Goal: Task Accomplishment & Management: Manage account settings

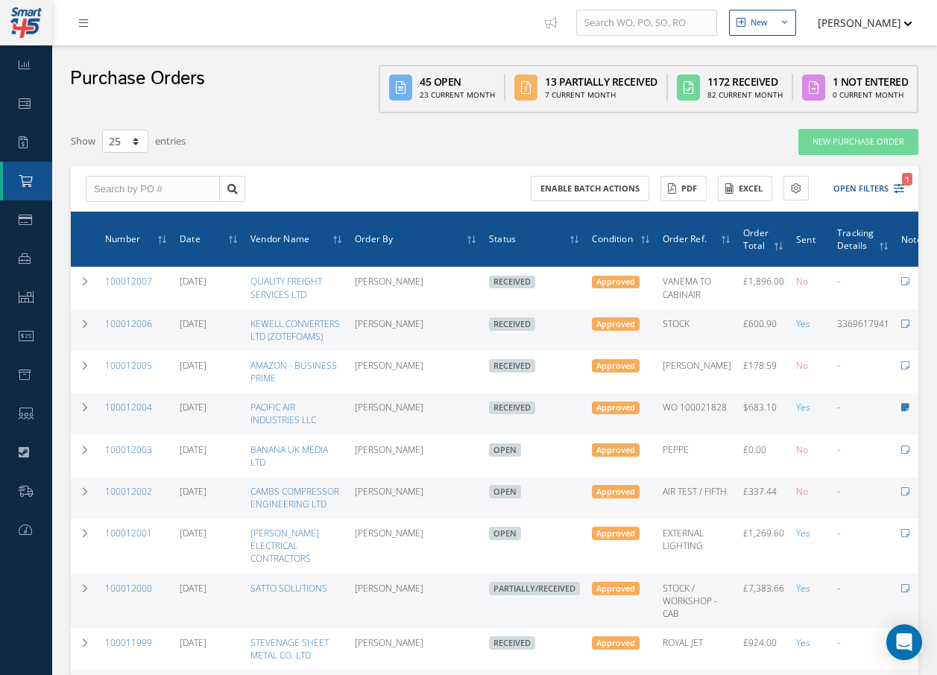
select select "25"
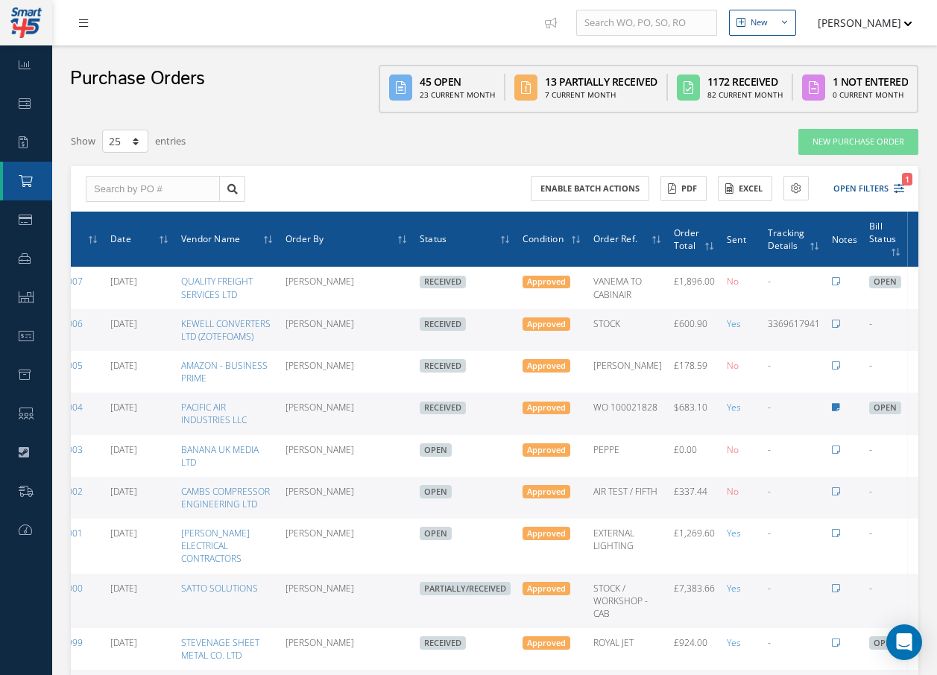
click at [79, 18] on icon at bounding box center [83, 23] width 9 height 10
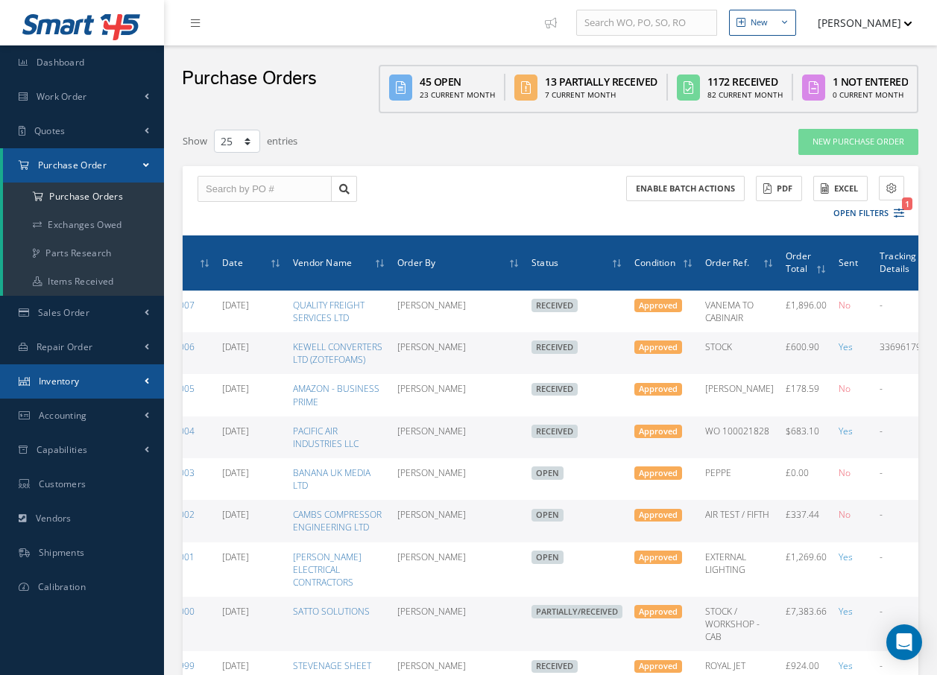
click at [69, 385] on span "Inventory" at bounding box center [59, 381] width 41 height 13
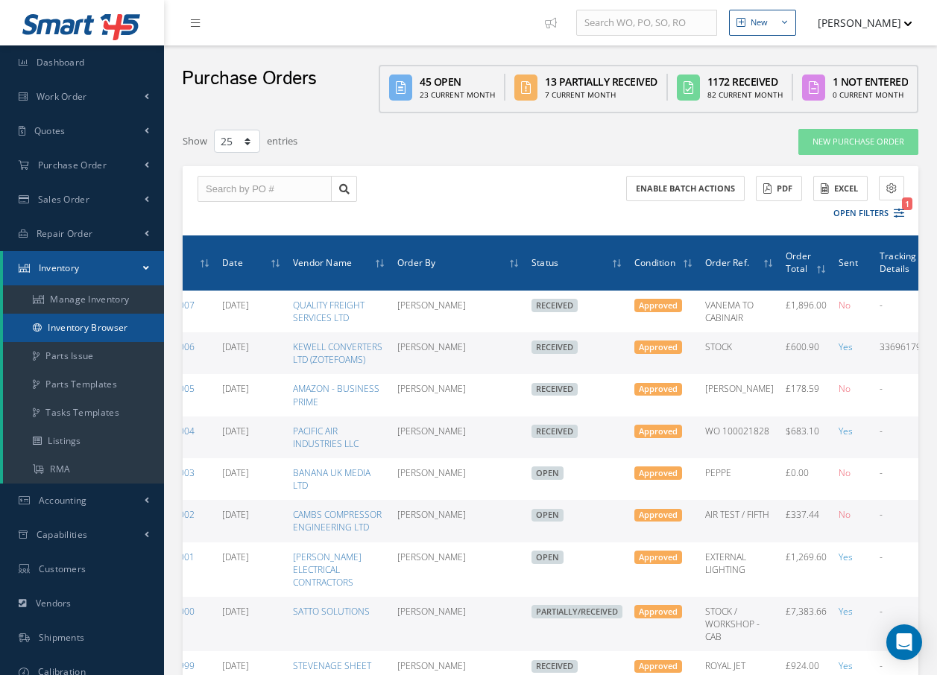
click at [110, 323] on link "Inventory Browser" at bounding box center [83, 328] width 161 height 28
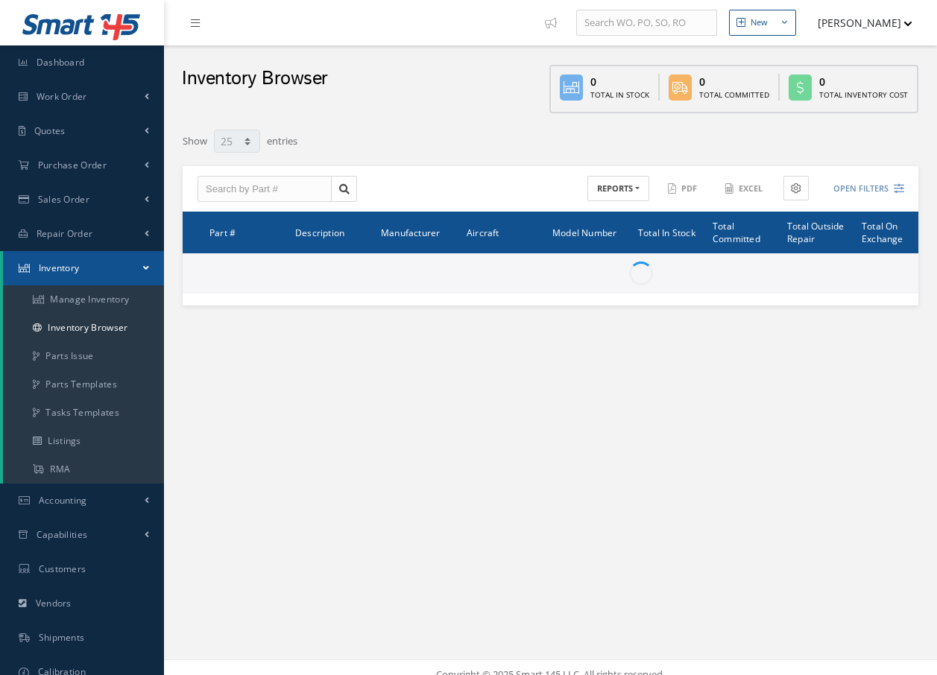
select select "25"
click at [277, 186] on input "text" at bounding box center [265, 189] width 134 height 27
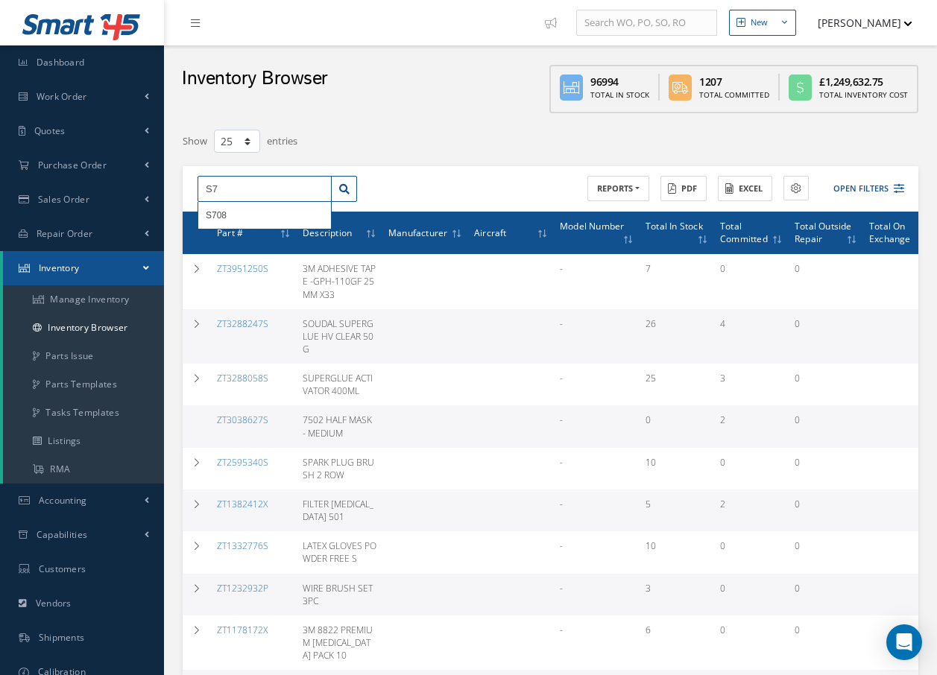
type input "S"
type input "3"
type input "S"
type input "s"
click at [268, 213] on div "3MDP60950M" at bounding box center [265, 215] width 118 height 15
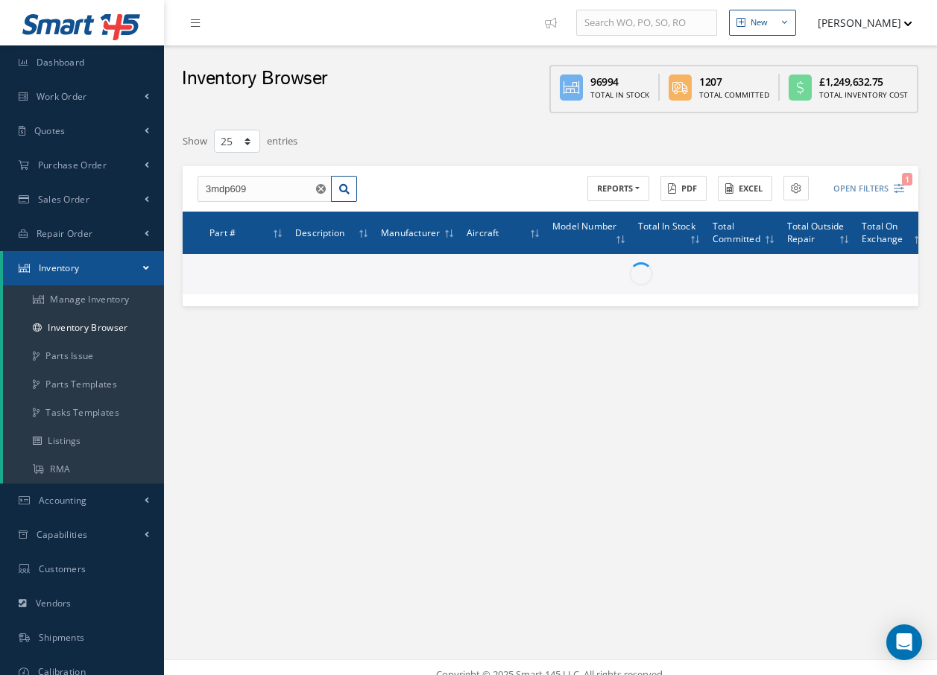
type input "3MDP60950M"
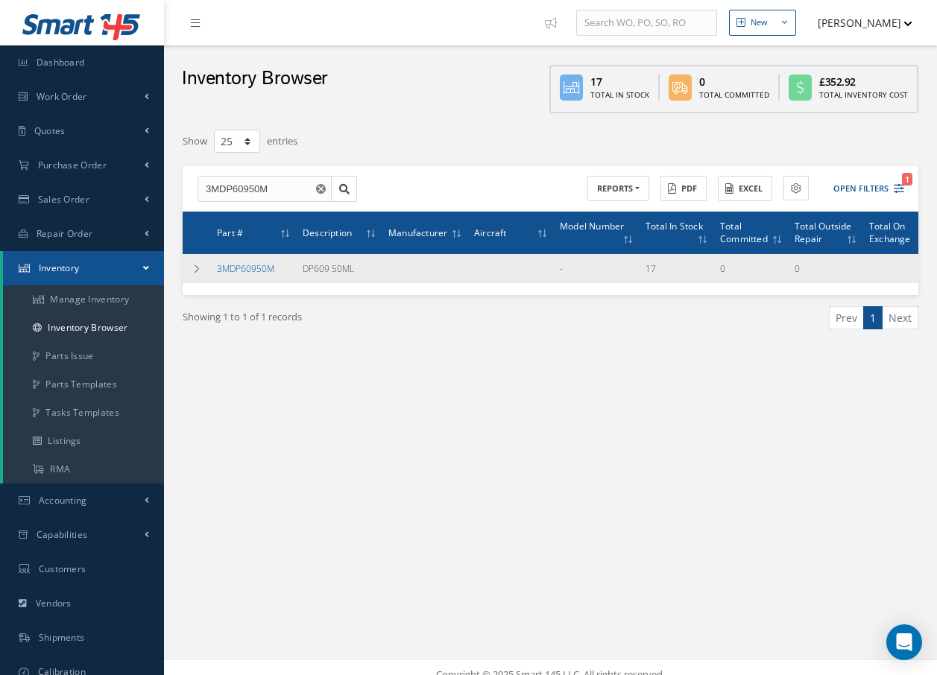
click at [268, 268] on link "3MDP60950M" at bounding box center [245, 268] width 57 height 13
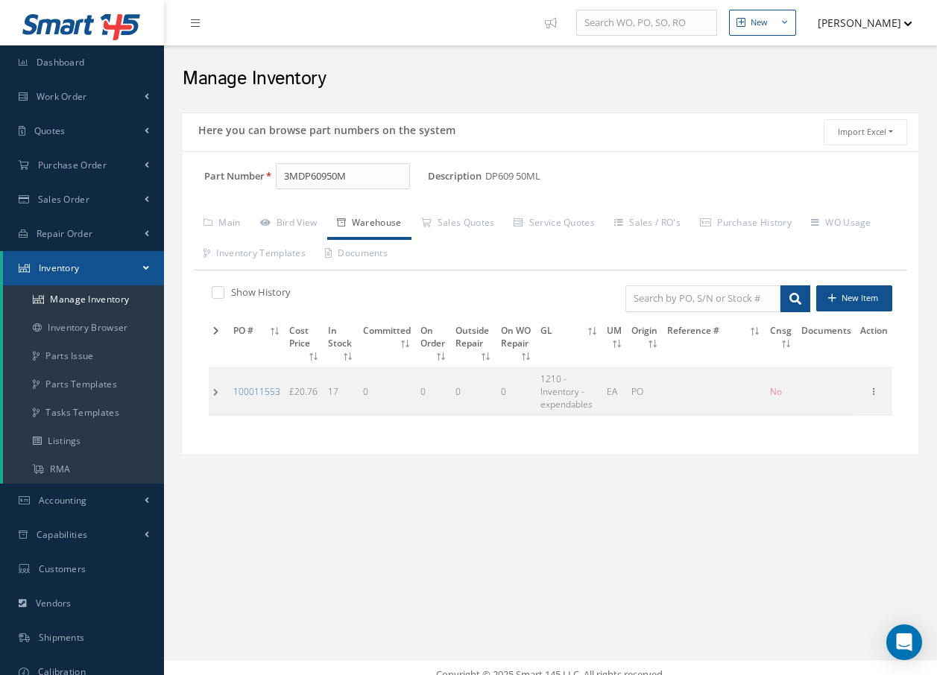
click at [214, 391] on td at bounding box center [219, 391] width 20 height 48
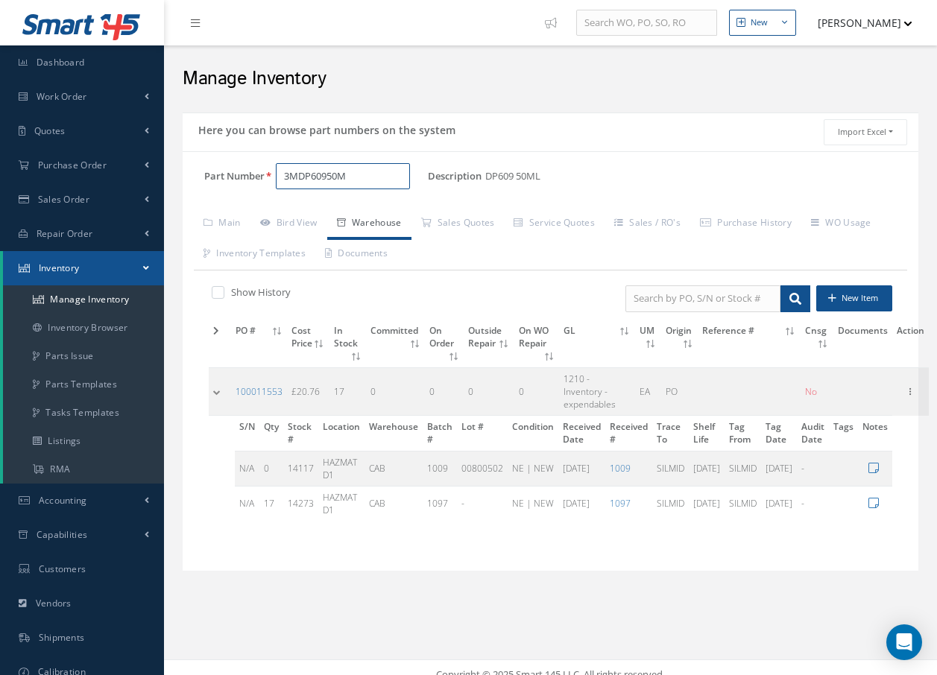
click at [351, 186] on input "3MDP60950M" at bounding box center [343, 176] width 134 height 27
type input "3"
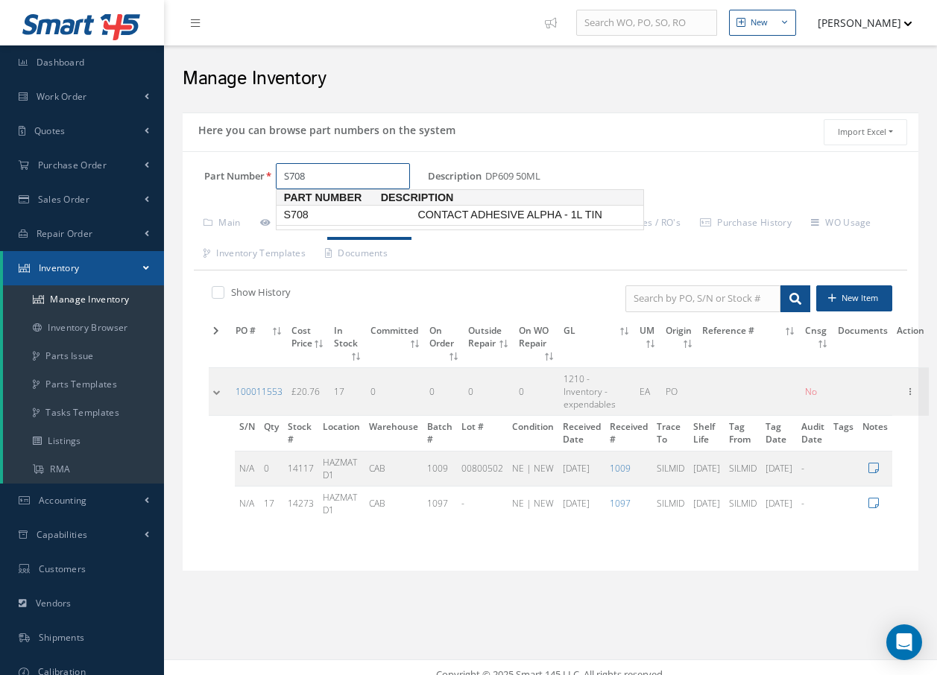
click at [309, 213] on span "S708" at bounding box center [347, 215] width 134 height 16
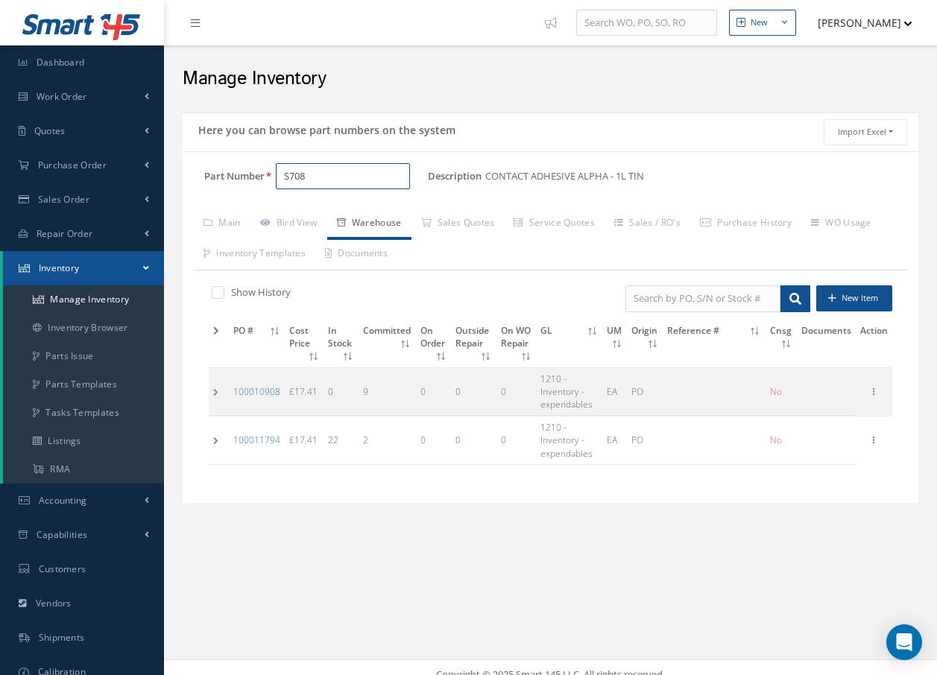
type input "S708"
click at [212, 391] on td at bounding box center [219, 391] width 20 height 48
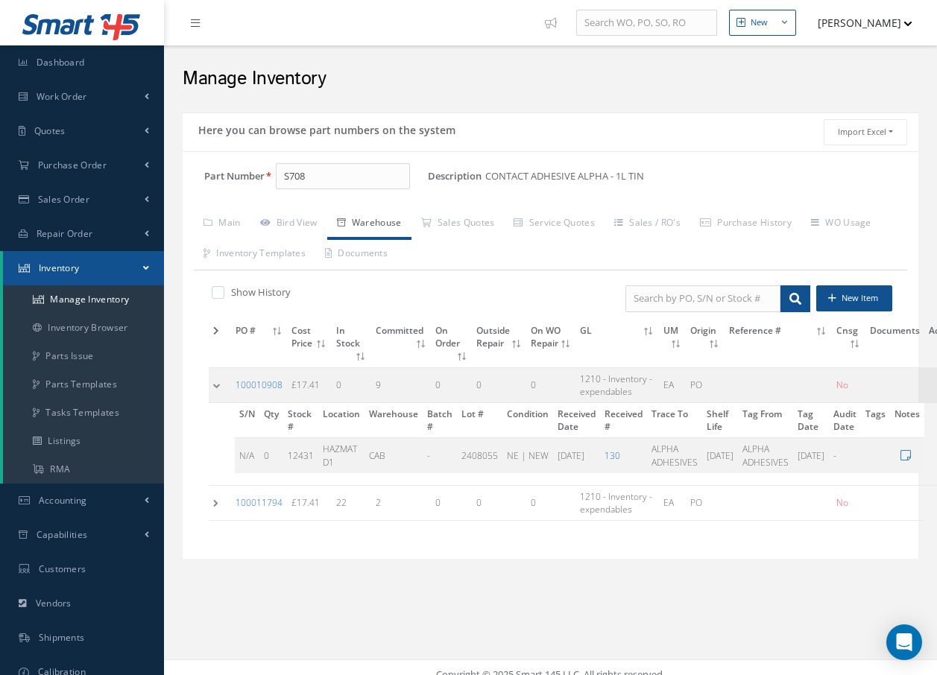
click at [212, 391] on td at bounding box center [220, 384] width 22 height 35
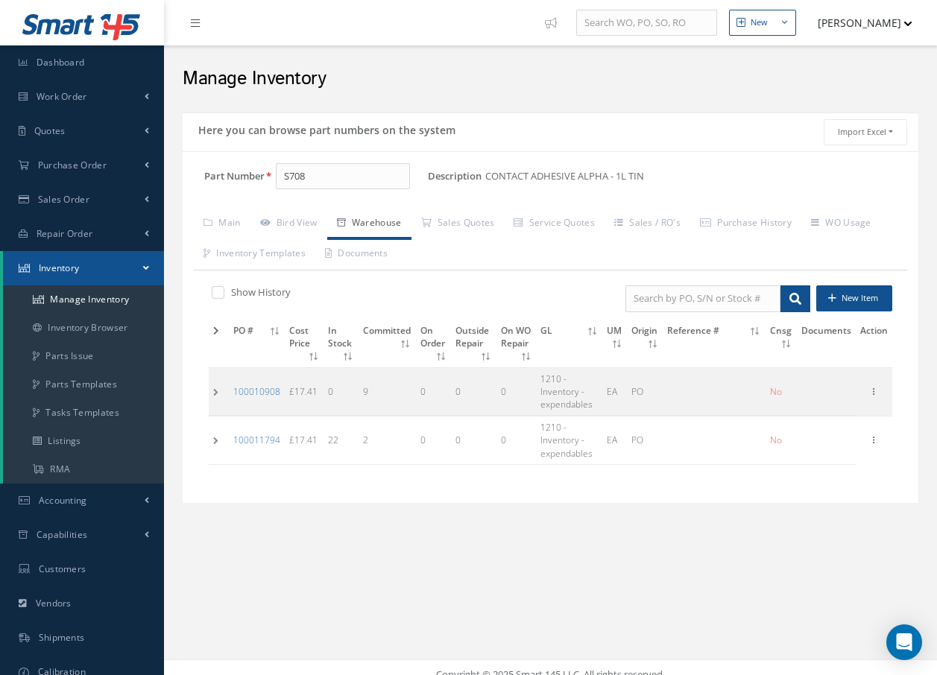
click at [216, 391] on td at bounding box center [219, 391] width 20 height 48
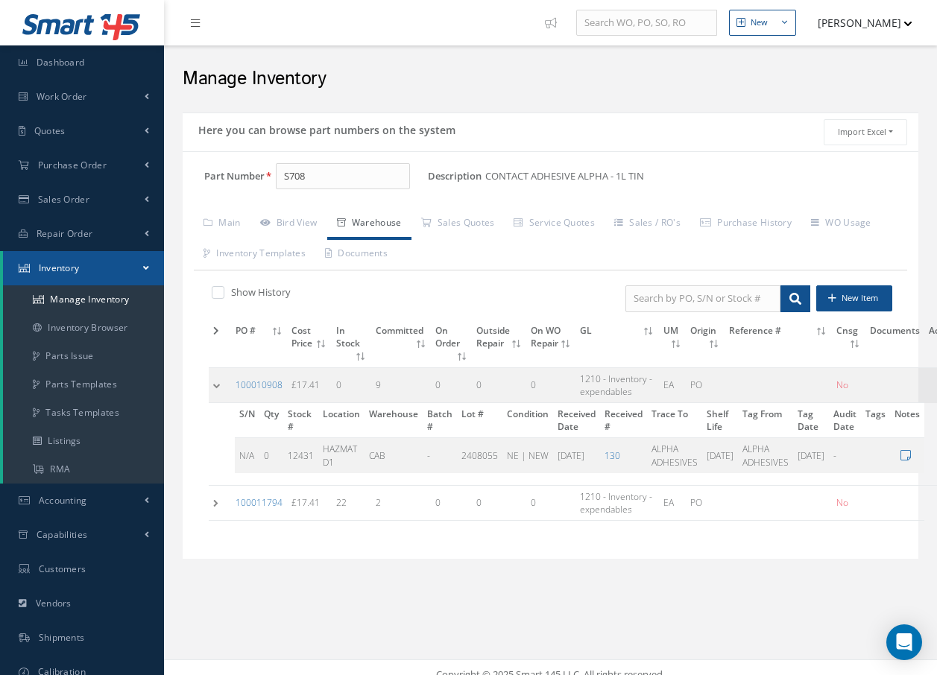
click at [216, 391] on td at bounding box center [220, 384] width 22 height 35
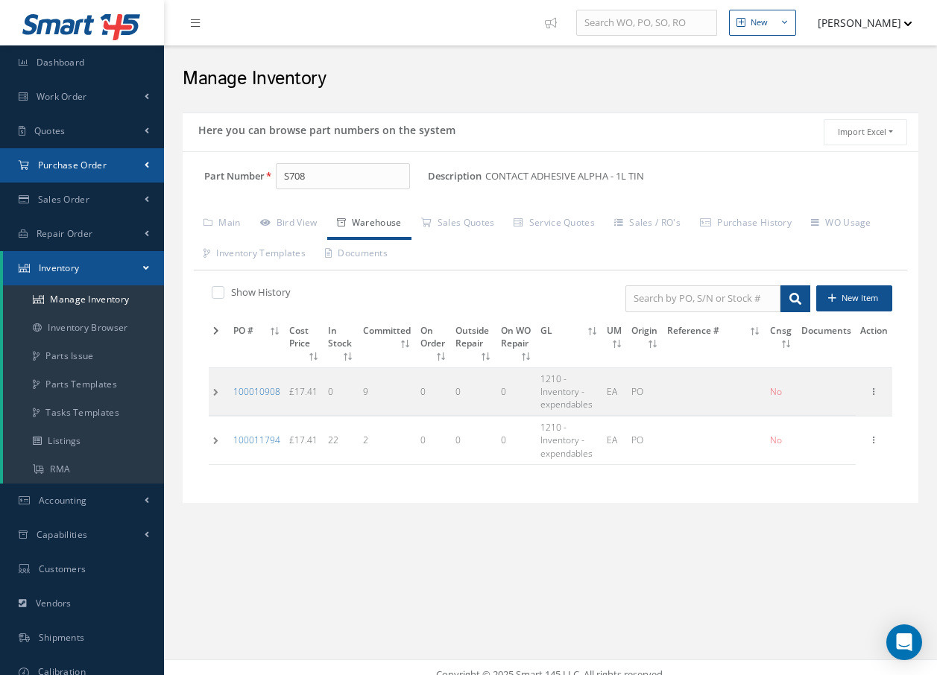
click at [89, 167] on span "Purchase Order" at bounding box center [72, 165] width 69 height 13
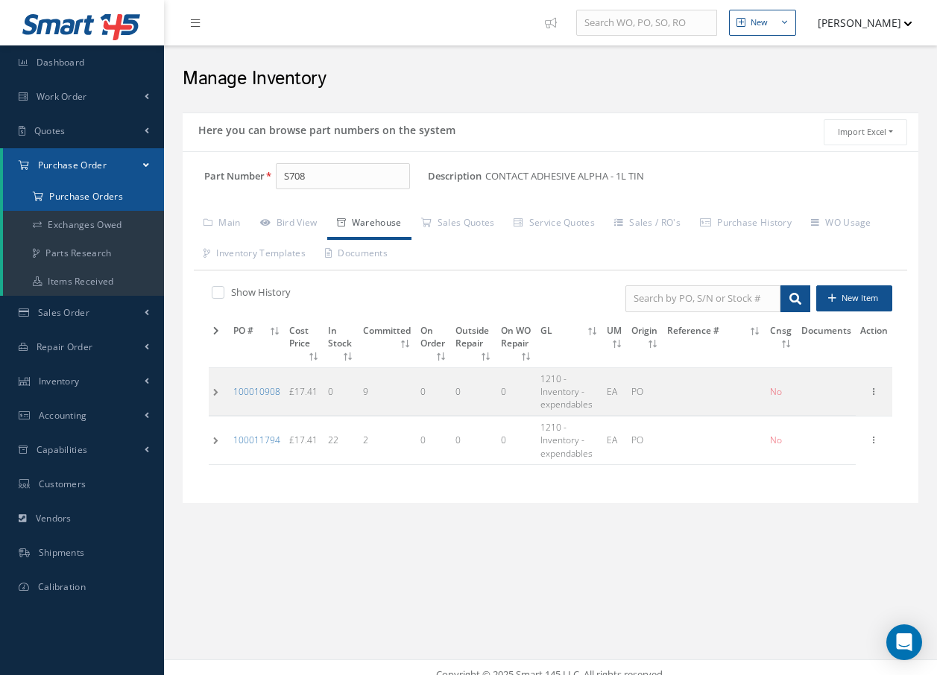
click at [89, 192] on a=1&status_id=2&status_id=3&status_id=5&collapsedFilters"] "Purchase Orders" at bounding box center [83, 197] width 161 height 28
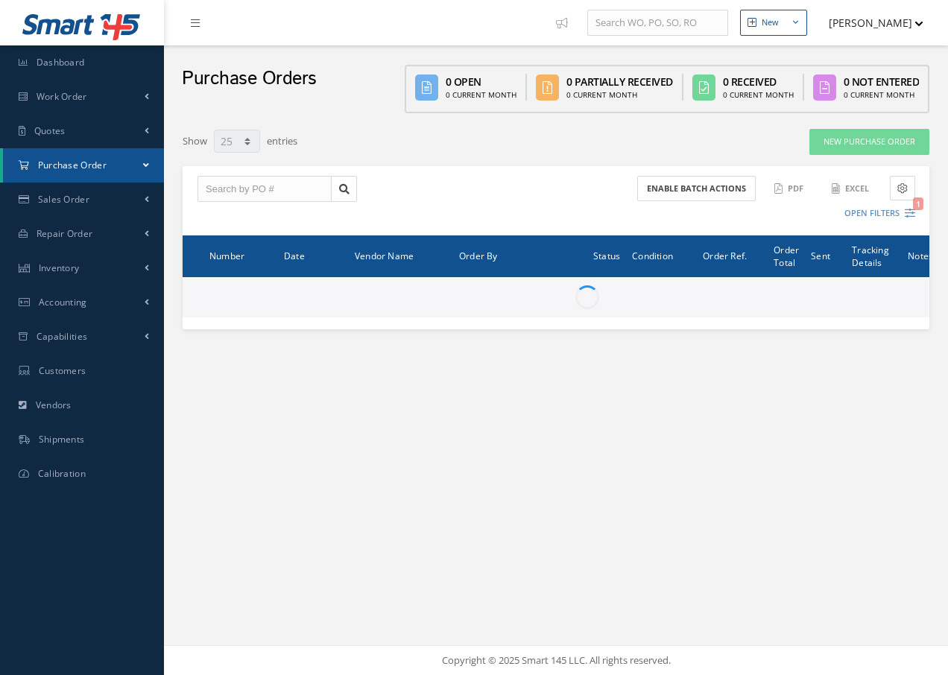
select select "25"
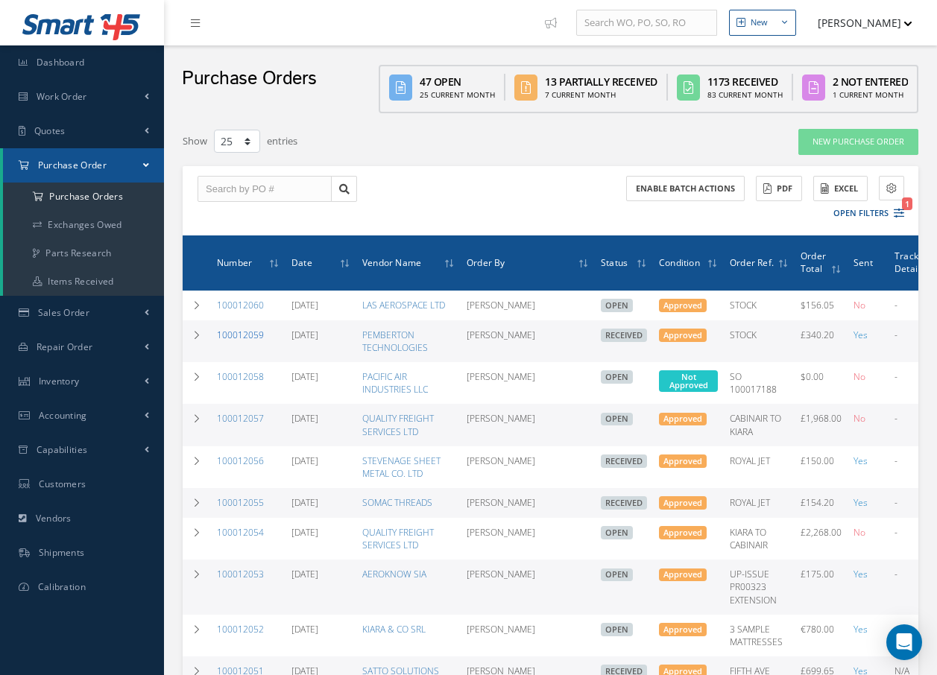
click at [255, 335] on link "100012059" at bounding box center [240, 335] width 47 height 13
select select "25"
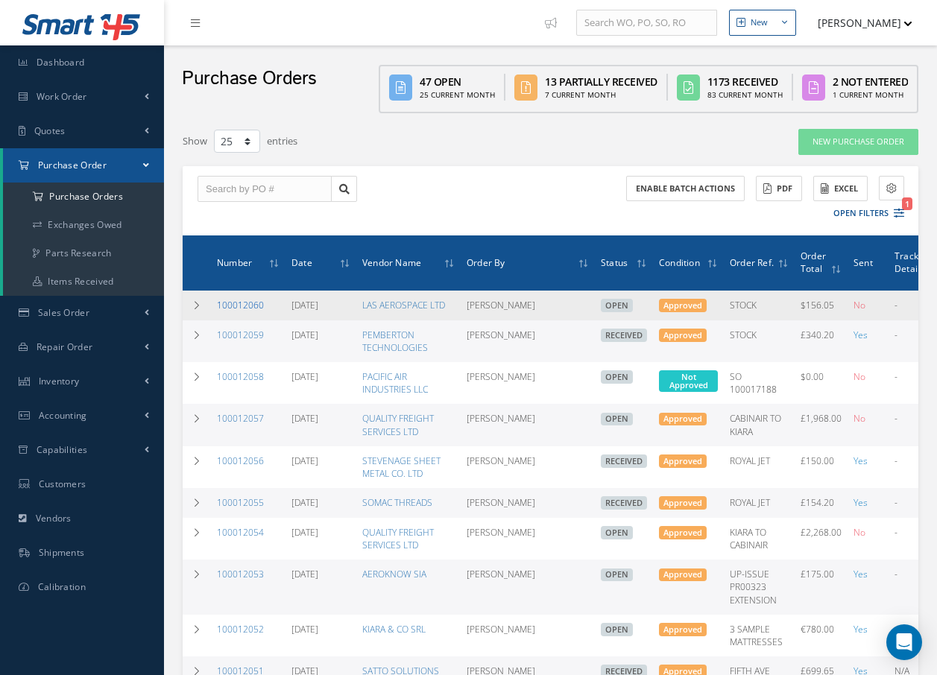
click at [255, 306] on link "100012060" at bounding box center [240, 305] width 47 height 13
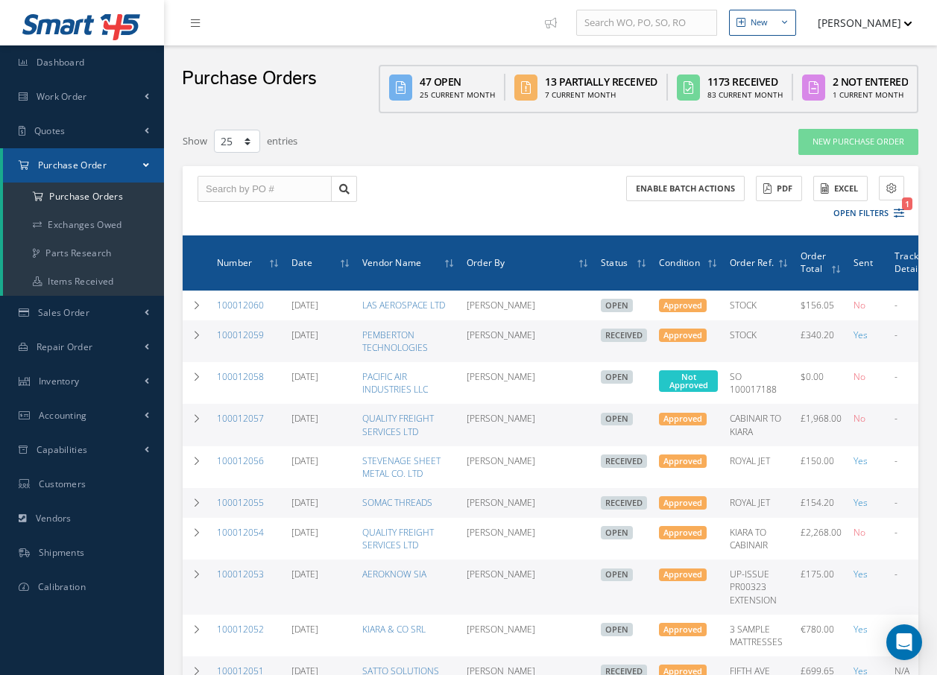
select select "25"
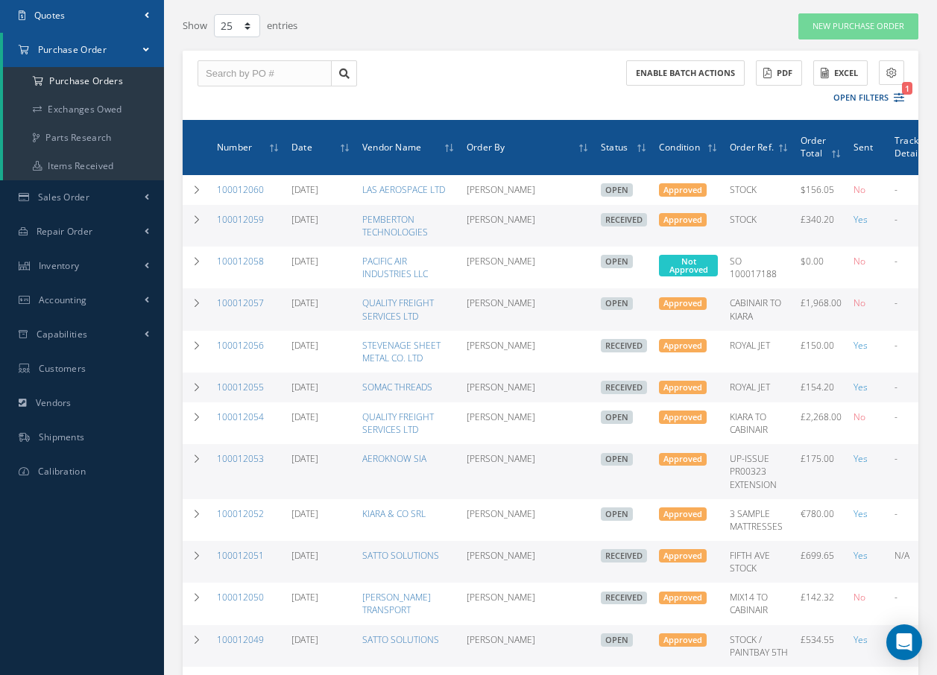
scroll to position [149, 0]
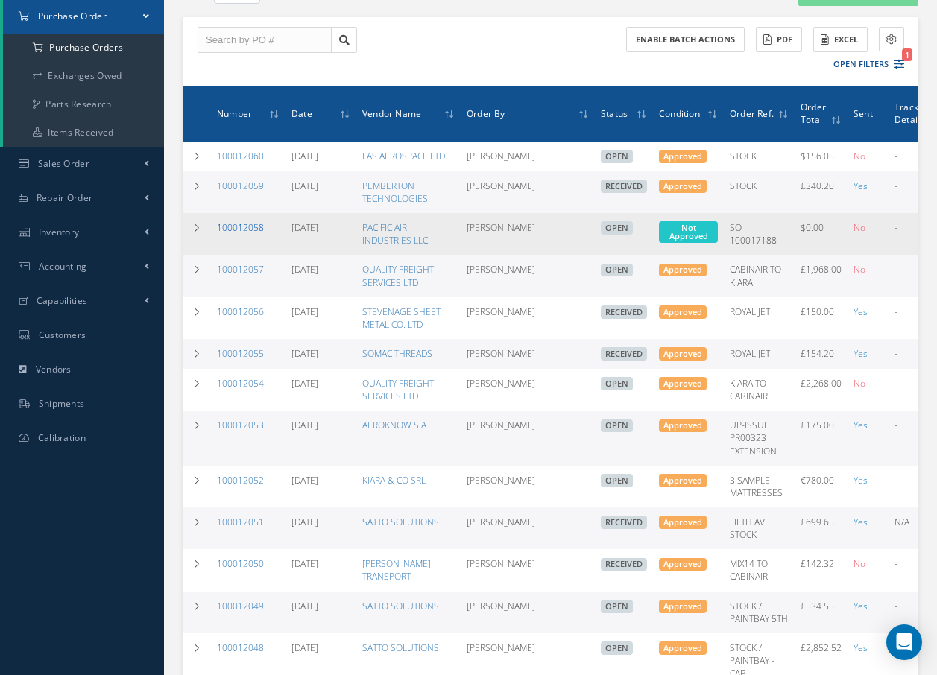
click at [258, 224] on link "100012058" at bounding box center [240, 227] width 47 height 13
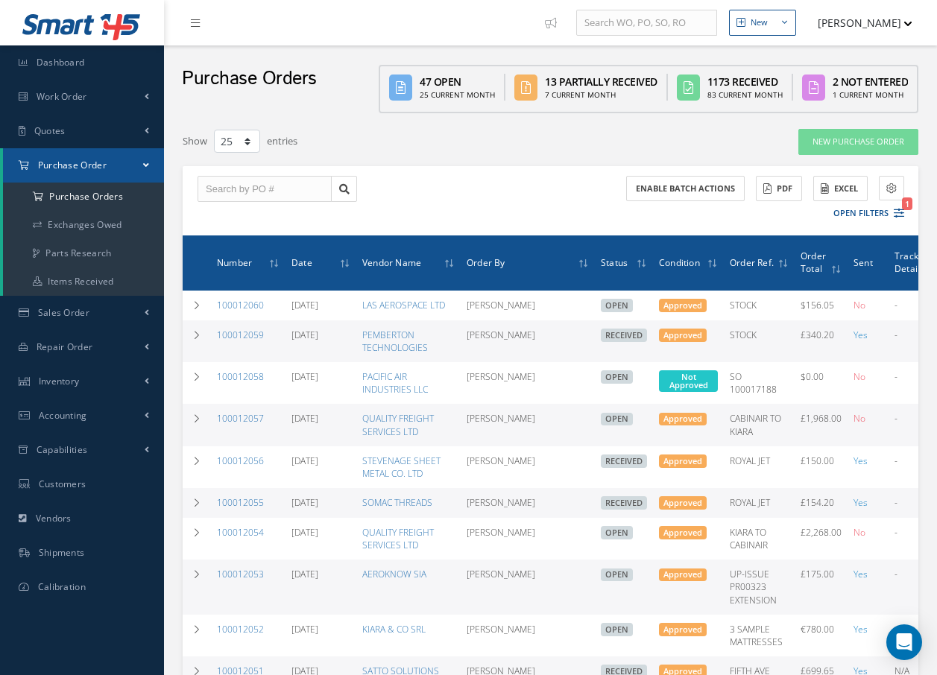
select select "25"
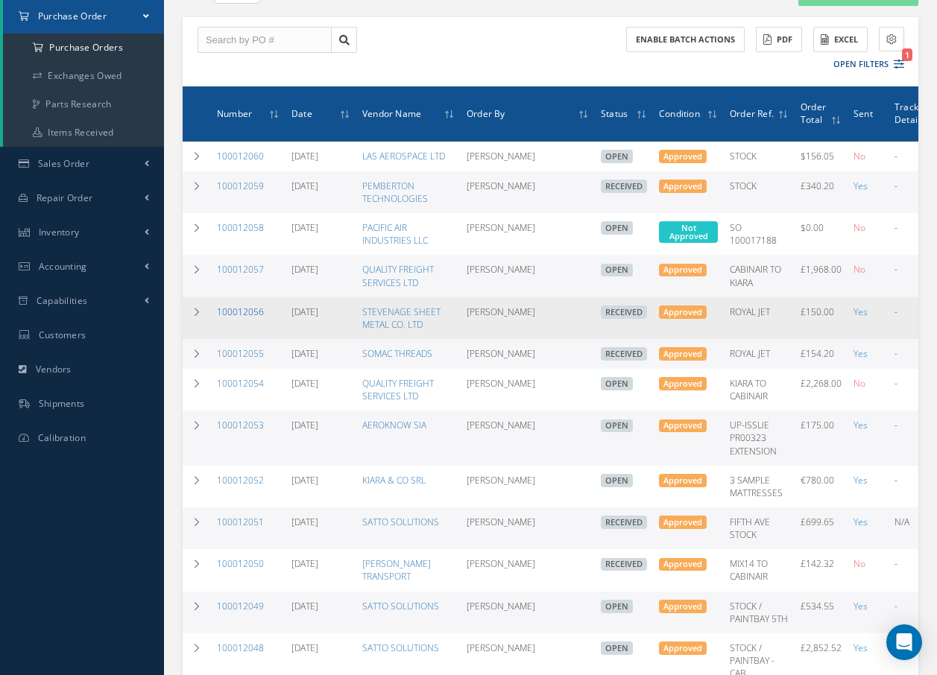
click at [238, 309] on link "100012056" at bounding box center [240, 312] width 47 height 13
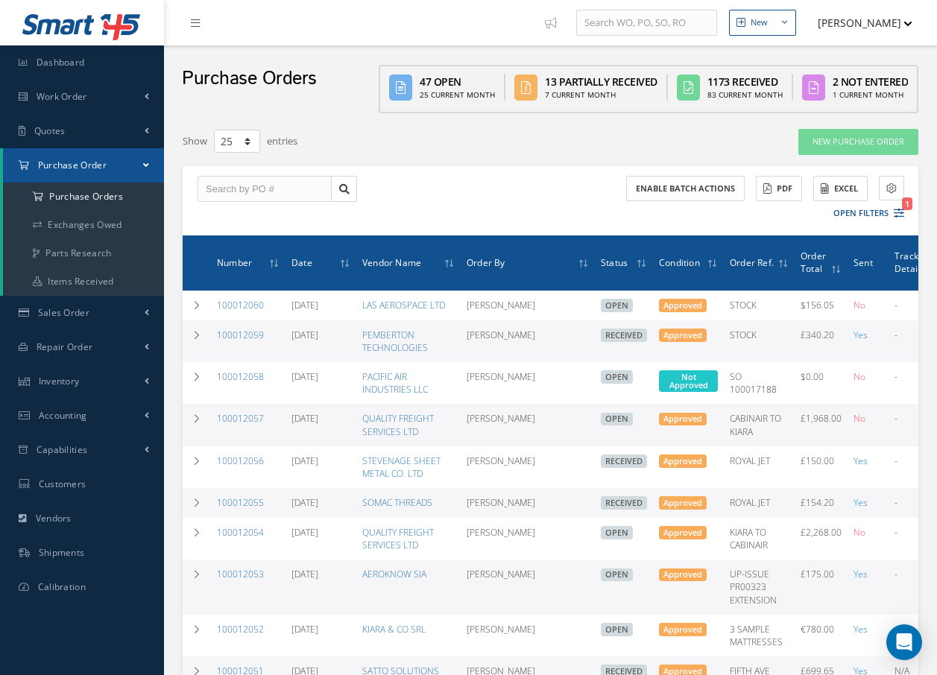
select select "25"
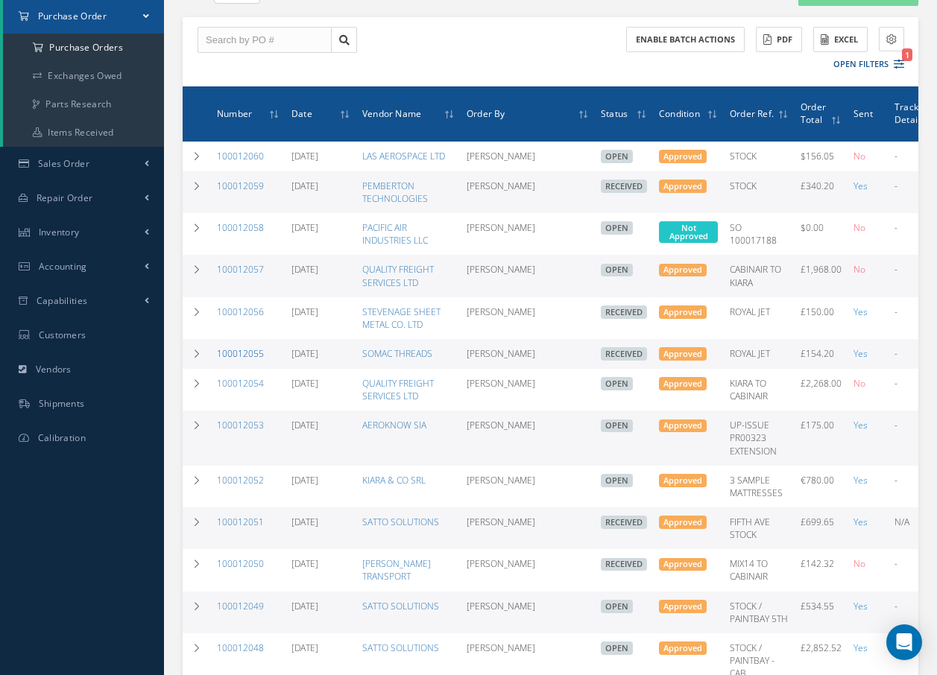
click at [233, 351] on link "100012055" at bounding box center [240, 353] width 47 height 13
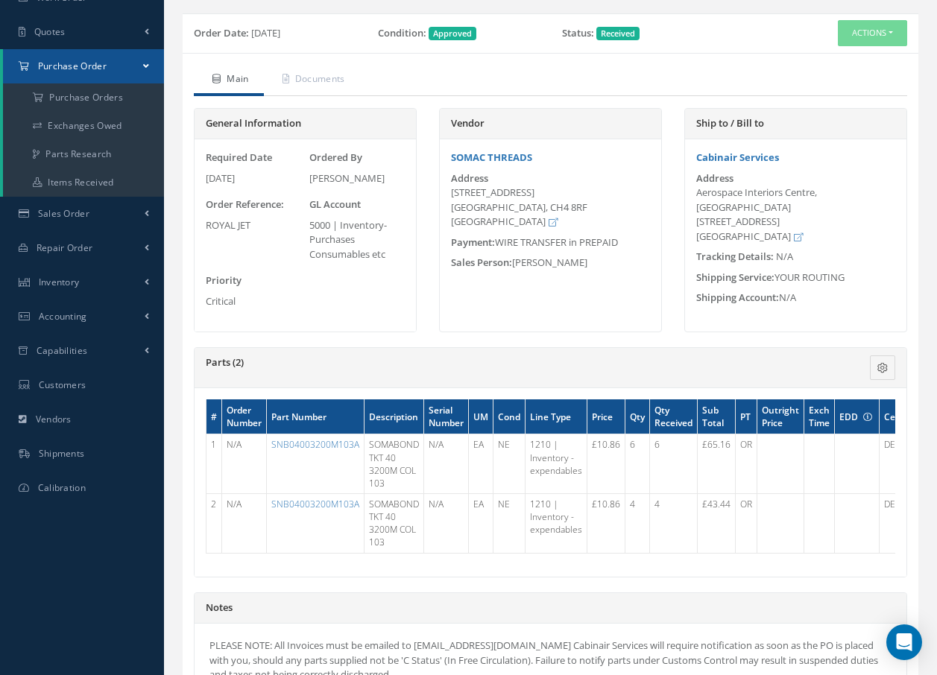
scroll to position [149, 0]
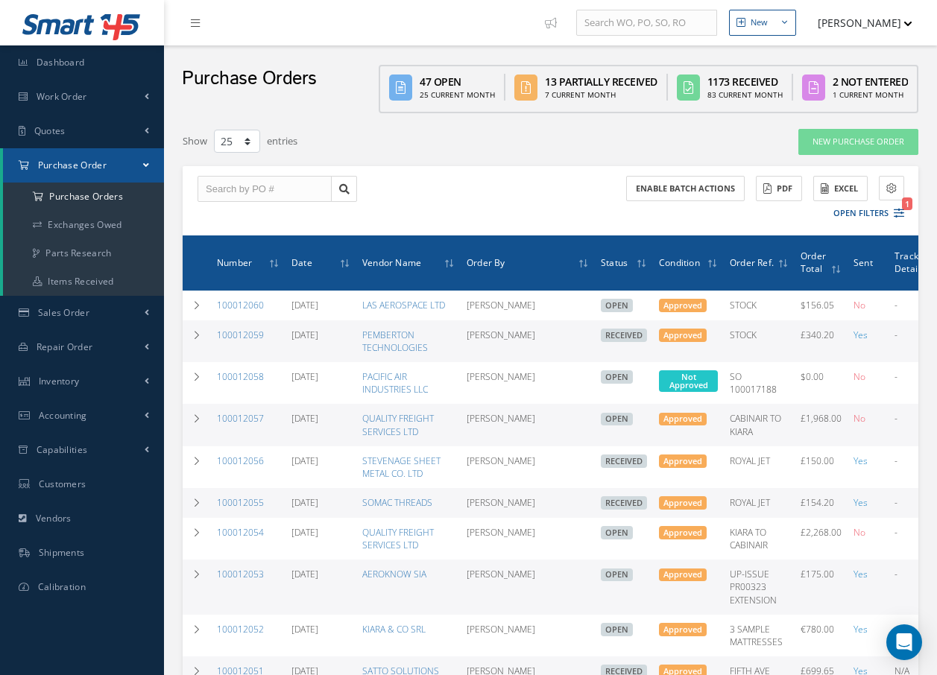
select select "25"
click at [66, 95] on span "Work Order" at bounding box center [62, 96] width 51 height 13
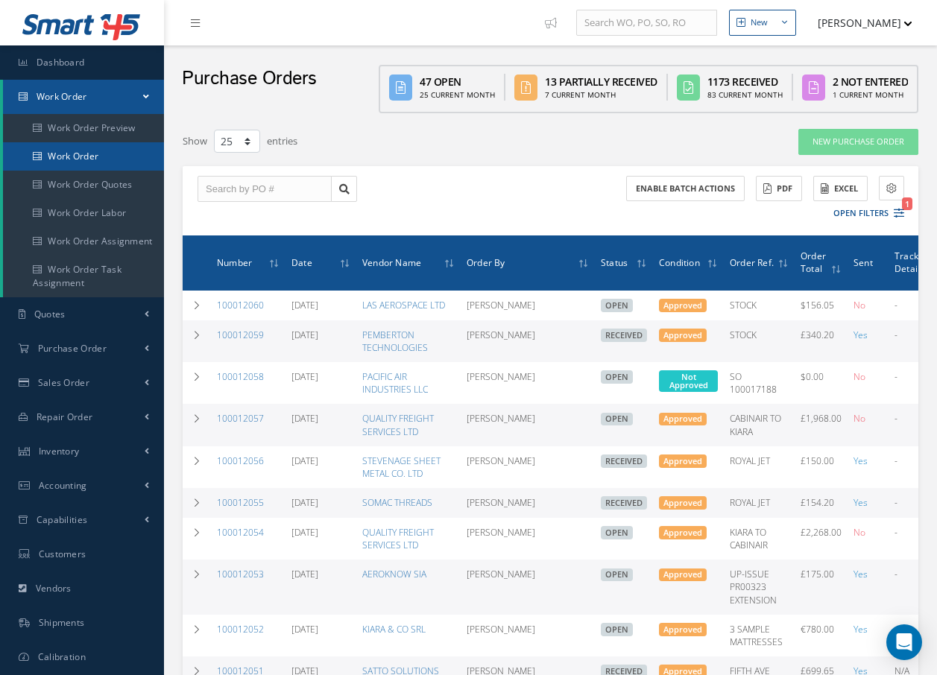
click at [66, 153] on link "Work Order" at bounding box center [83, 156] width 161 height 28
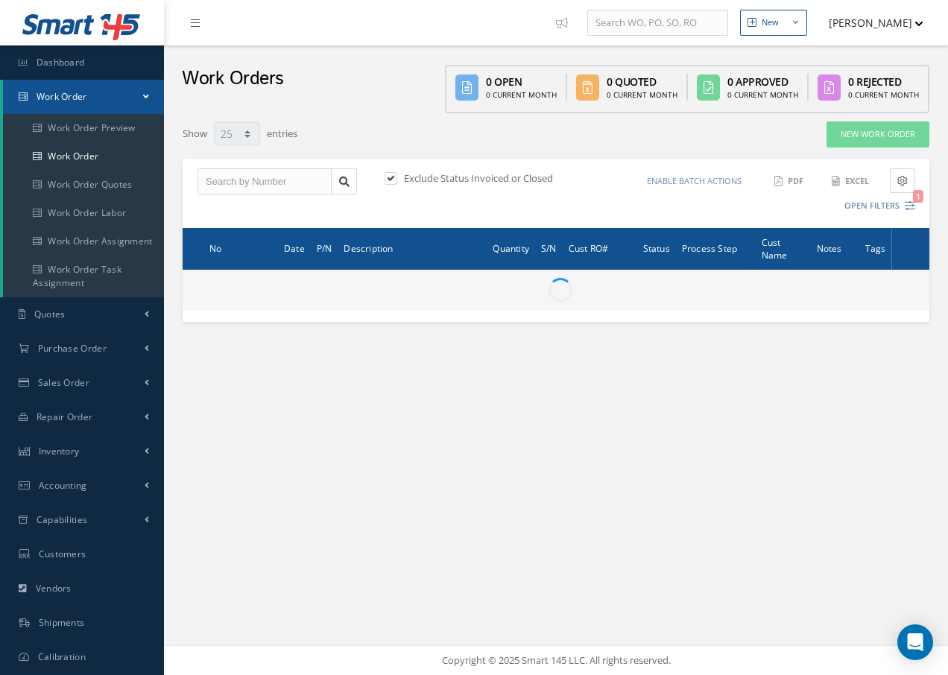
select select "25"
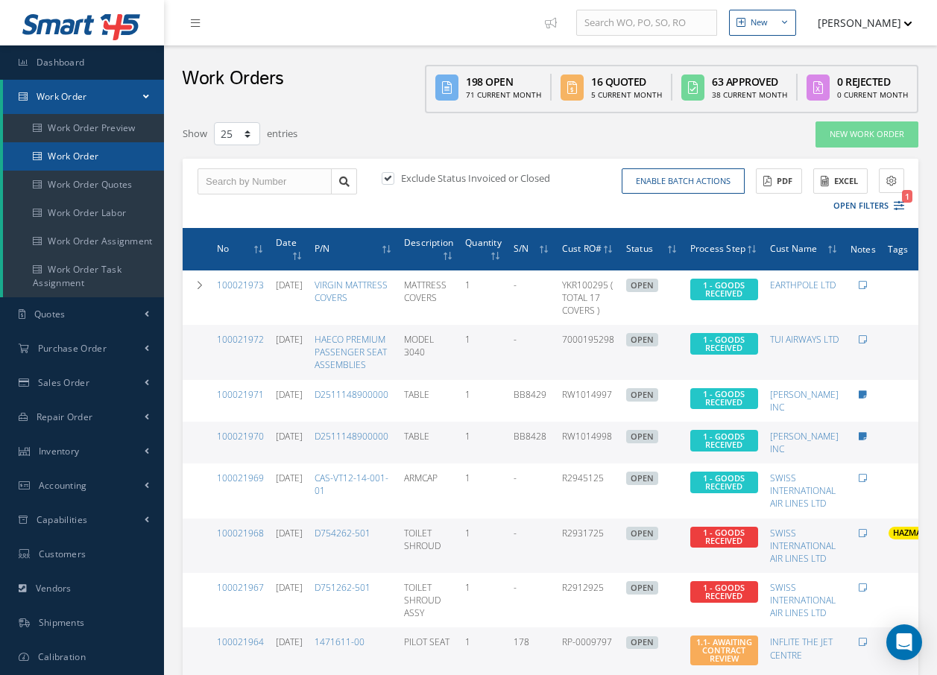
click at [95, 158] on link "Work Order" at bounding box center [83, 156] width 161 height 28
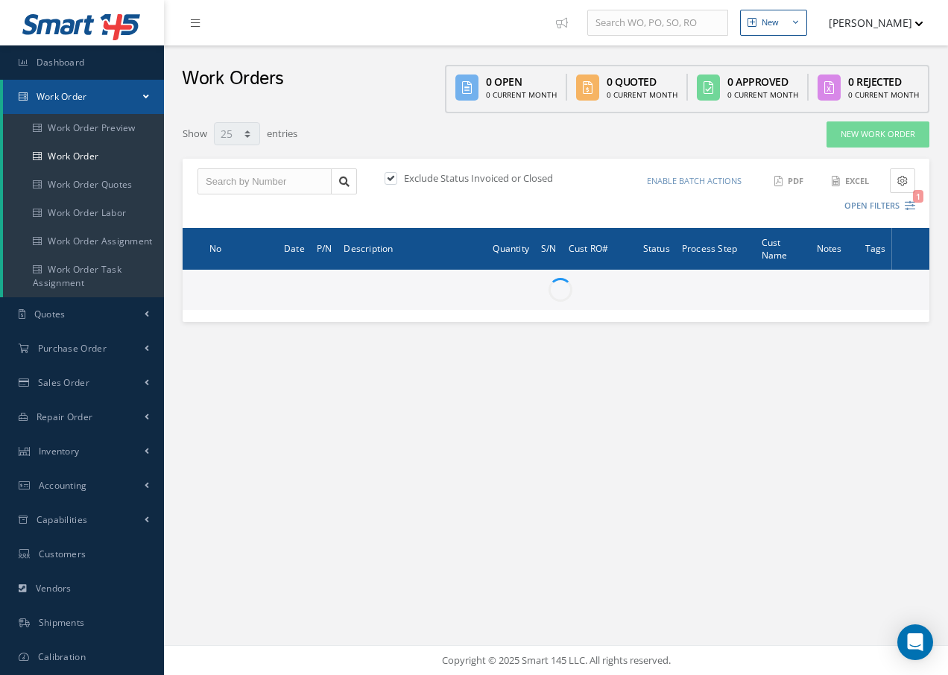
select select "25"
click at [248, 176] on input "text" at bounding box center [265, 181] width 134 height 27
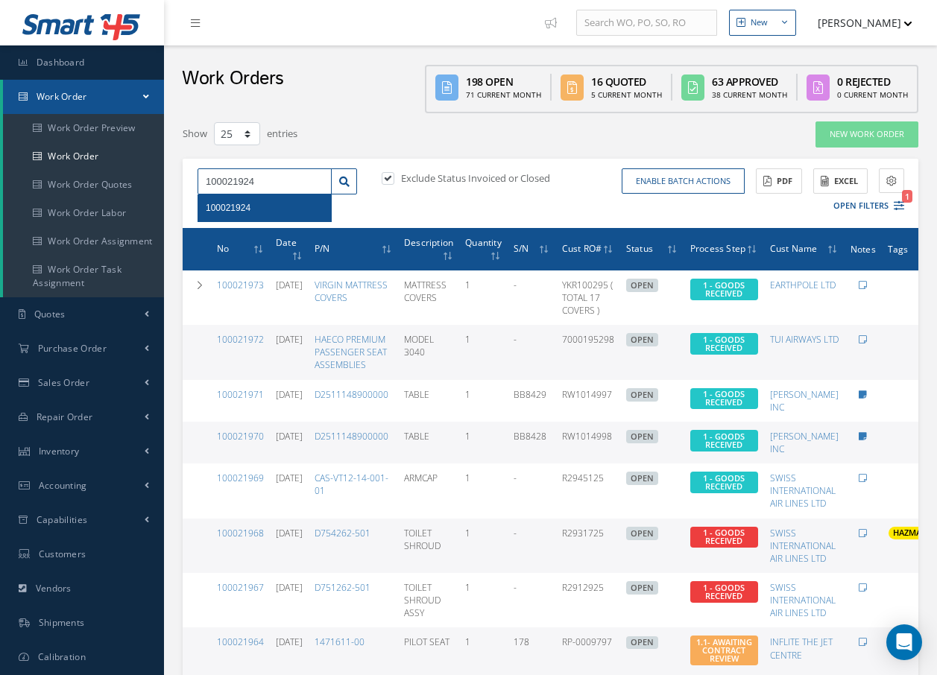
type input "100021924"
click at [247, 212] on span "100021924" at bounding box center [228, 208] width 45 height 10
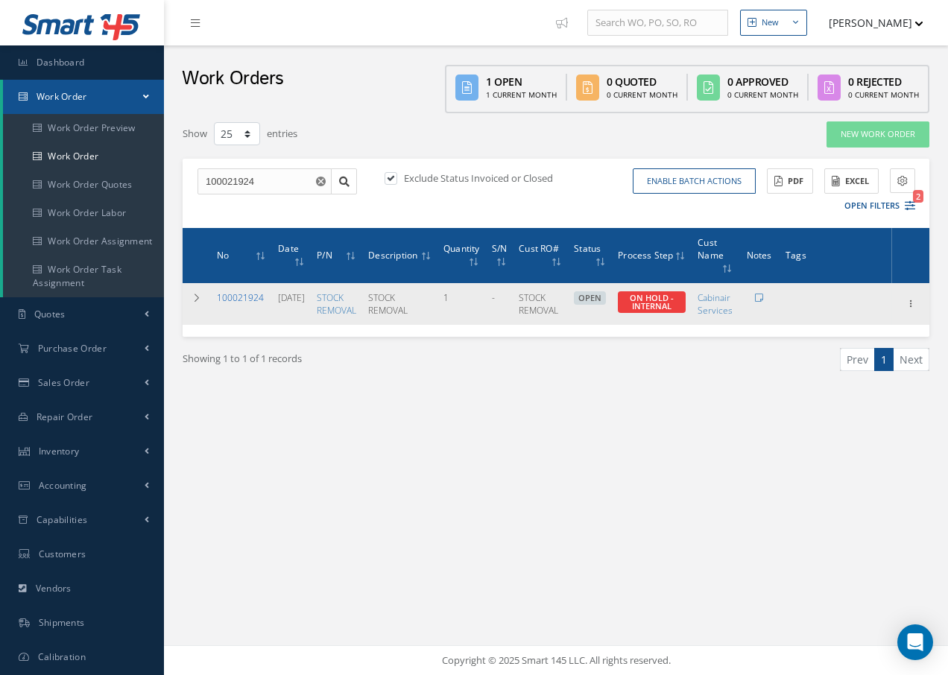
click at [247, 294] on link "100021924" at bounding box center [240, 297] width 47 height 13
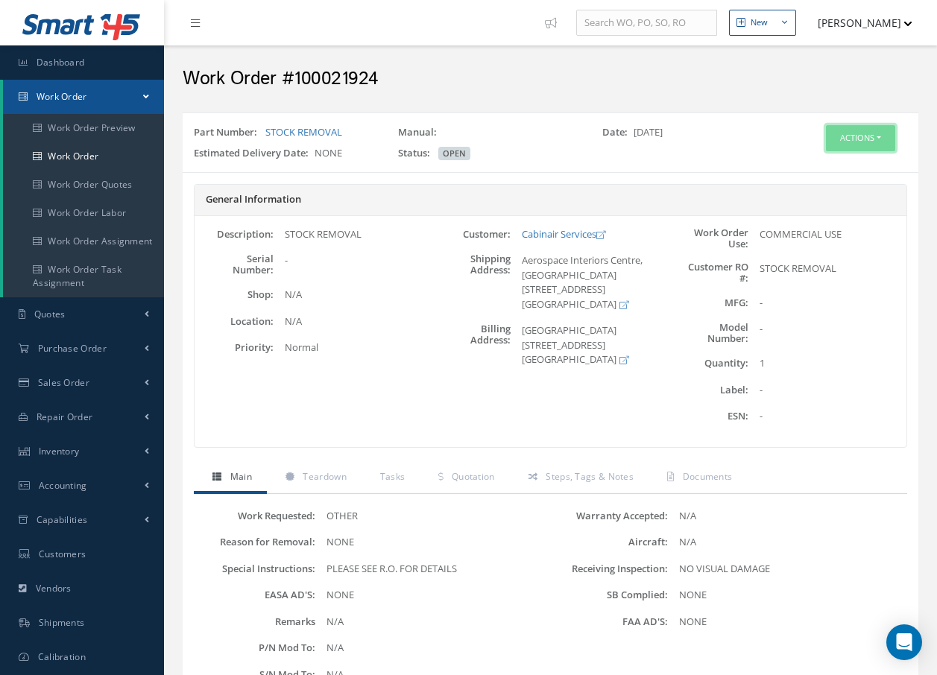
click at [873, 139] on button "Actions" at bounding box center [860, 138] width 69 height 26
click at [814, 166] on link "Edit" at bounding box center [837, 167] width 119 height 20
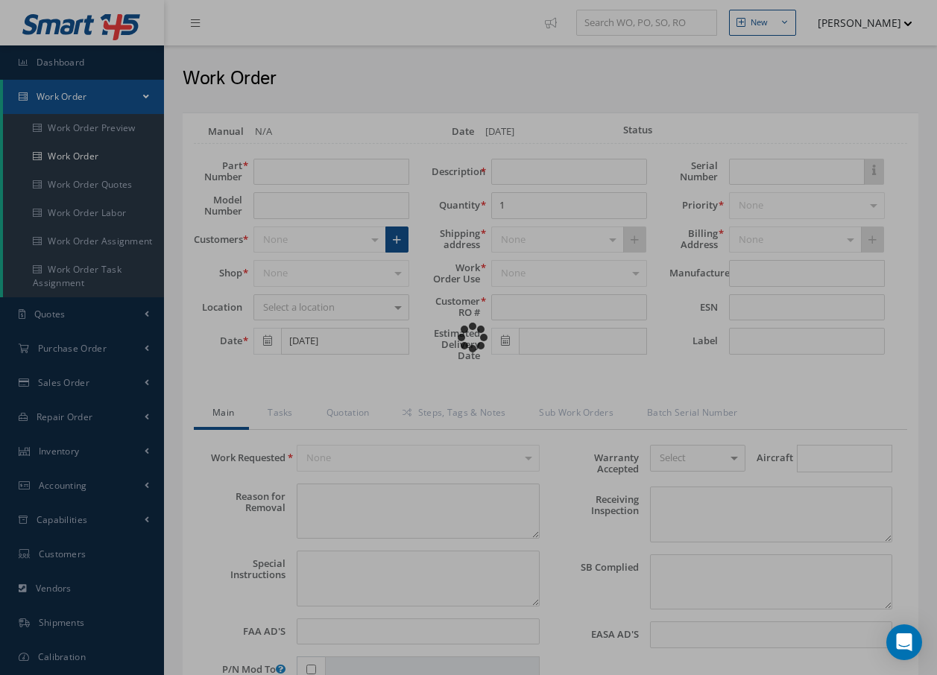
type input "STOCK REMOVAL"
type input "[DATE]"
type input "STOCK REMOVAL"
type textarea "NONE"
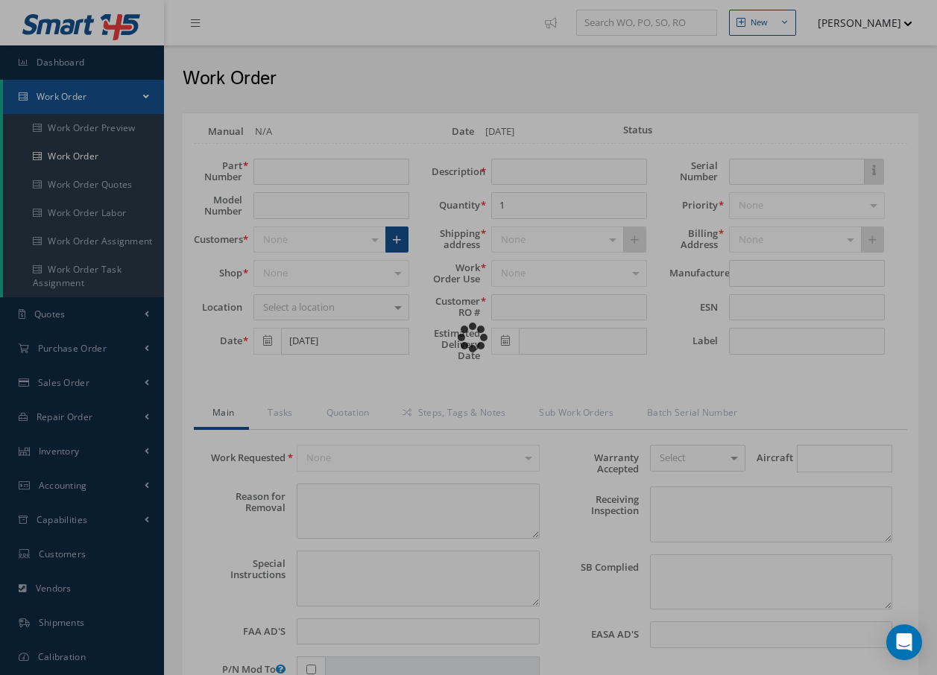
type textarea "PLEASE SEE R.O. FOR DETAILS"
type input "NONE"
type textarea "NO VISUAL DAMAGE"
type textarea "NONE"
type input "NONE"
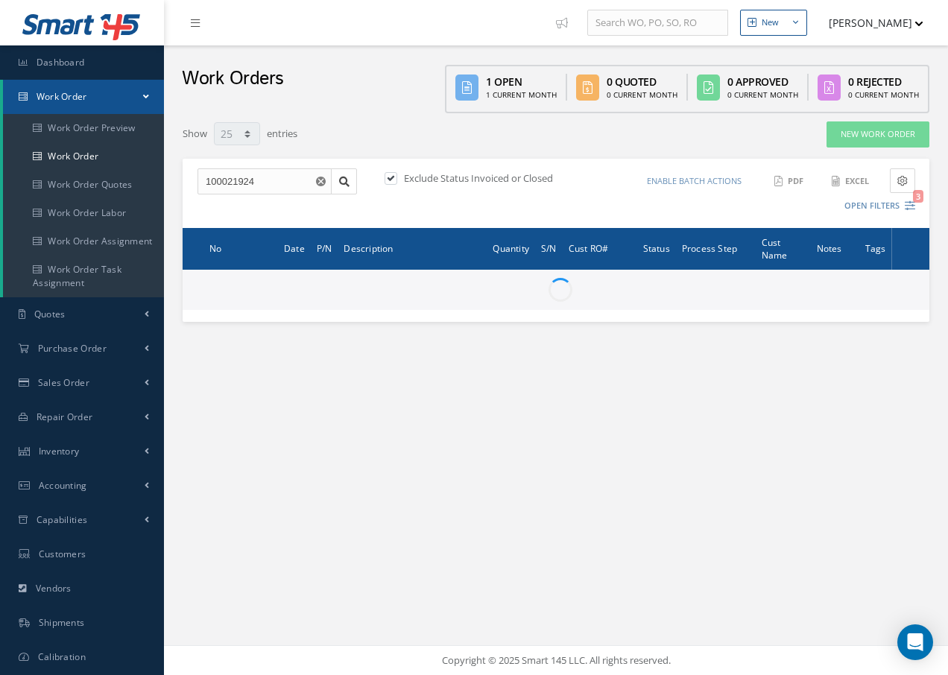
select select "25"
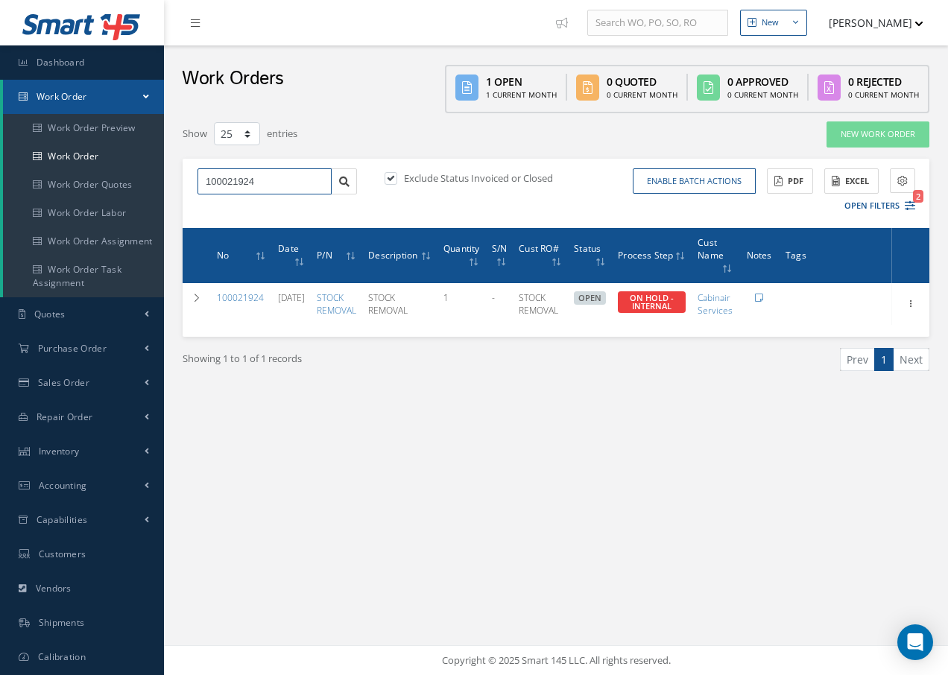
click at [282, 181] on input "100021924" at bounding box center [265, 181] width 134 height 27
click at [269, 183] on input "100021924" at bounding box center [265, 181] width 134 height 27
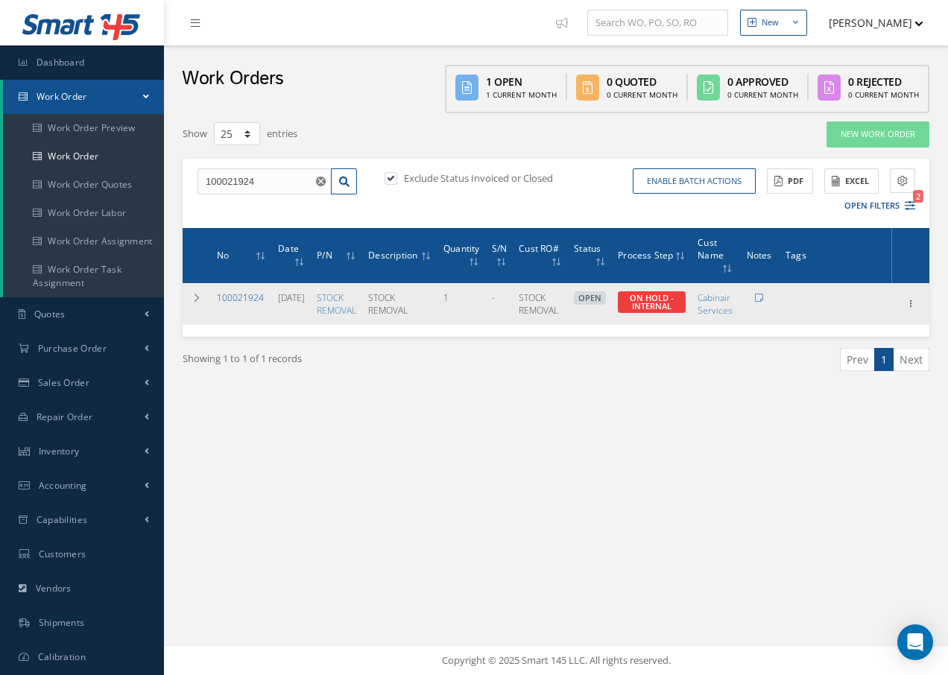
click at [244, 297] on link "100021924" at bounding box center [240, 297] width 47 height 13
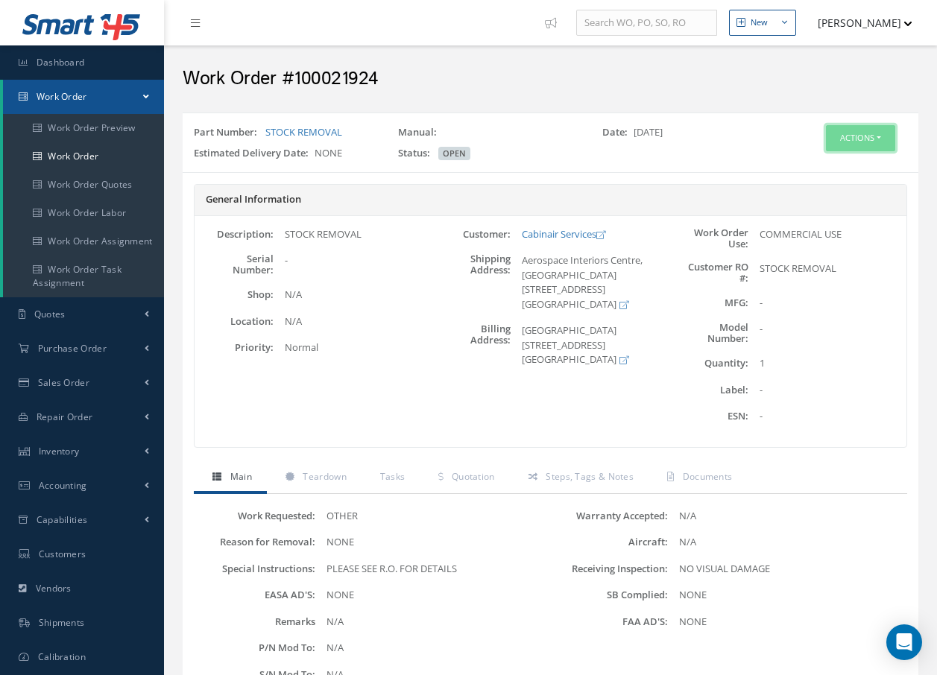
click at [848, 131] on button "Actions" at bounding box center [860, 138] width 69 height 26
click at [821, 165] on link "Edit" at bounding box center [837, 167] width 119 height 20
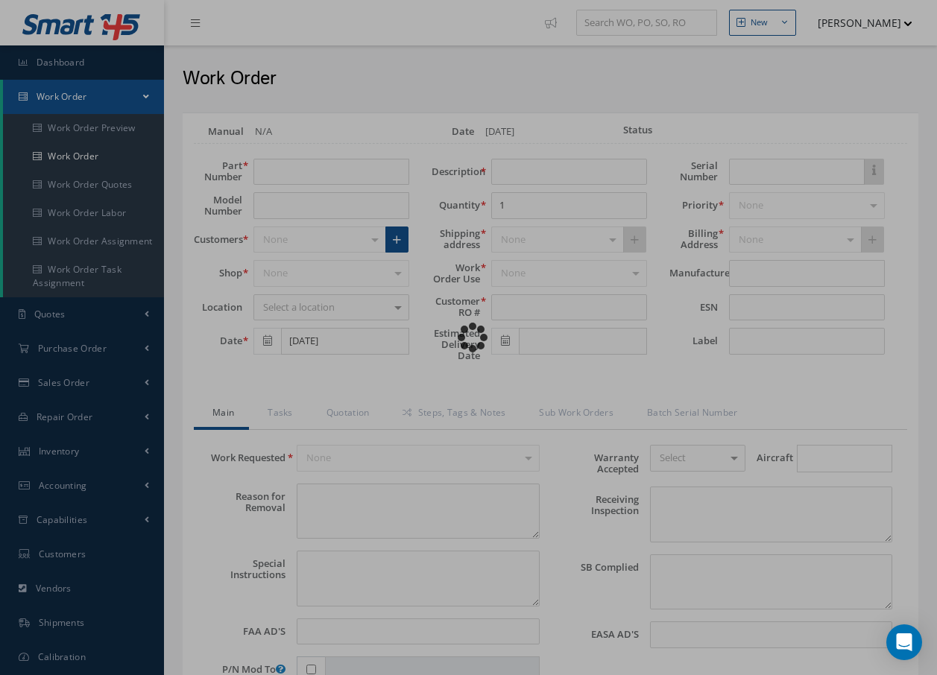
type input "STOCK REMOVAL"
type input "[DATE]"
type input "STOCK REMOVAL"
type textarea "NONE"
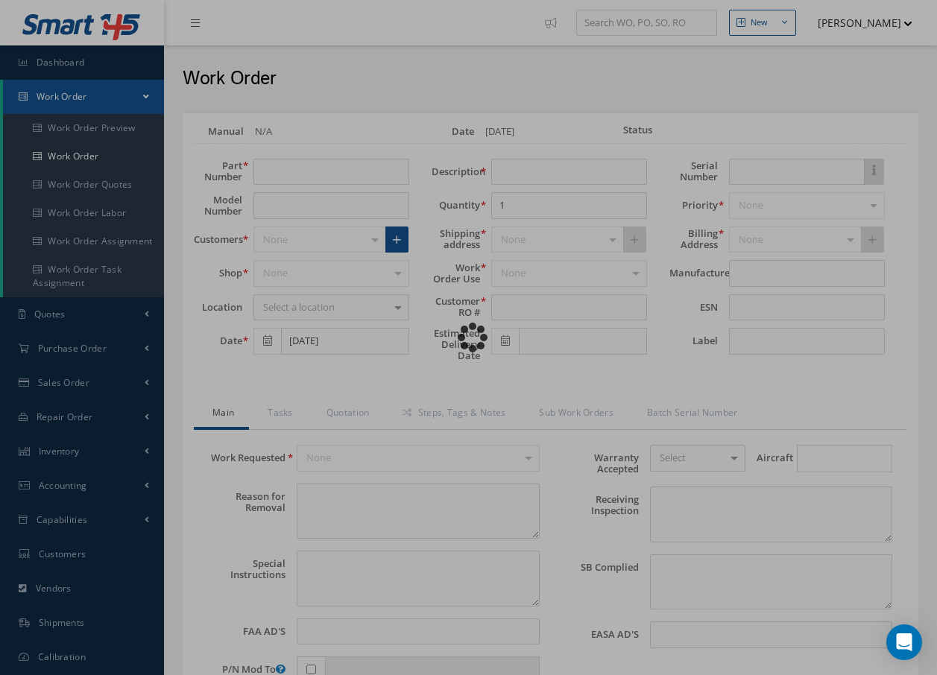
type textarea "PLEASE SEE R.O. FOR DETAILS"
type input "NONE"
type textarea "NO VISUAL DAMAGE"
type textarea "NONE"
type input "NONE"
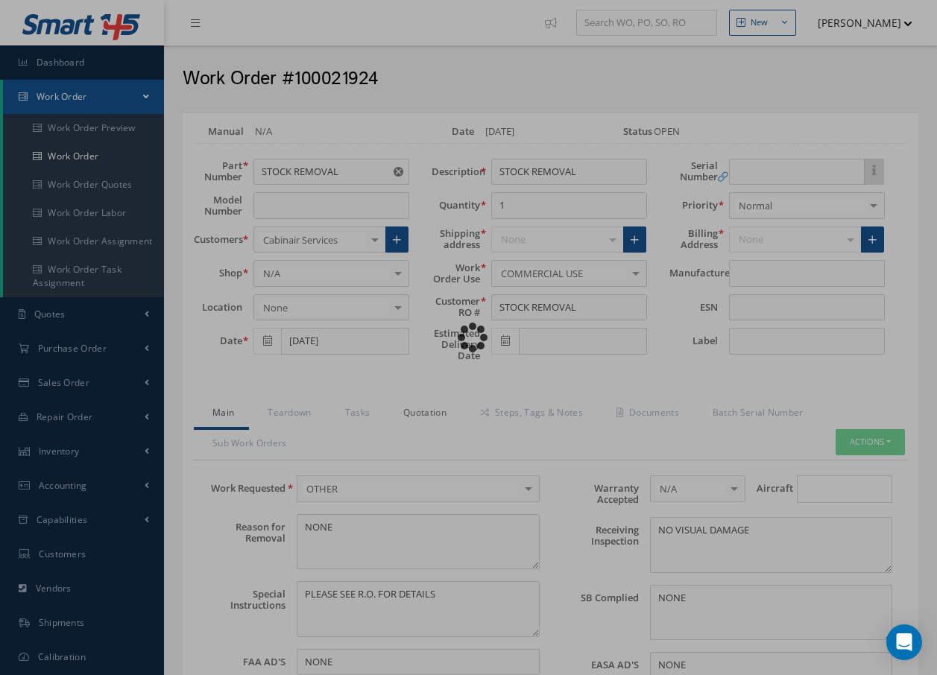
click at [427, 412] on link "Quotation" at bounding box center [423, 414] width 77 height 31
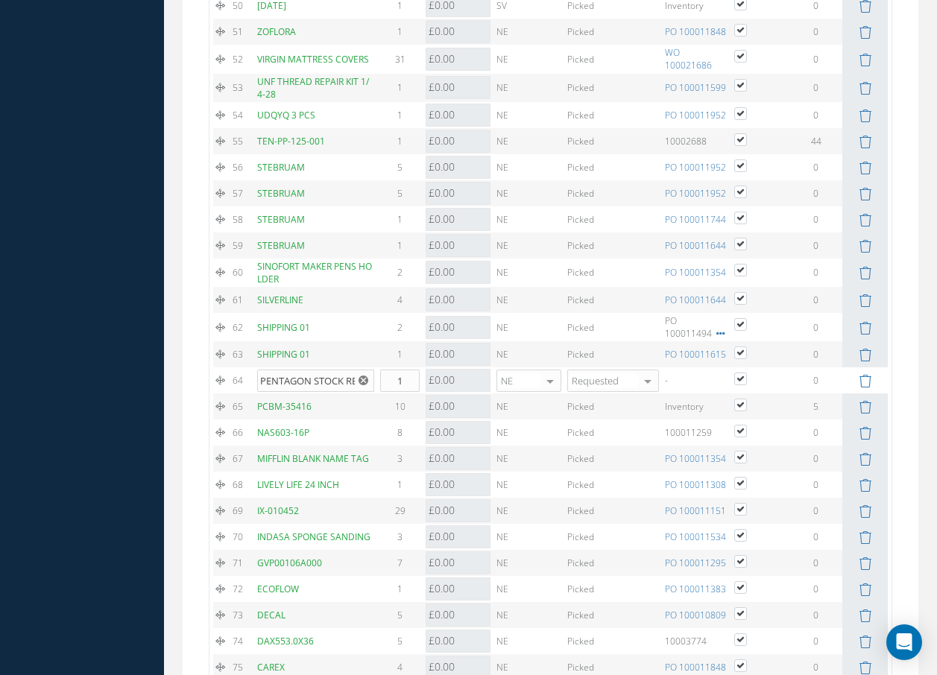
scroll to position [2572, 0]
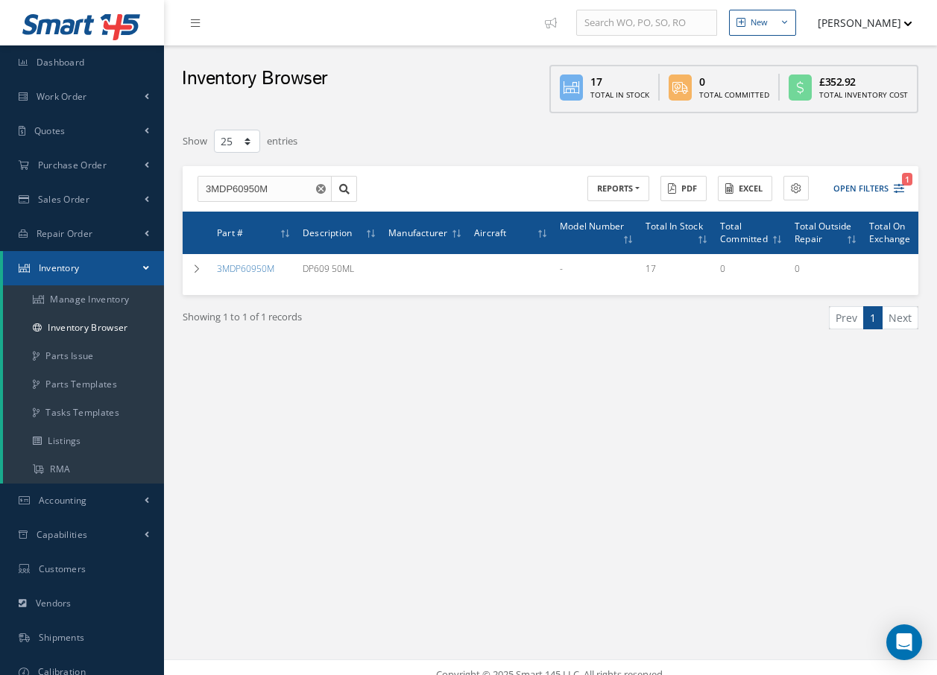
select select "25"
click at [83, 360] on link "Parts Issue" at bounding box center [83, 356] width 161 height 28
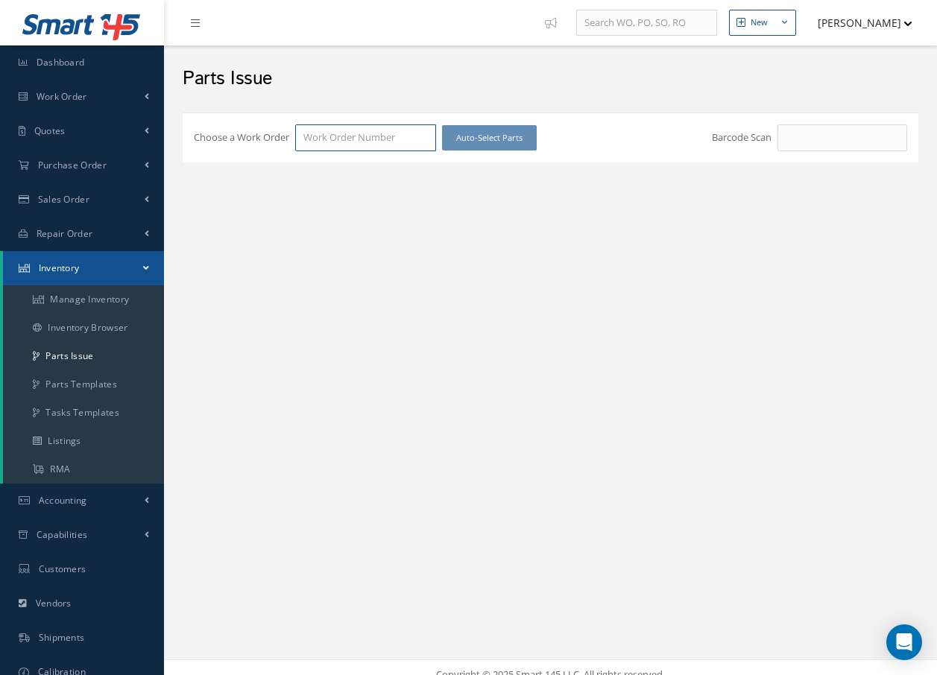
click at [359, 137] on input "Choose a Work Order" at bounding box center [365, 137] width 141 height 27
type input "100021924"
click at [361, 167] on div "100021924" at bounding box center [365, 164] width 124 height 15
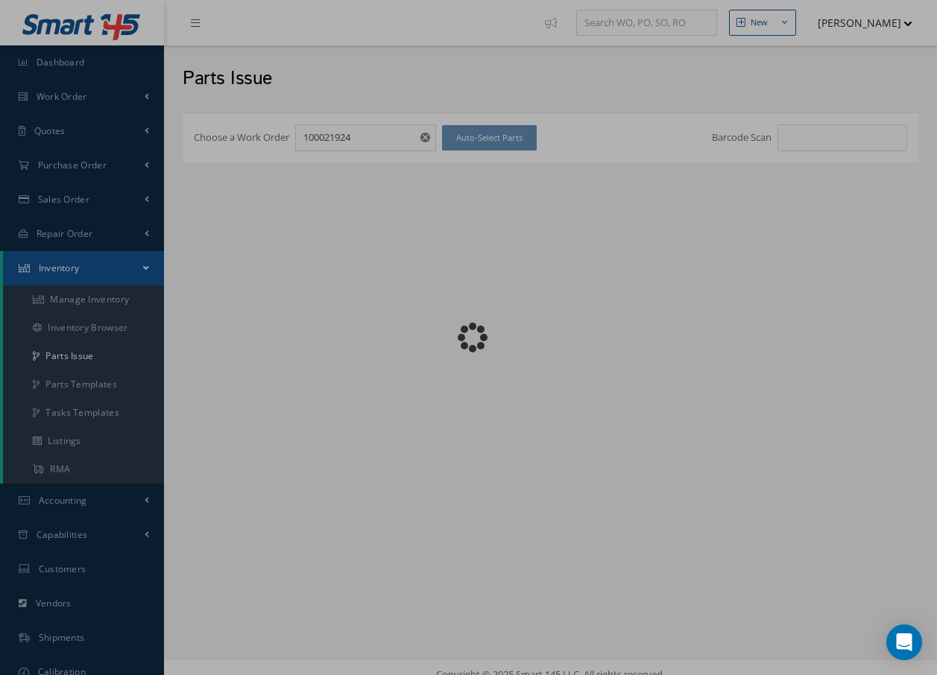
checkbox input "false"
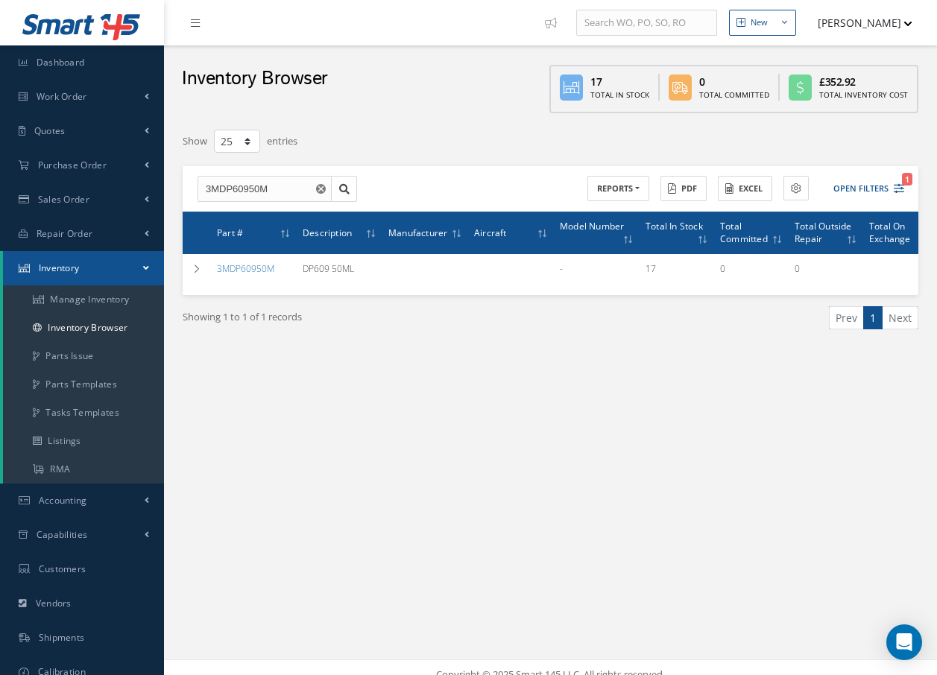
select select "25"
click at [870, 186] on button "Open Filters 1" at bounding box center [862, 189] width 84 height 25
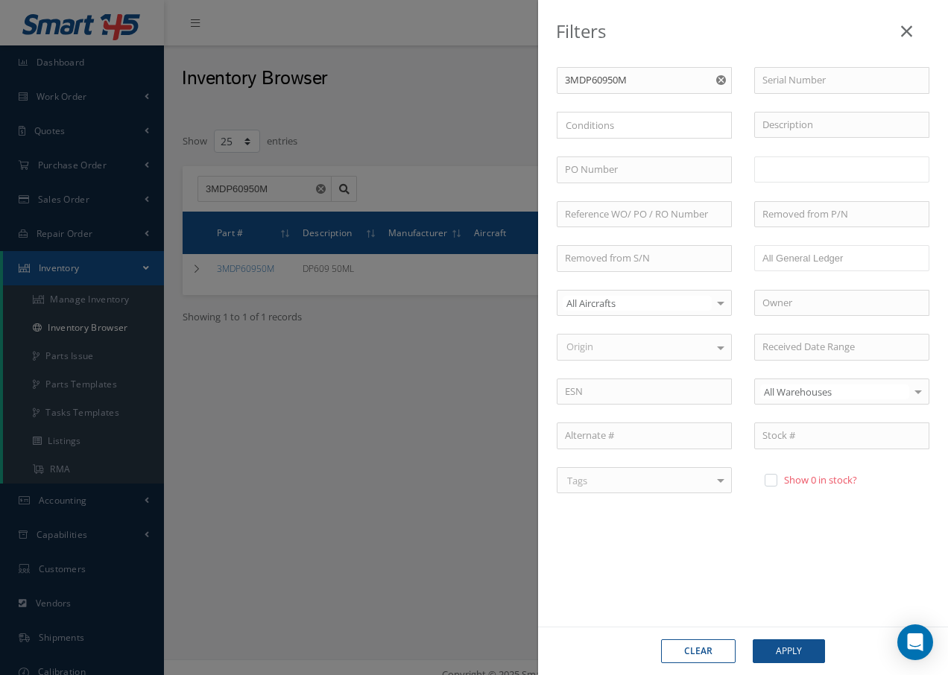
click at [829, 172] on ul at bounding box center [841, 170] width 175 height 26
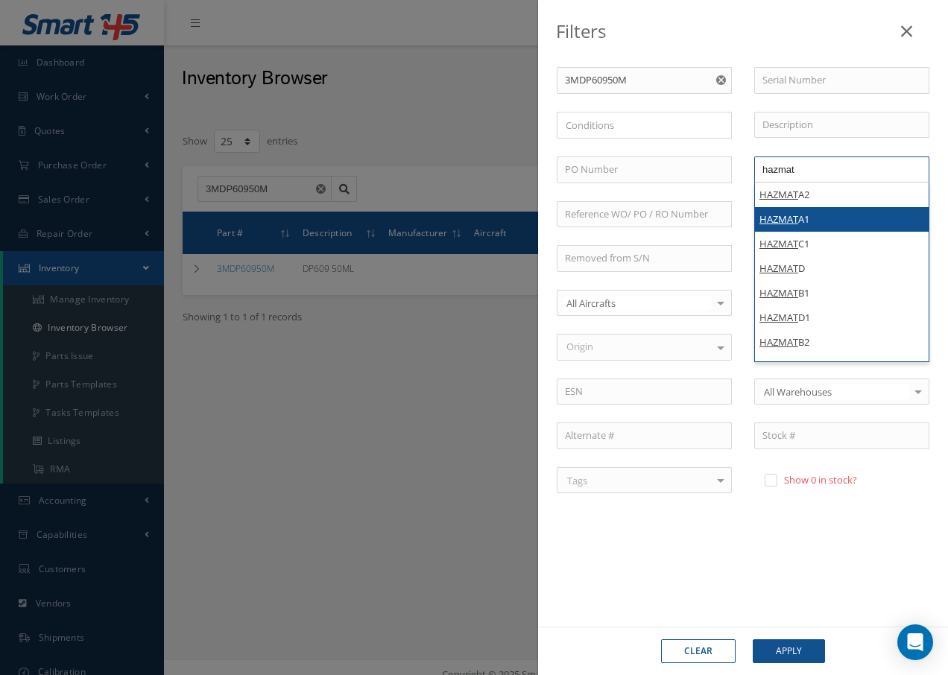
type input "hazmat"
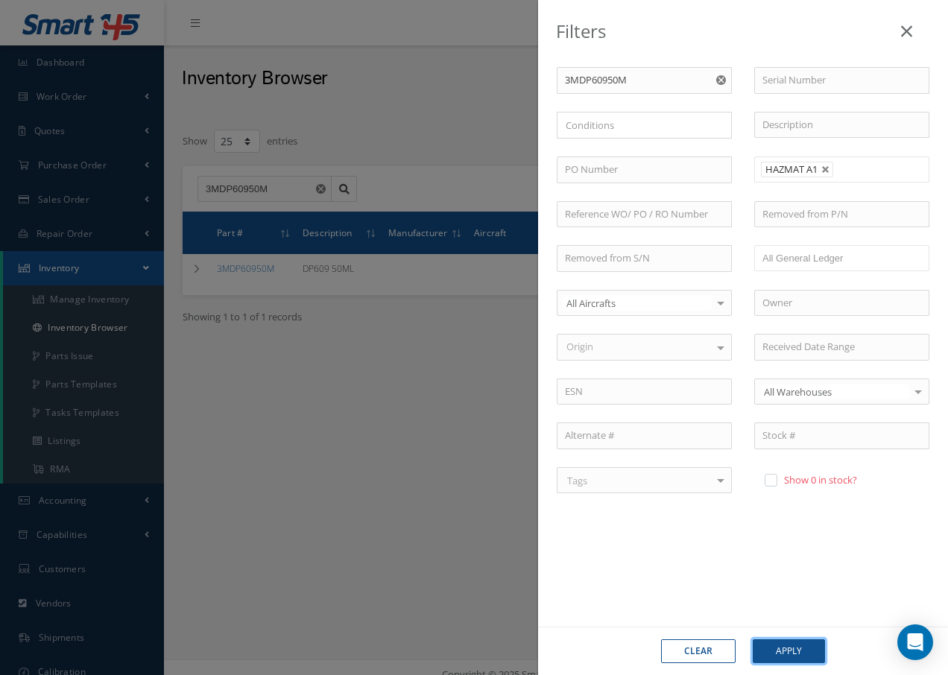
click at [803, 652] on button "Apply" at bounding box center [789, 651] width 72 height 24
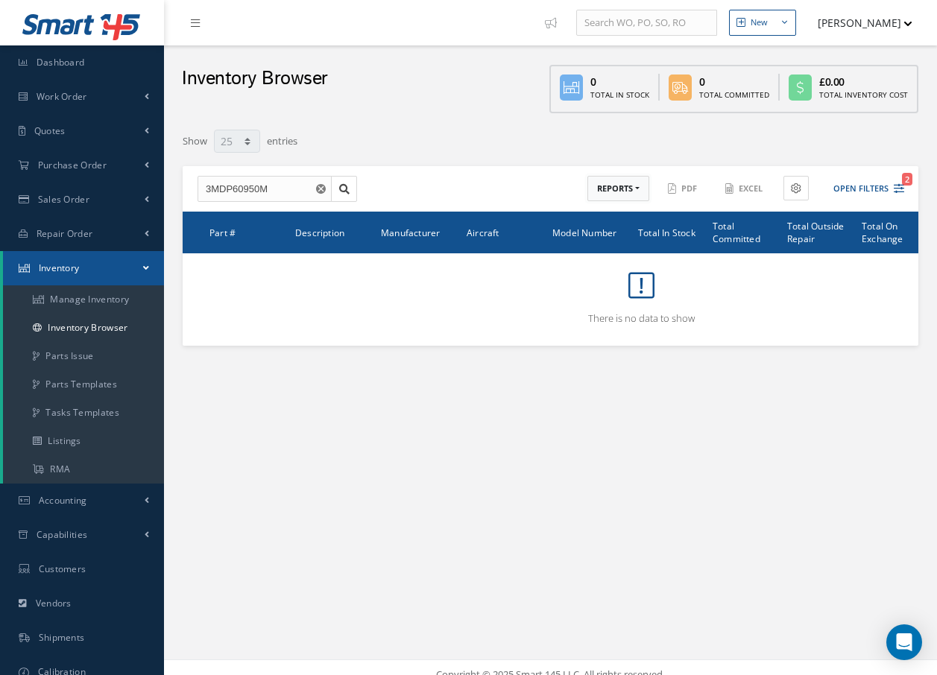
click at [639, 186] on button "REPORTS" at bounding box center [618, 189] width 62 height 26
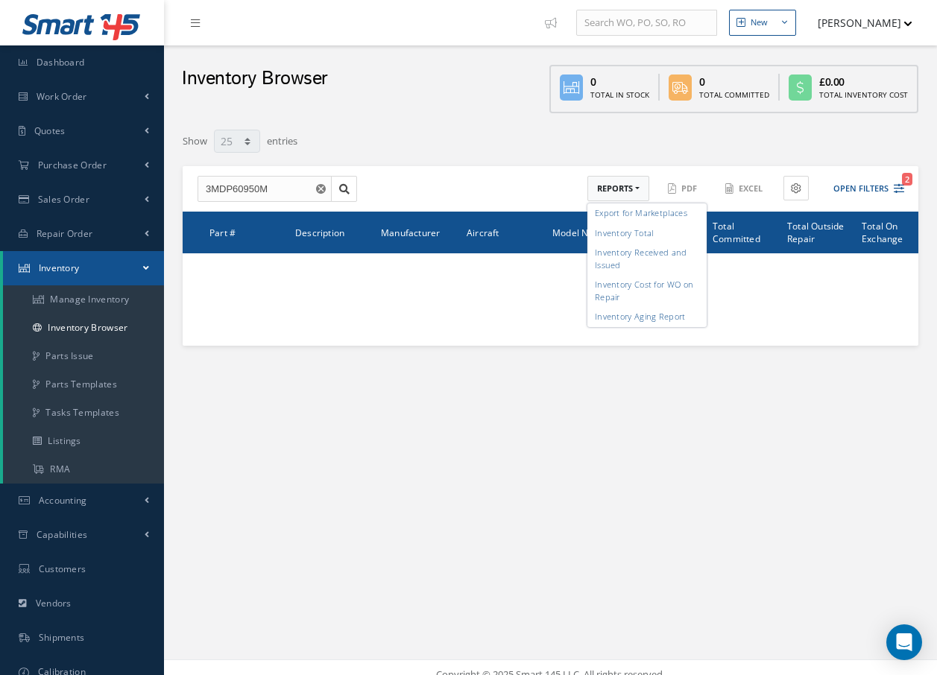
click at [550, 171] on div "3MDP60950M ACTIONS Receive Payments Select Customer Cabinair Services 1ST CHOIC…" at bounding box center [551, 189] width 736 height 46
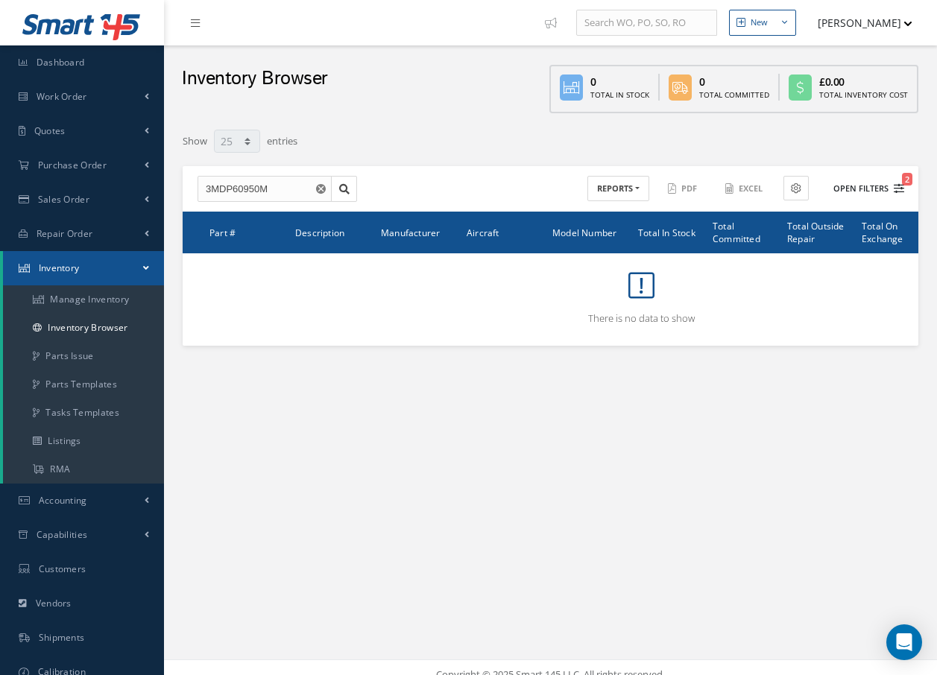
click at [902, 185] on icon "2" at bounding box center [899, 188] width 10 height 10
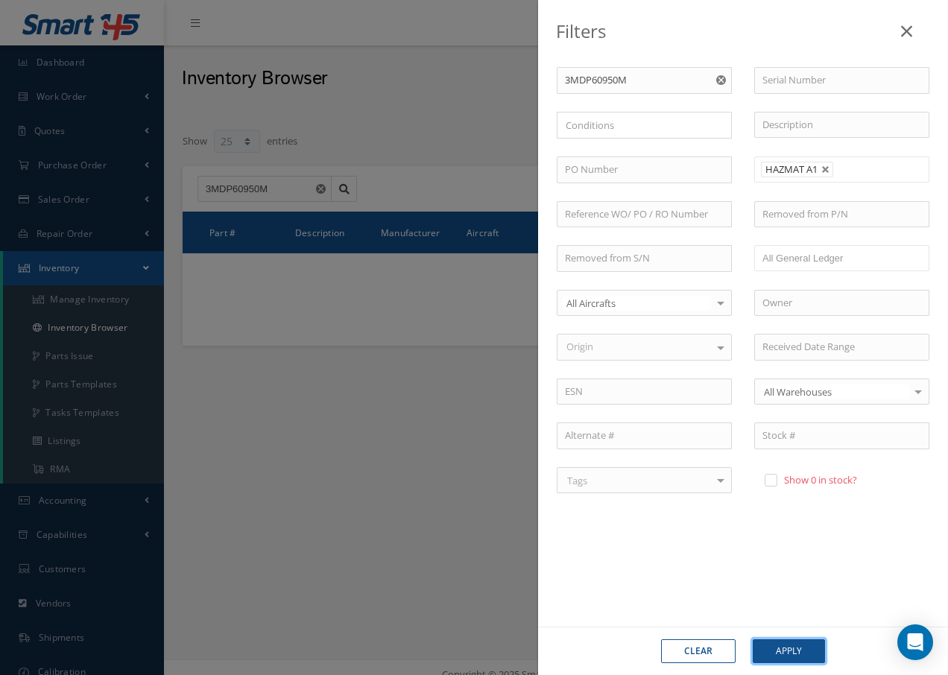
click at [804, 650] on button "Apply" at bounding box center [789, 651] width 72 height 24
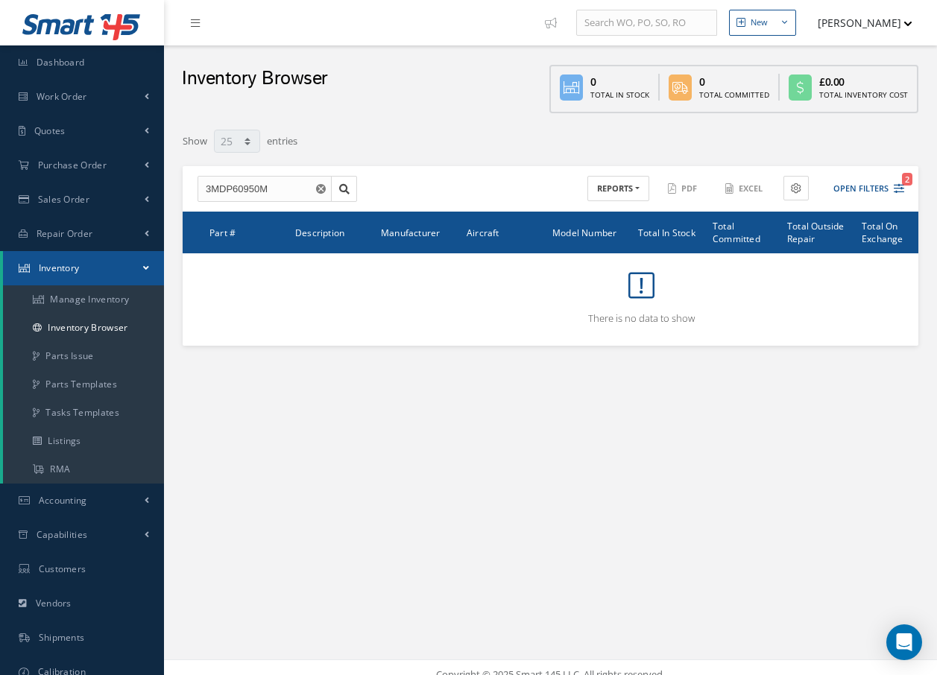
click at [322, 189] on icon "Reset" at bounding box center [321, 189] width 10 height 10
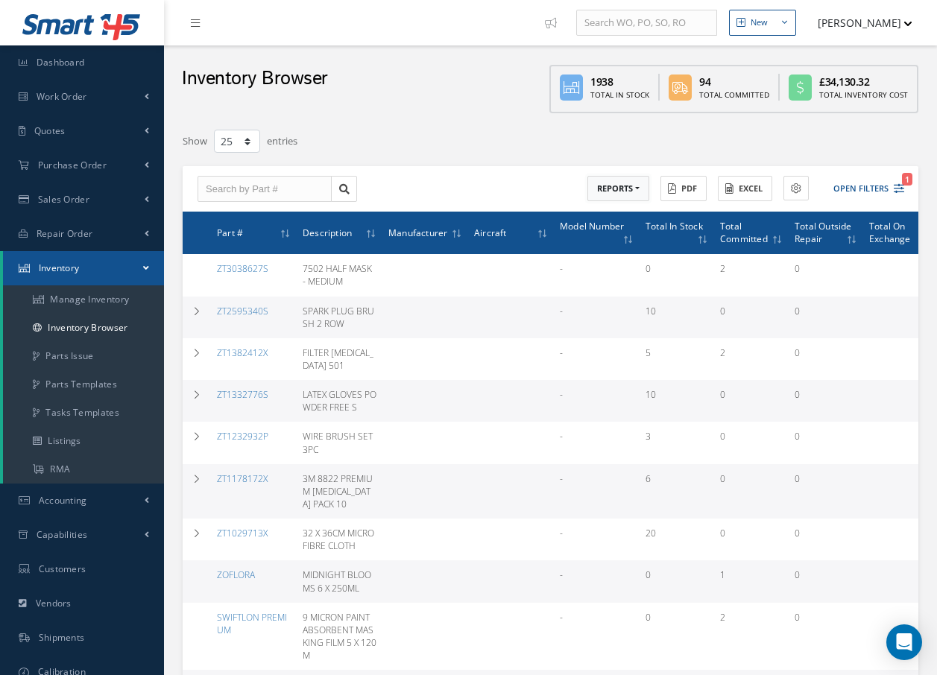
click at [642, 188] on button "REPORTS" at bounding box center [618, 189] width 62 height 26
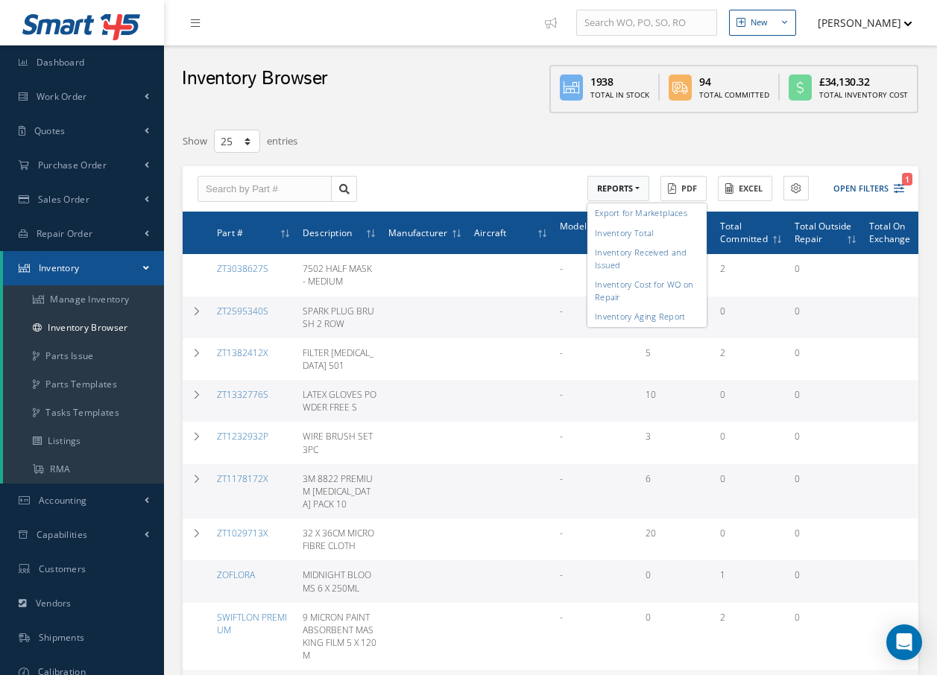
click at [518, 183] on div "ACTIONS Receive Payments Select Customer Cabinair Services 1ST CHOICE AEROSPACE…" at bounding box center [551, 189] width 736 height 46
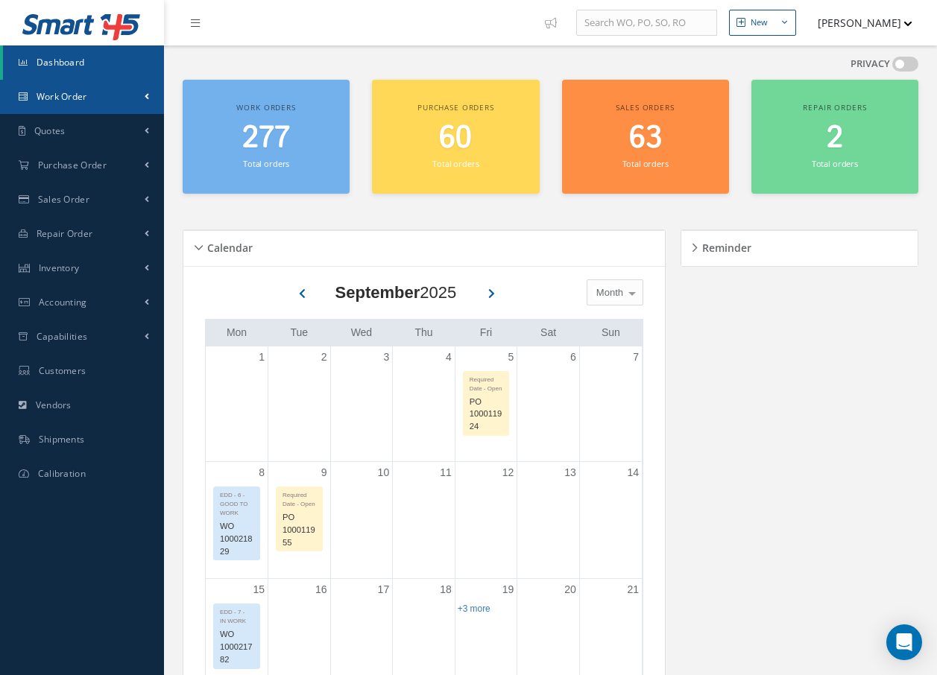
click at [89, 98] on link "Work Order" at bounding box center [82, 97] width 164 height 34
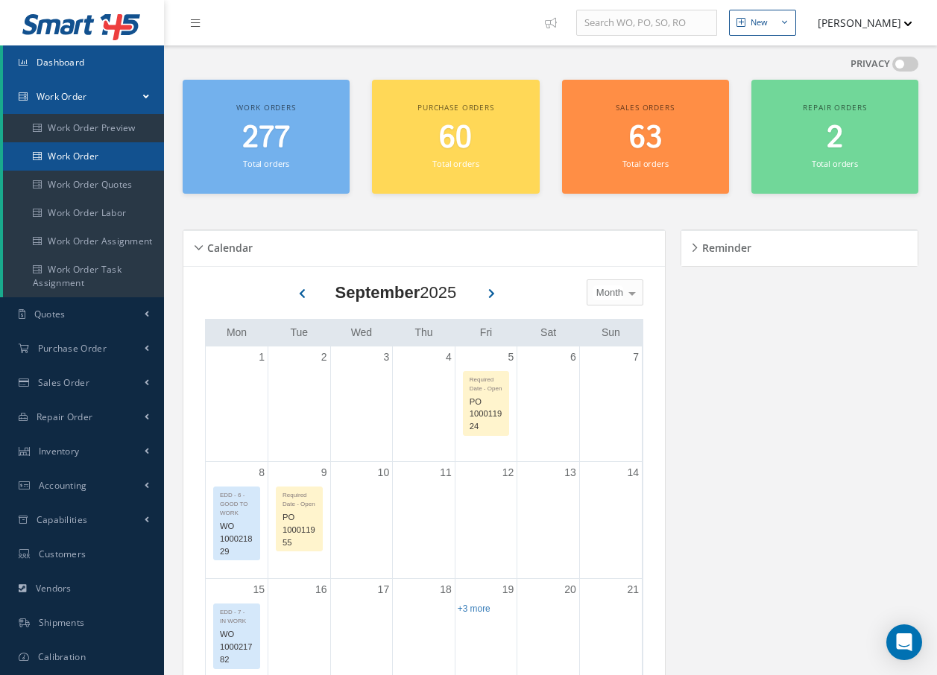
click at [95, 157] on link "Work Order" at bounding box center [83, 156] width 161 height 28
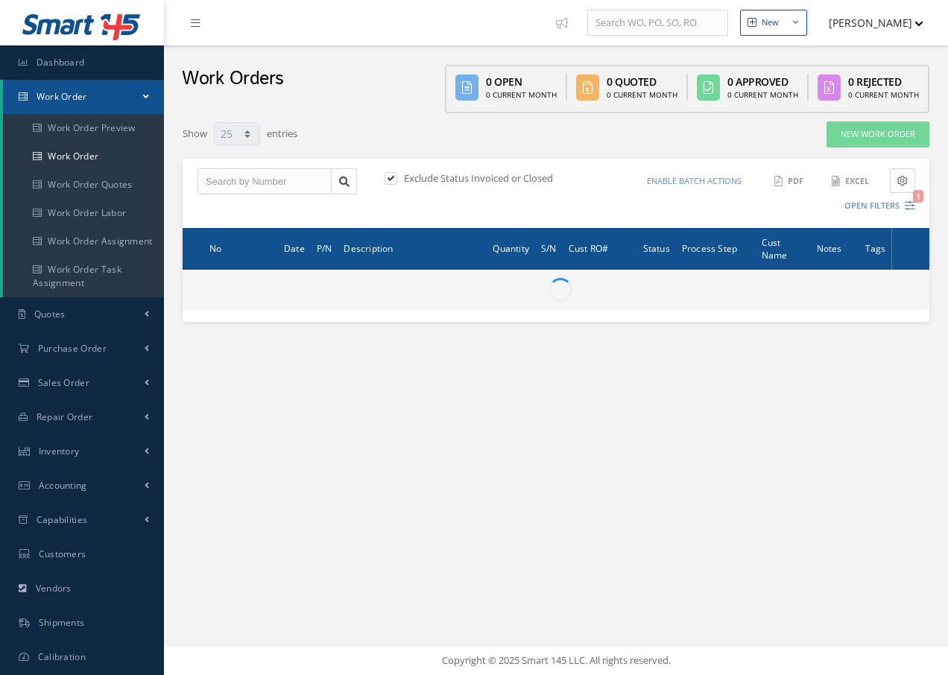
select select "25"
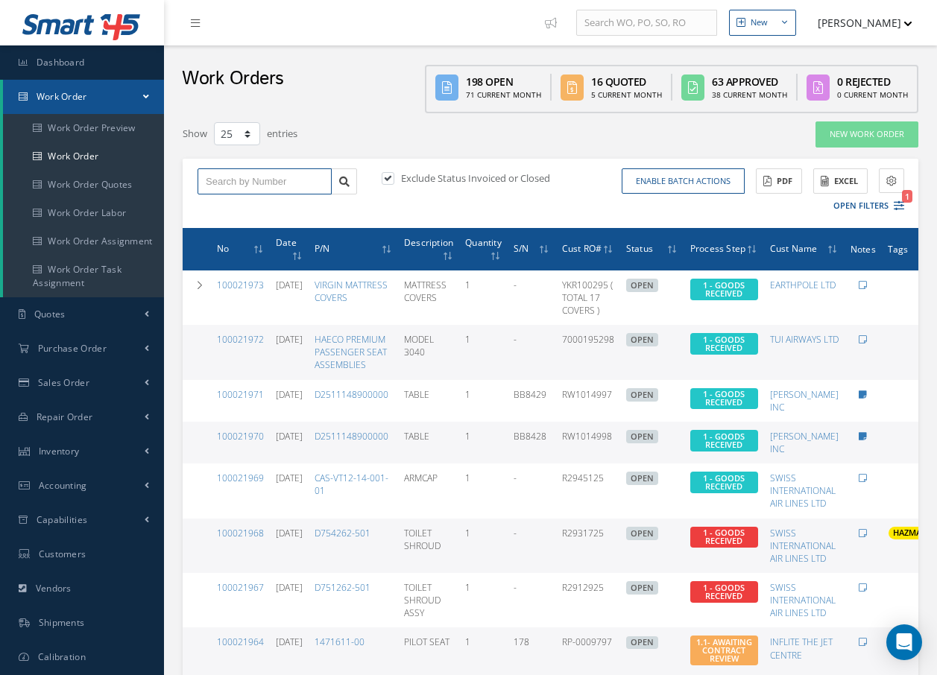
click at [231, 179] on input "text" at bounding box center [265, 181] width 134 height 27
type input "100021924"
click at [224, 215] on div "100021924" at bounding box center [265, 207] width 118 height 15
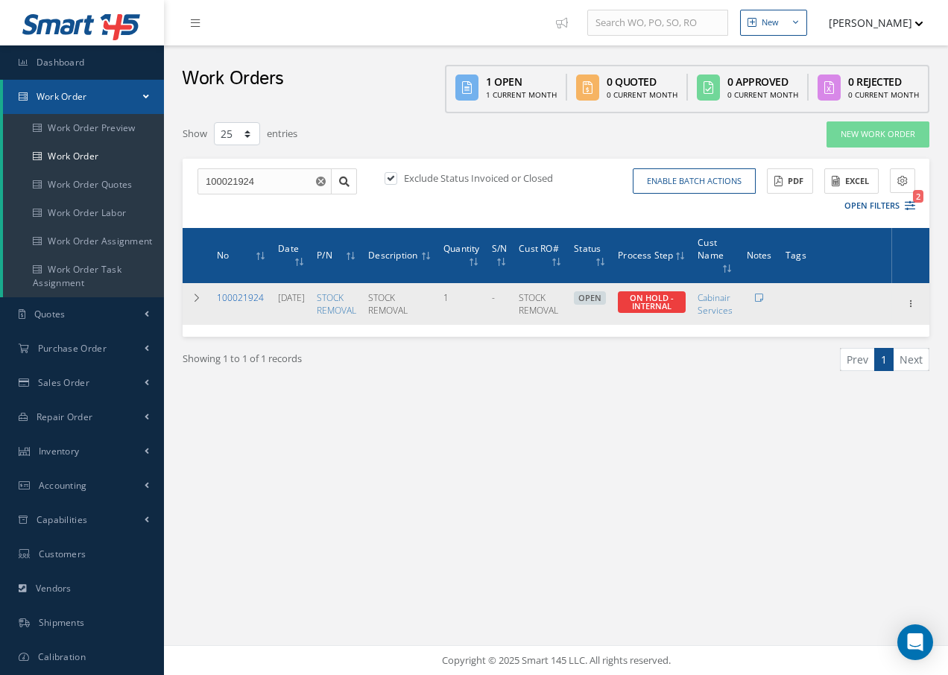
click at [238, 297] on link "100021924" at bounding box center [240, 297] width 47 height 13
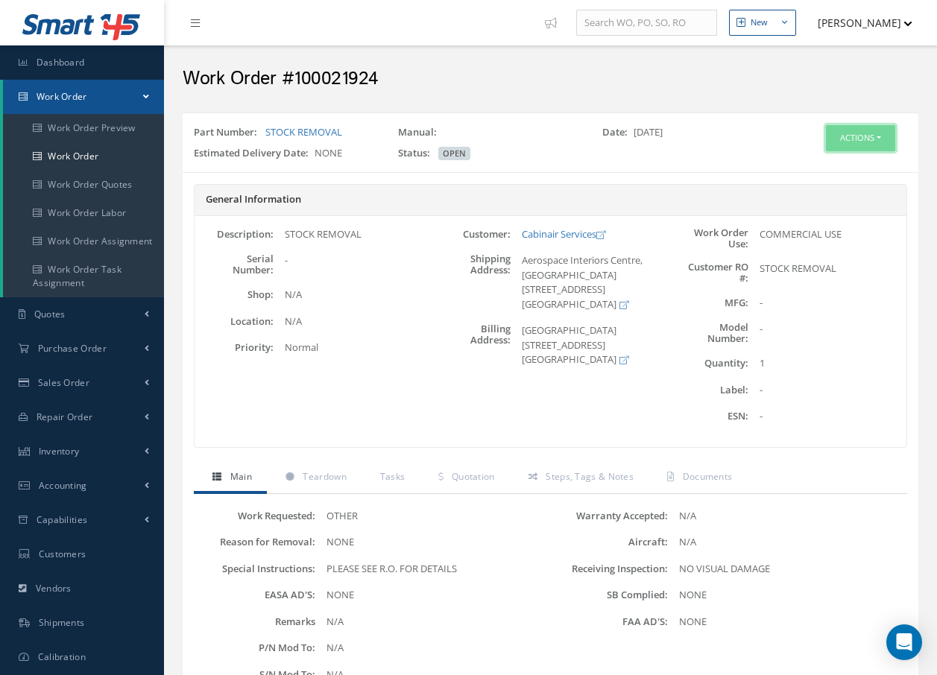
click at [866, 133] on button "Actions" at bounding box center [860, 138] width 69 height 26
click at [820, 162] on link "Edit" at bounding box center [837, 167] width 119 height 20
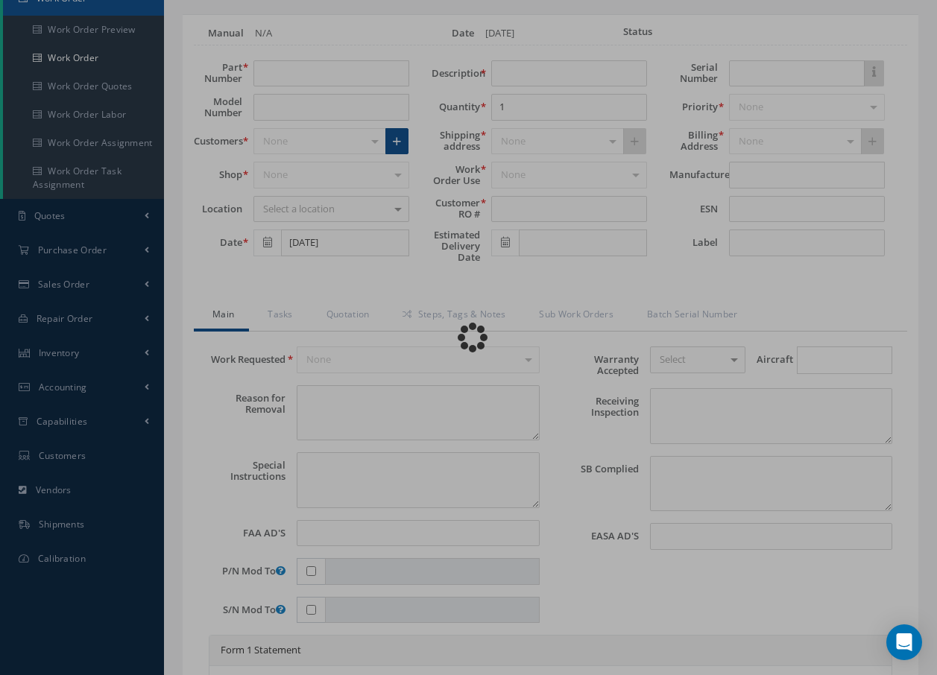
scroll to position [224, 0]
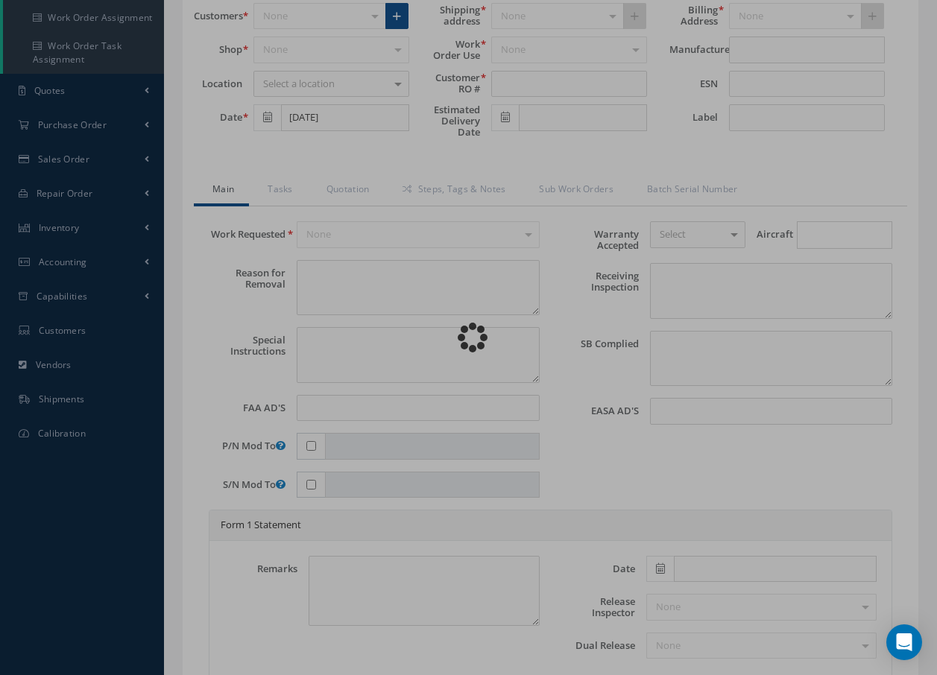
type input "STOCK REMOVAL"
type input "[DATE]"
type input "STOCK REMOVAL"
type textarea "NONE"
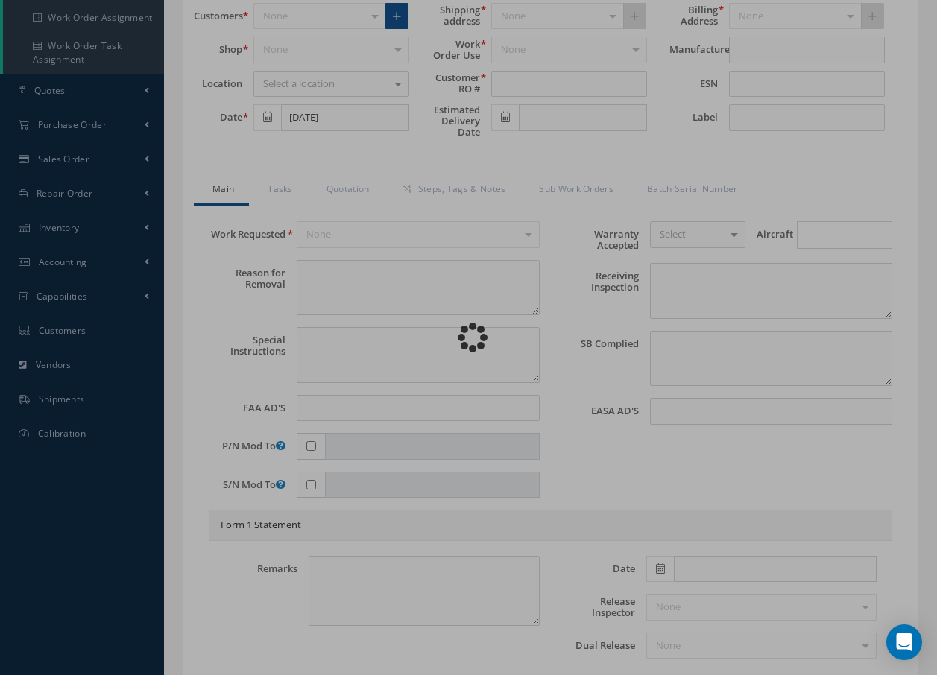
type textarea "PLEASE SEE R.O. FOR DETAILS"
type input "NONE"
type textarea "NO VISUAL DAMAGE"
type textarea "NONE"
type input "NONE"
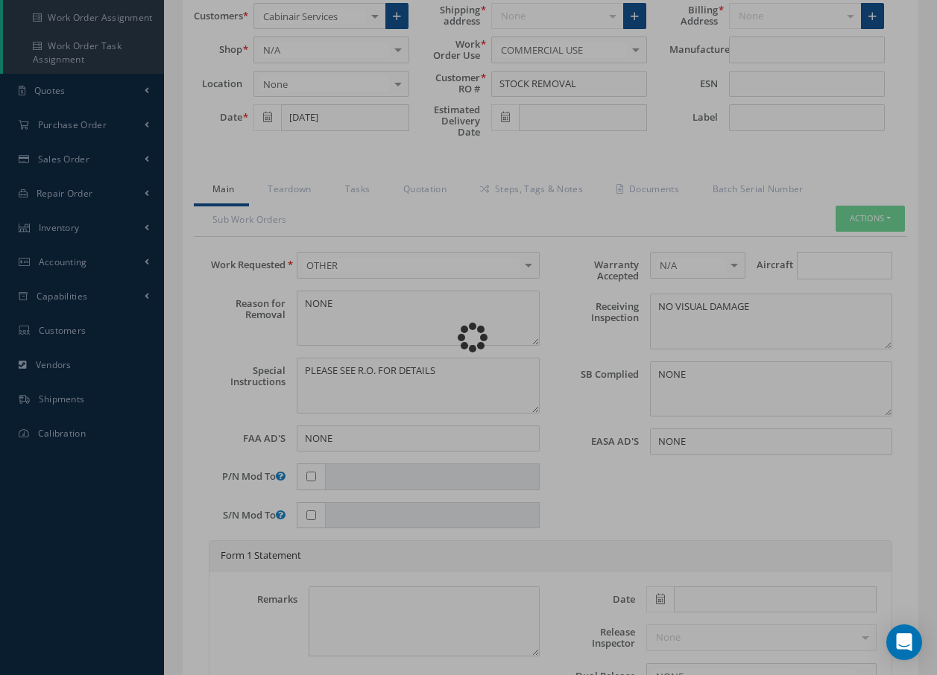
scroll to position [0, 0]
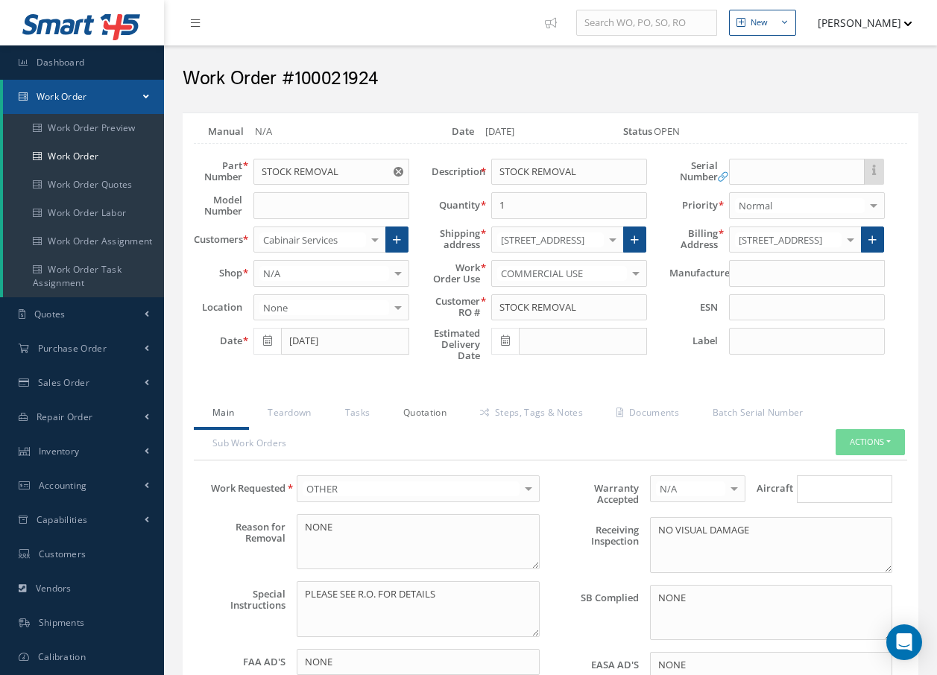
click at [429, 408] on link "Quotation" at bounding box center [423, 414] width 77 height 31
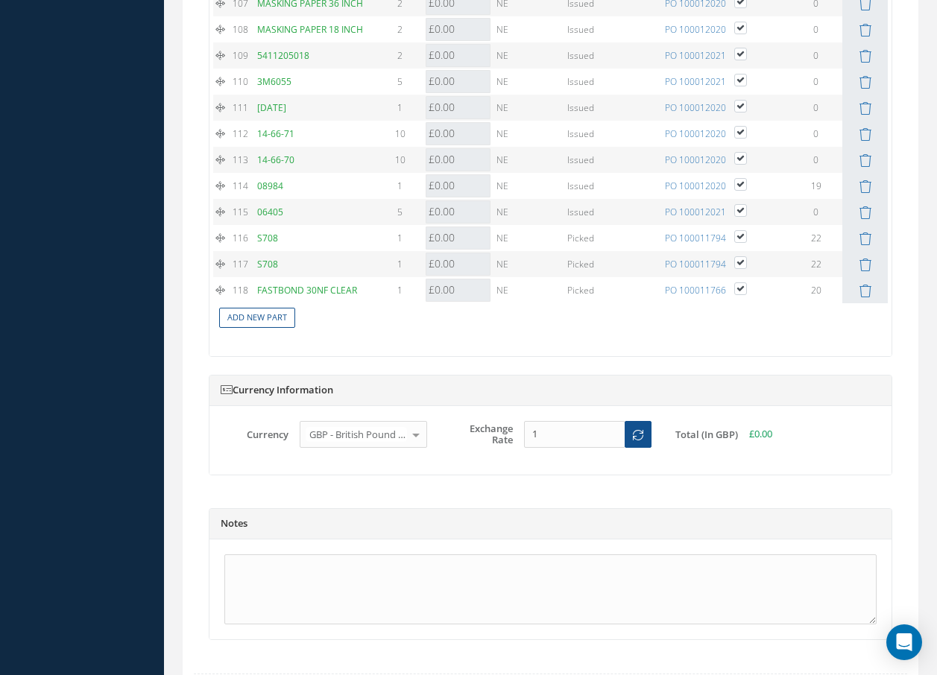
scroll to position [4323, 0]
click at [279, 326] on link "Add New Part" at bounding box center [257, 316] width 76 height 20
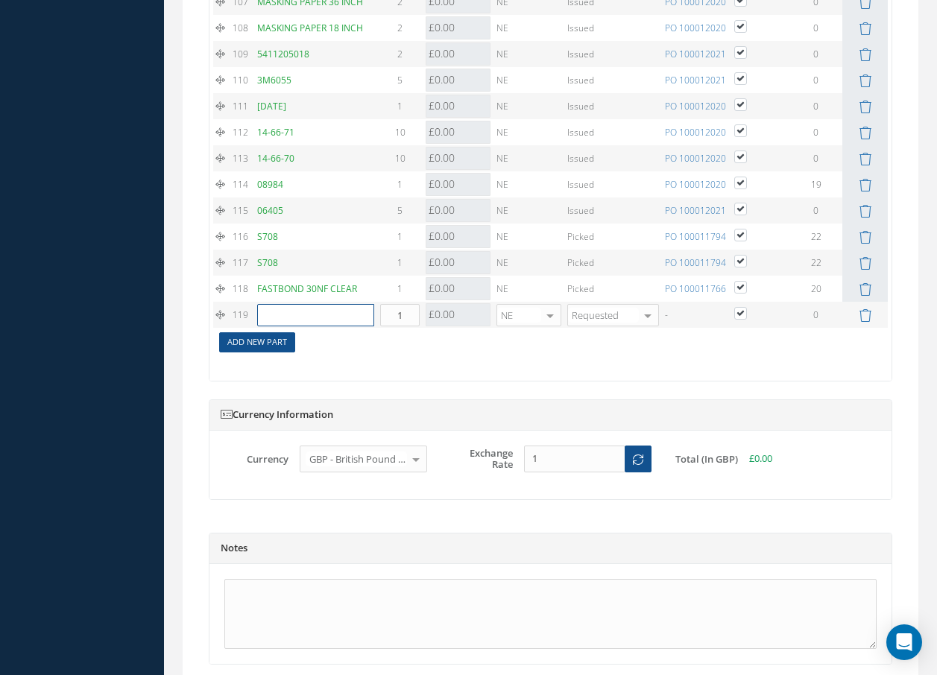
click at [279, 326] on input "text" at bounding box center [315, 315] width 117 height 22
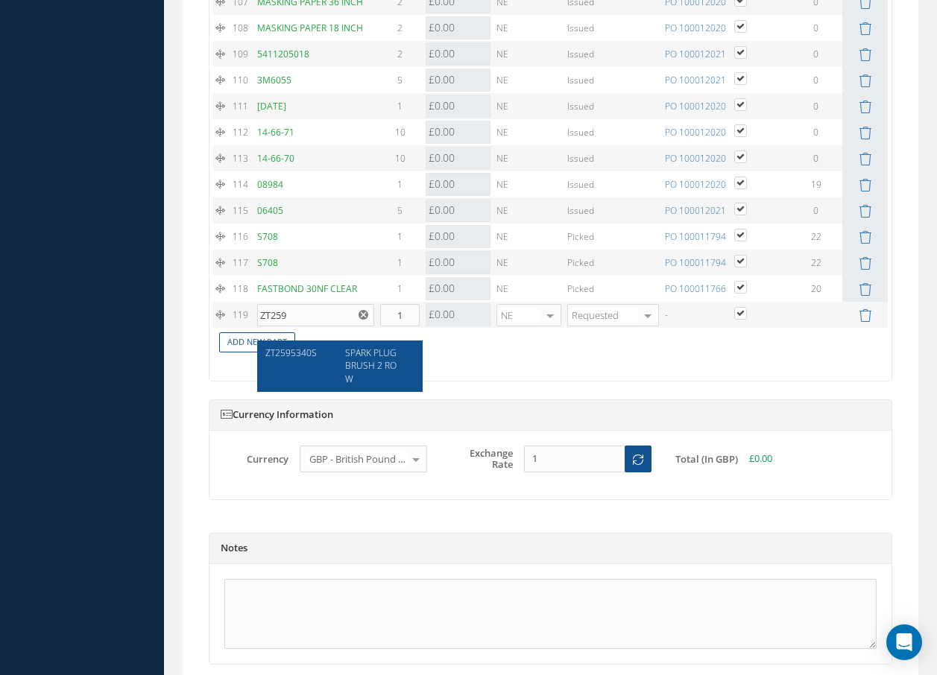
click at [377, 367] on span "SPARK PLUG BRUSH 2 ROW" at bounding box center [370, 366] width 51 height 38
type input "ZT2595340S"
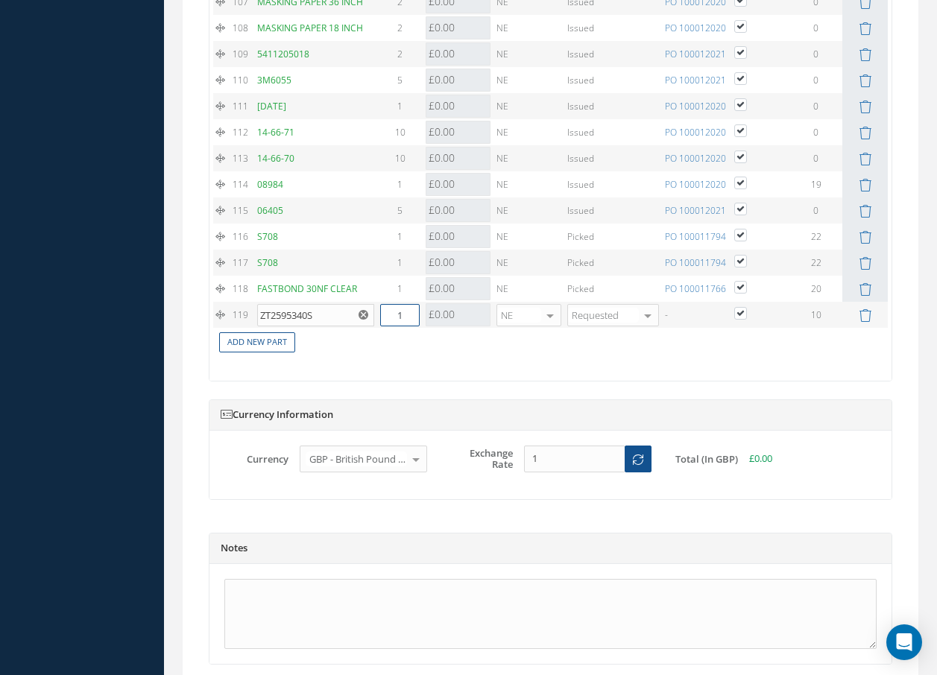
click at [409, 326] on input "1" at bounding box center [400, 315] width 40 height 22
type input "10"
click at [257, 353] on link "Add New Part" at bounding box center [257, 342] width 76 height 20
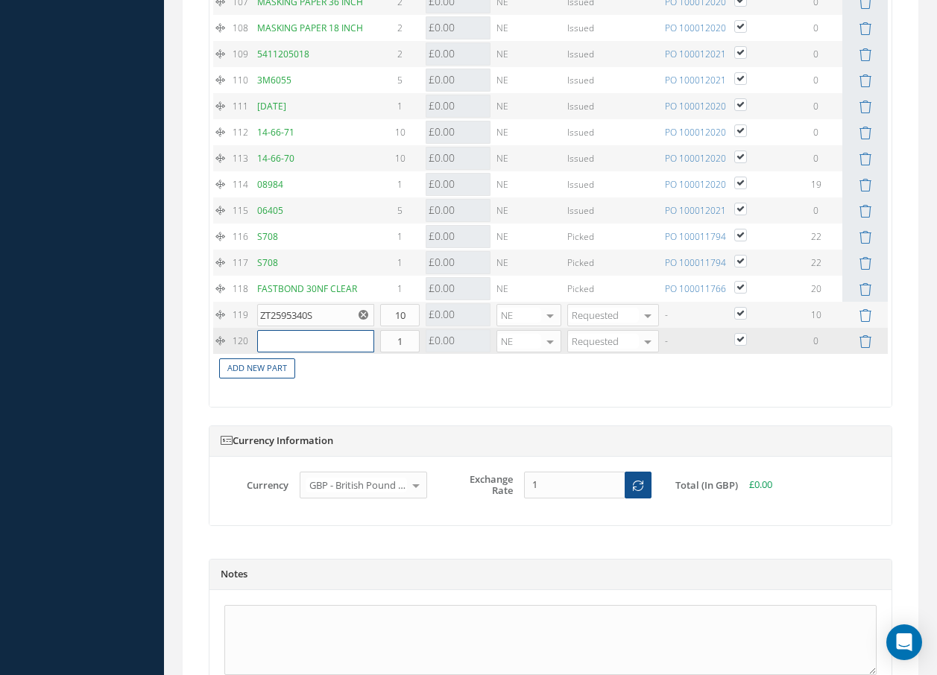
click at [268, 350] on input "text" at bounding box center [315, 341] width 117 height 22
type input "\"
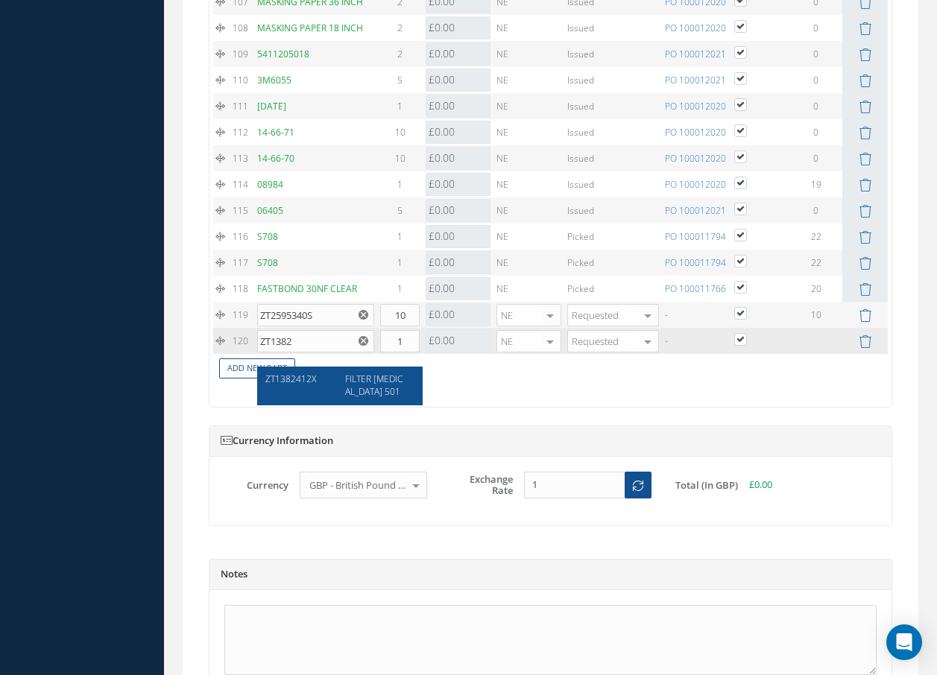
click at [358, 389] on span "FILTER RETAINER 501" at bounding box center [373, 385] width 57 height 25
type input "ZT1382412X"
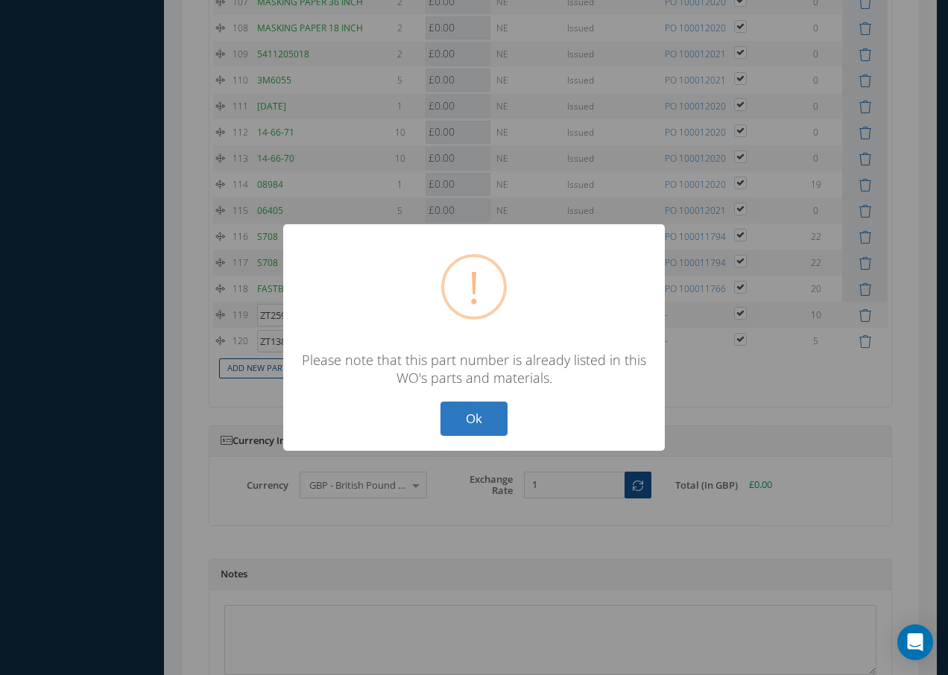
click at [466, 414] on button "Ok" at bounding box center [473, 419] width 67 height 35
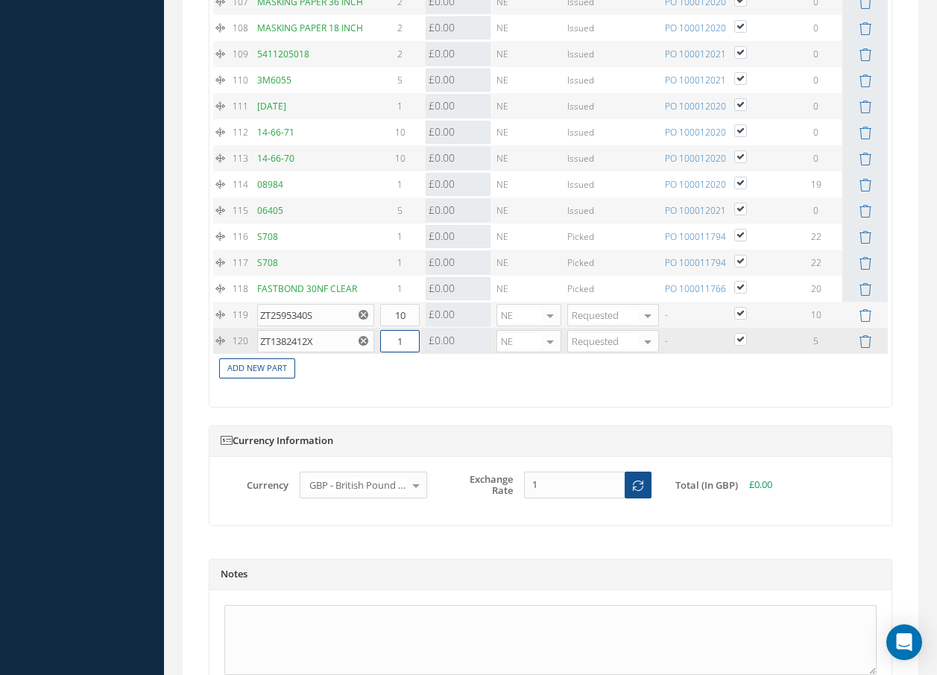
drag, startPoint x: 412, startPoint y: 356, endPoint x: 394, endPoint y: 360, distance: 18.4
click at [394, 353] on input "1" at bounding box center [400, 341] width 40 height 22
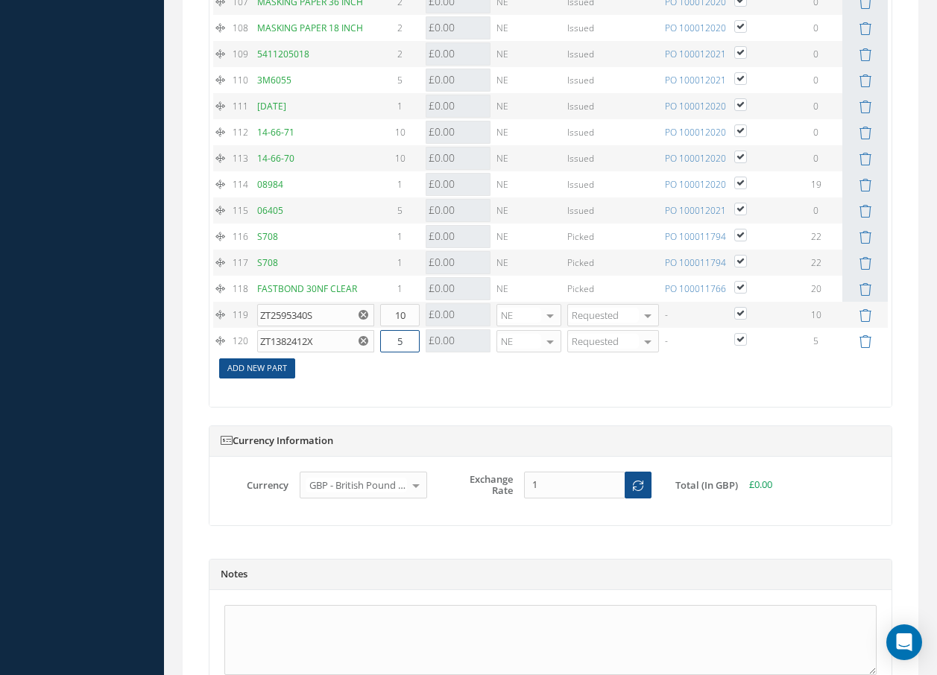
type input "5"
click at [267, 379] on link "Add New Part" at bounding box center [257, 368] width 76 height 20
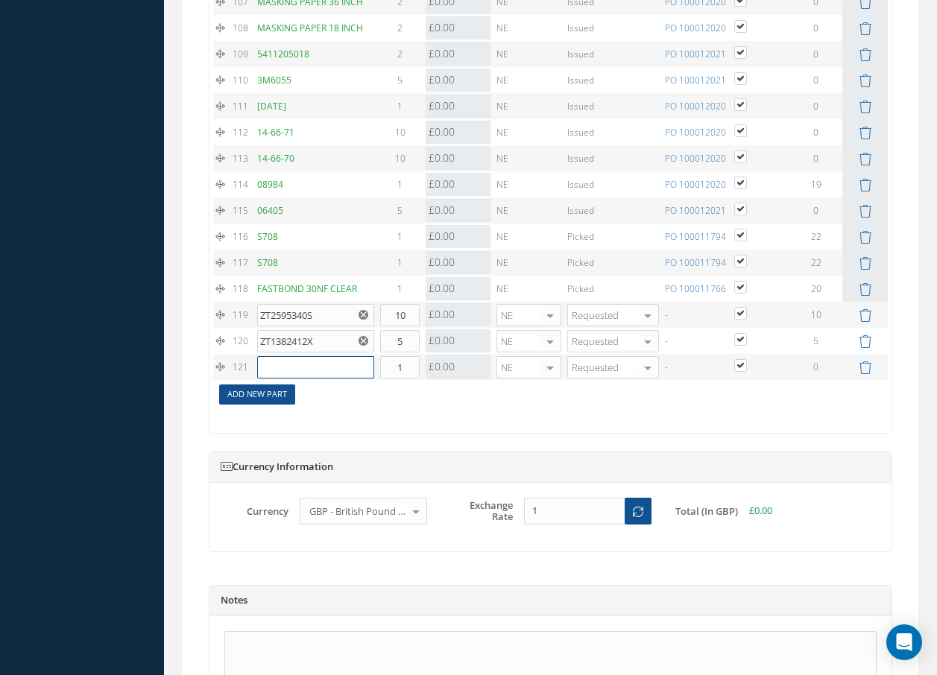
click at [277, 379] on input "text" at bounding box center [315, 367] width 117 height 22
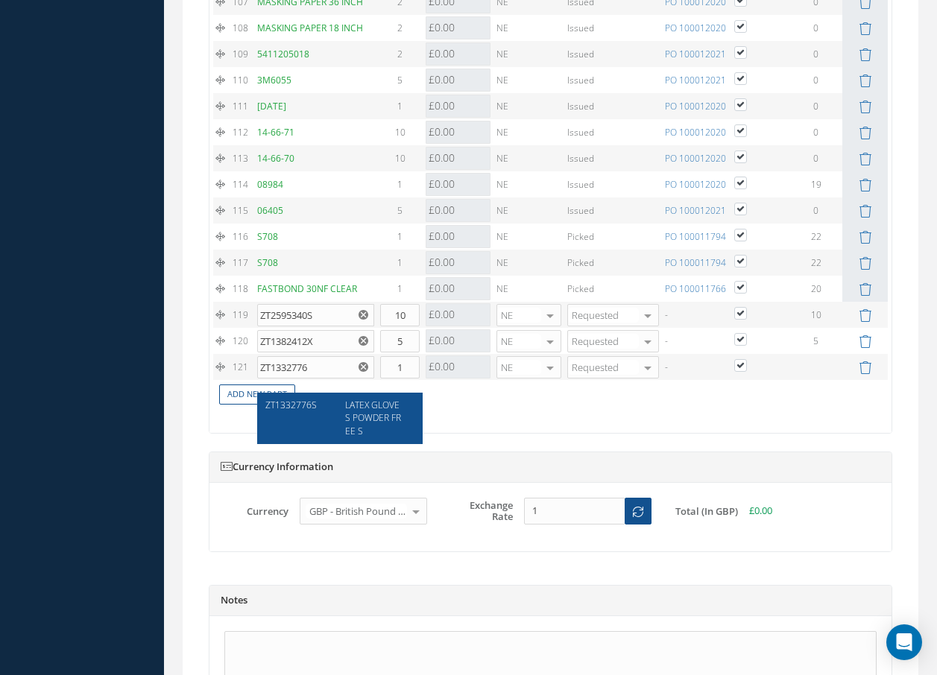
click at [399, 414] on span "LATEX GLOVES POWDER FREE S" at bounding box center [373, 418] width 56 height 38
type input "ZT1332776S"
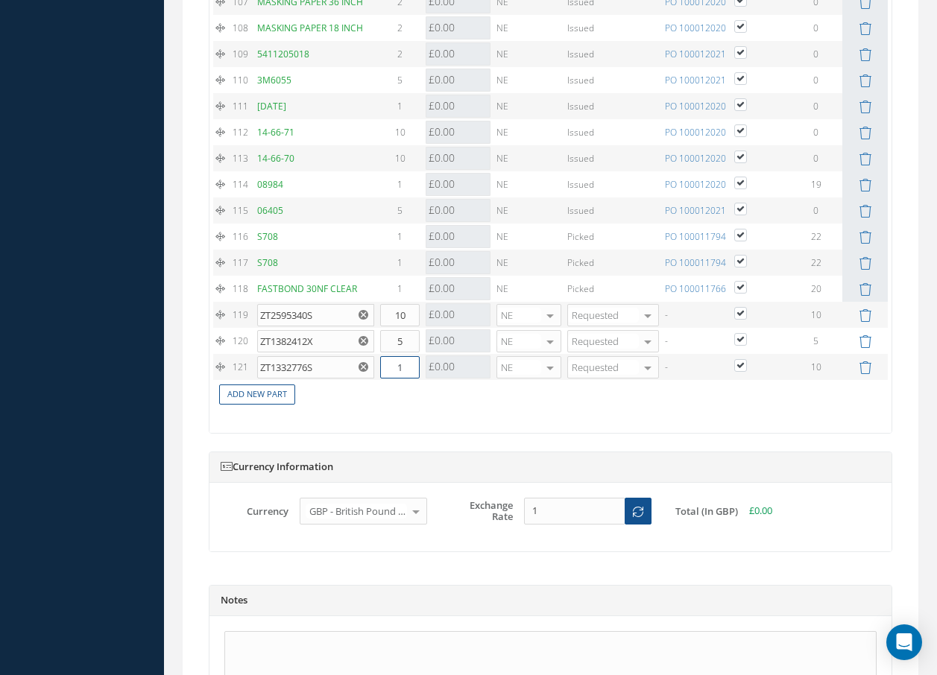
click at [415, 379] on input "1" at bounding box center [400, 367] width 40 height 22
type input "10"
click at [271, 405] on link "Add New Part" at bounding box center [257, 395] width 76 height 20
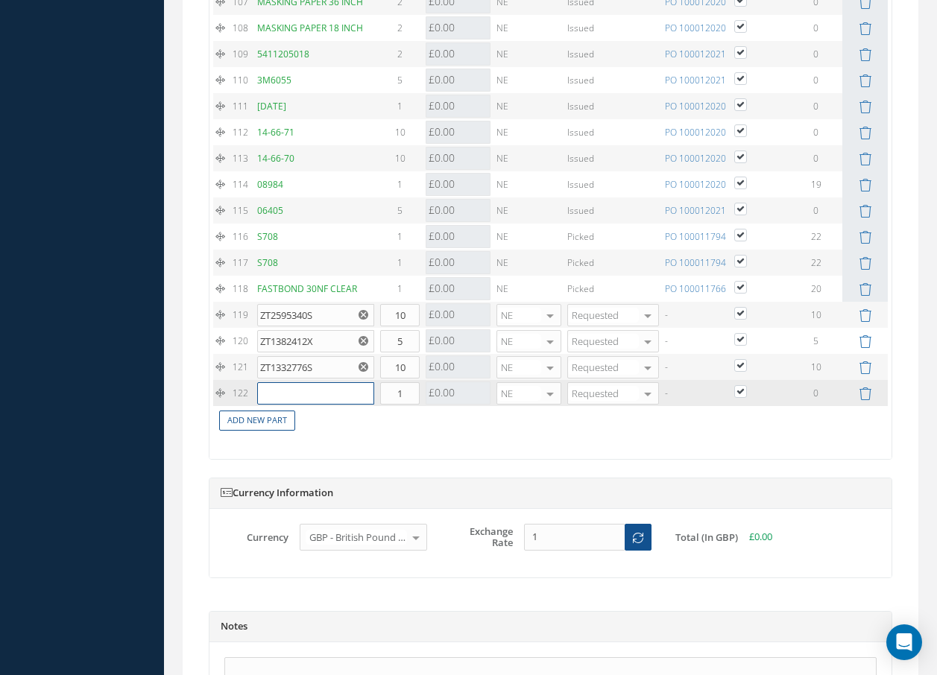
click at [277, 405] on input "text" at bounding box center [315, 393] width 117 height 22
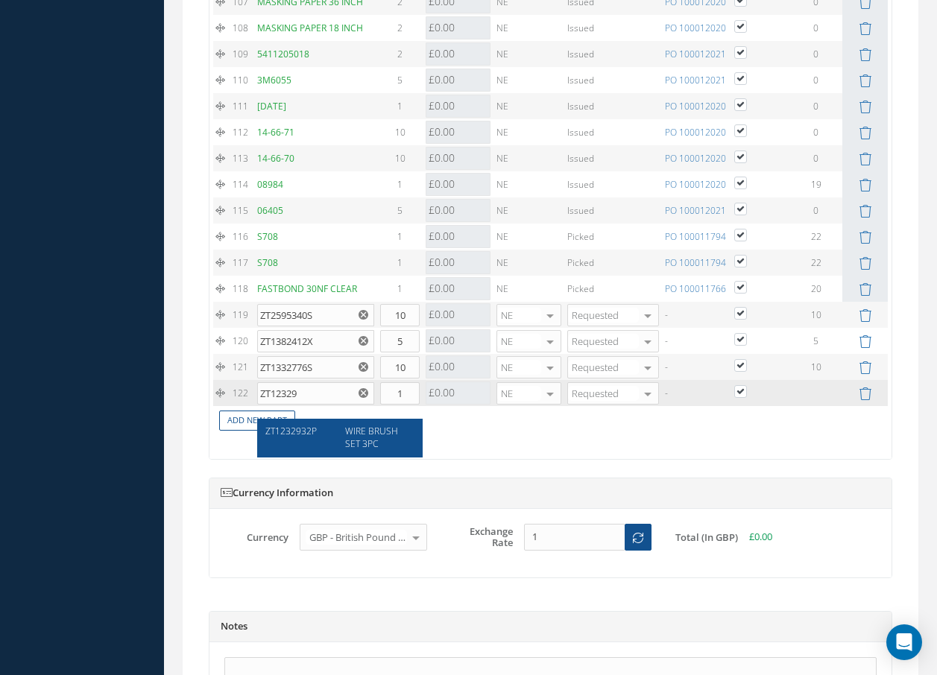
click at [361, 435] on span "WIRE BRUSH SET 3PC" at bounding box center [371, 437] width 53 height 25
type input "ZT1232932P"
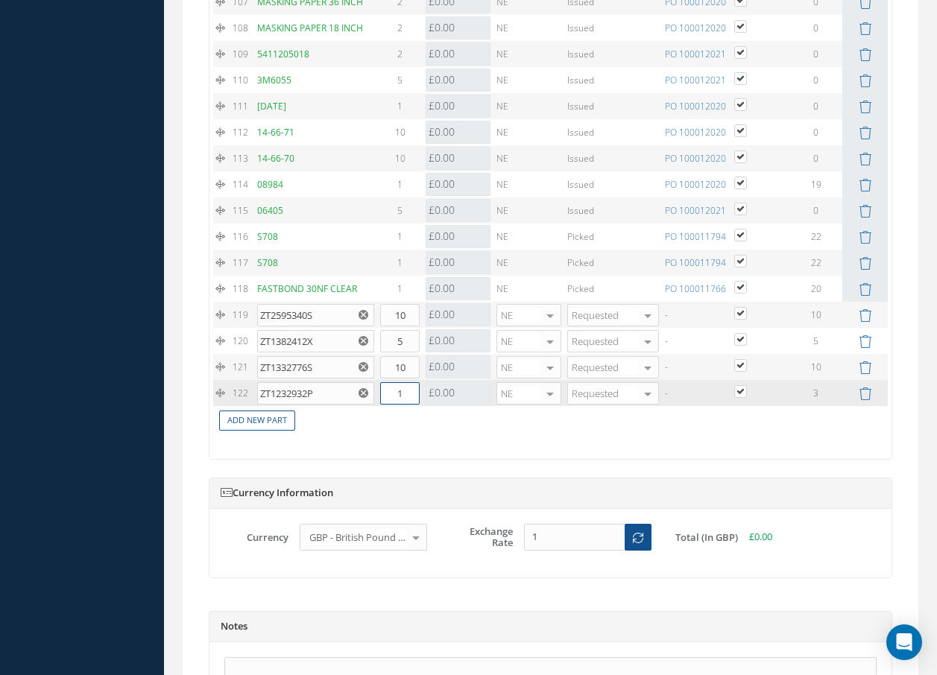
drag, startPoint x: 414, startPoint y: 408, endPoint x: 389, endPoint y: 411, distance: 25.5
click at [389, 405] on input "1" at bounding box center [400, 393] width 40 height 22
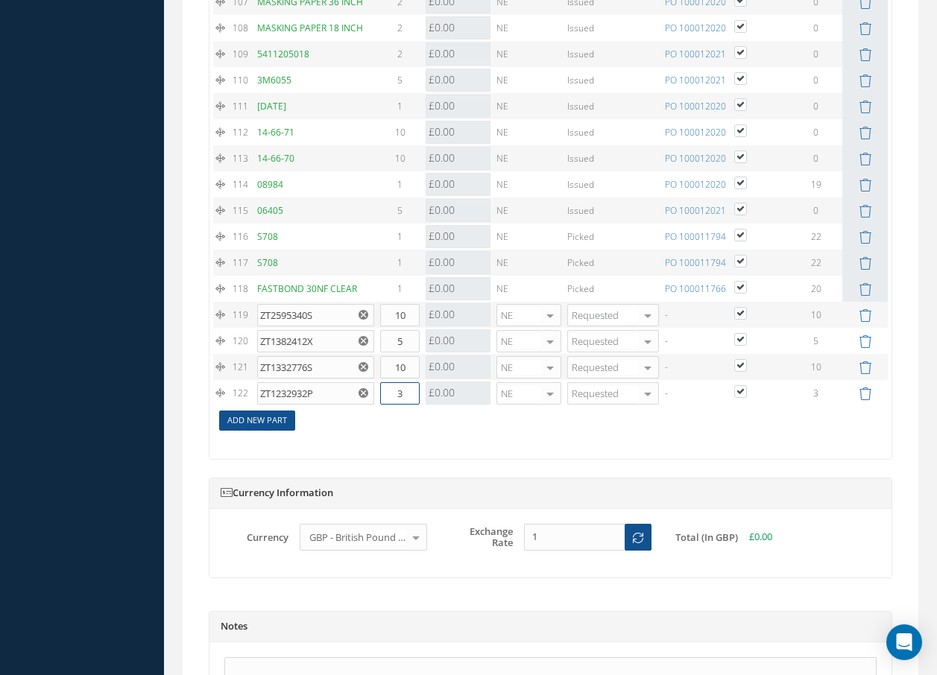
type input "3"
click at [238, 431] on link "Add New Part" at bounding box center [257, 421] width 76 height 20
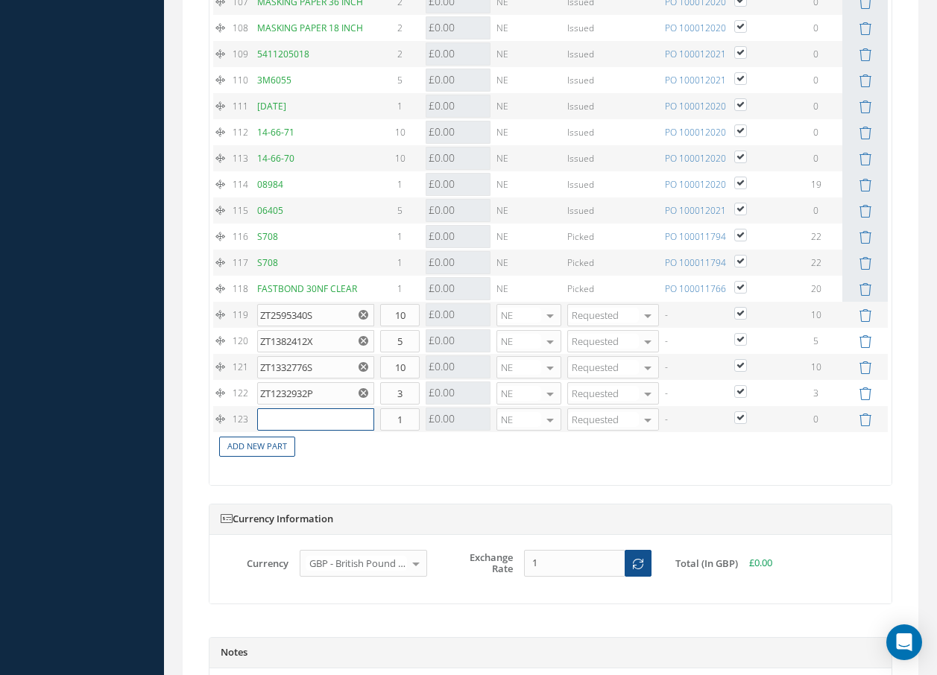
click at [276, 431] on input "text" at bounding box center [315, 419] width 117 height 22
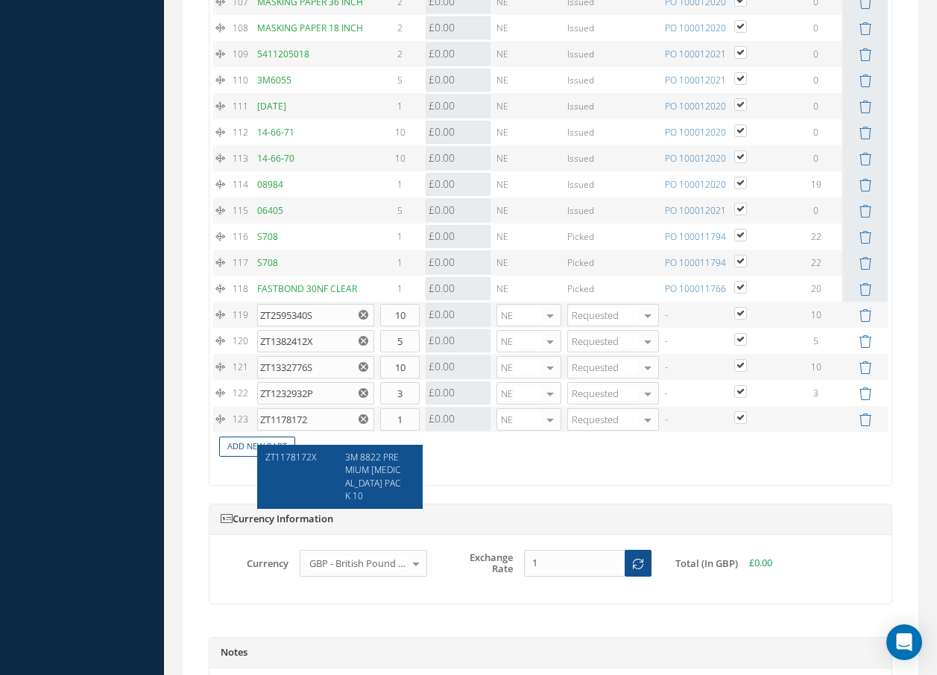
click at [368, 470] on span "3M 8822 PREMIUM DUST MASK PACK 10" at bounding box center [372, 476] width 55 height 51
type input "ZT1178172X"
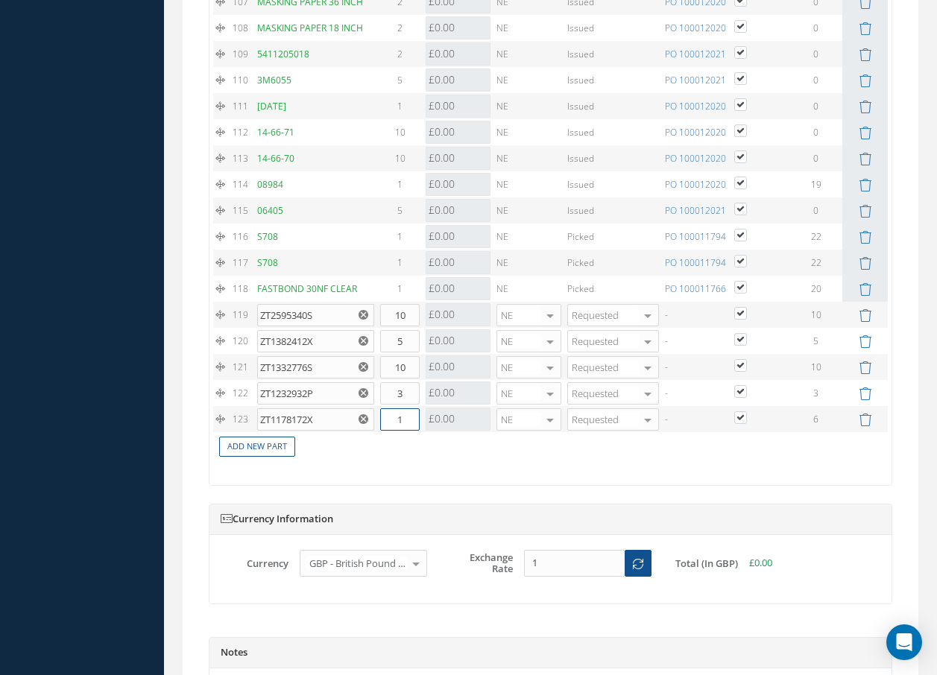
drag, startPoint x: 408, startPoint y: 435, endPoint x: 382, endPoint y: 435, distance: 26.1
click at [382, 431] on input "1" at bounding box center [400, 419] width 40 height 22
type input "6"
click at [250, 457] on link "Add New Part" at bounding box center [257, 447] width 76 height 20
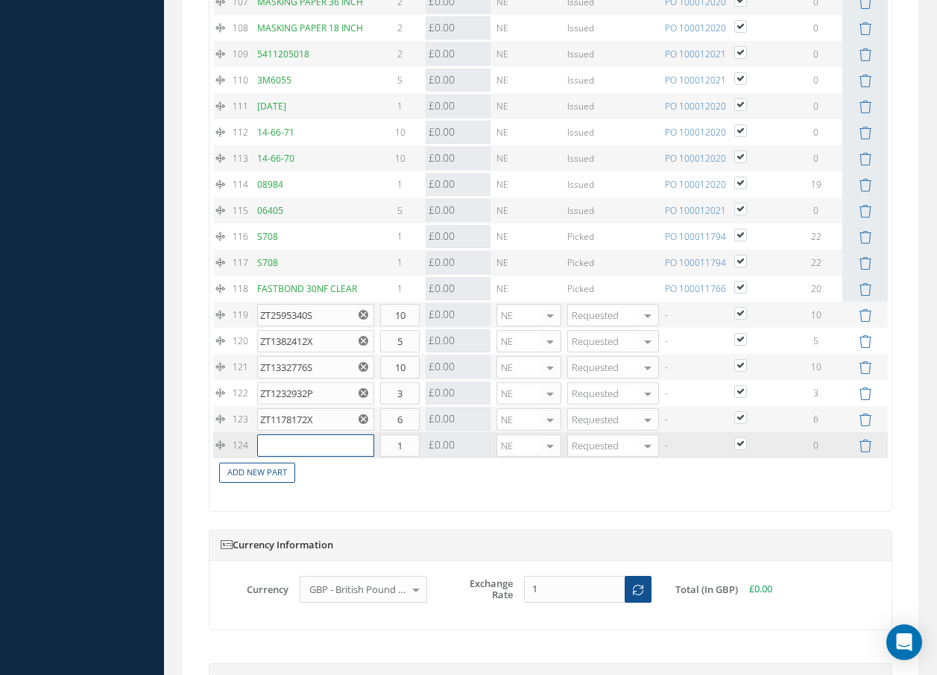
click at [285, 454] on input "text" at bounding box center [315, 446] width 117 height 22
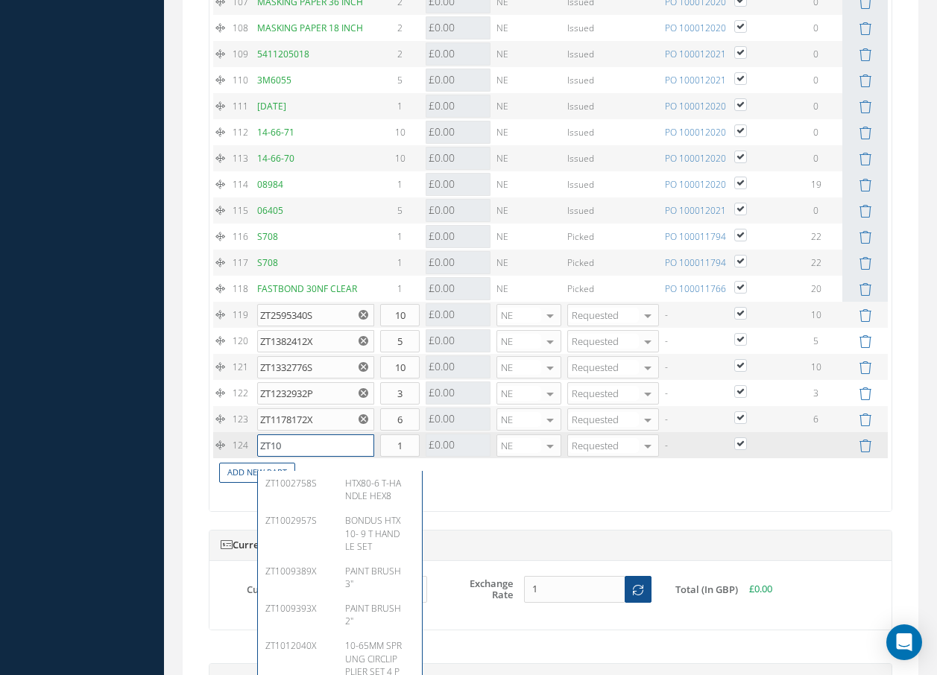
type input "ZT102"
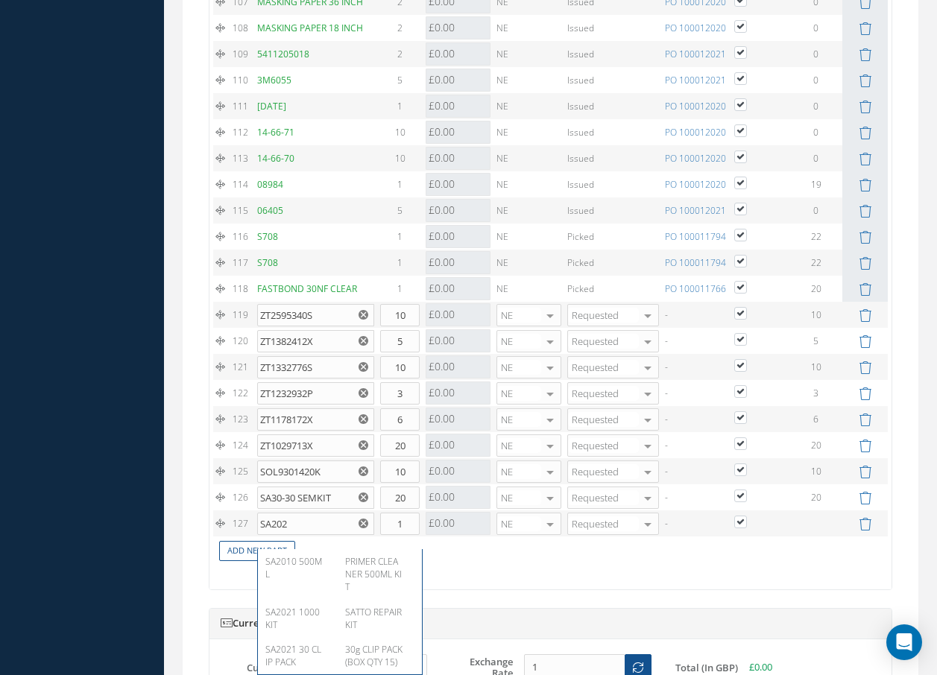
scroll to position [4323, 0]
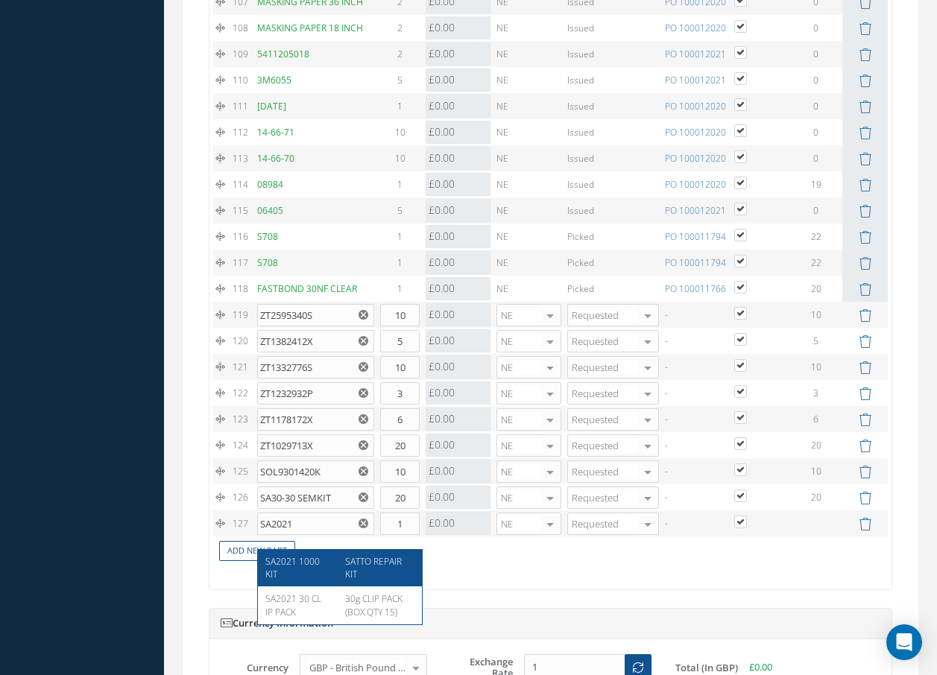
click at [389, 570] on div "SATTO REPAIR KIT" at bounding box center [374, 567] width 80 height 25
type input "SA2021 1000 KIT"
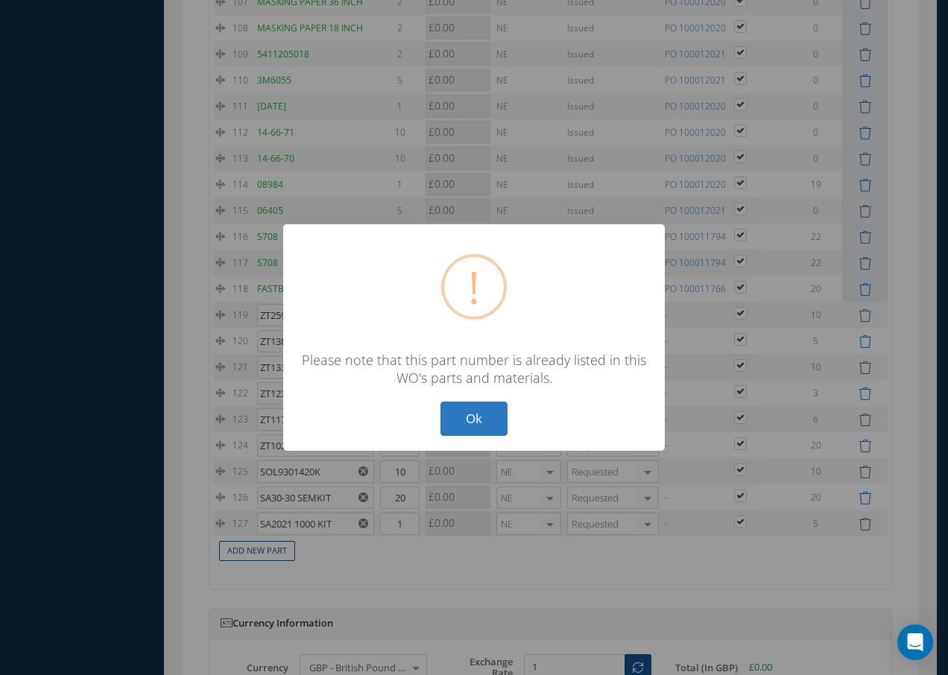
click at [464, 411] on button "Ok" at bounding box center [473, 419] width 67 height 35
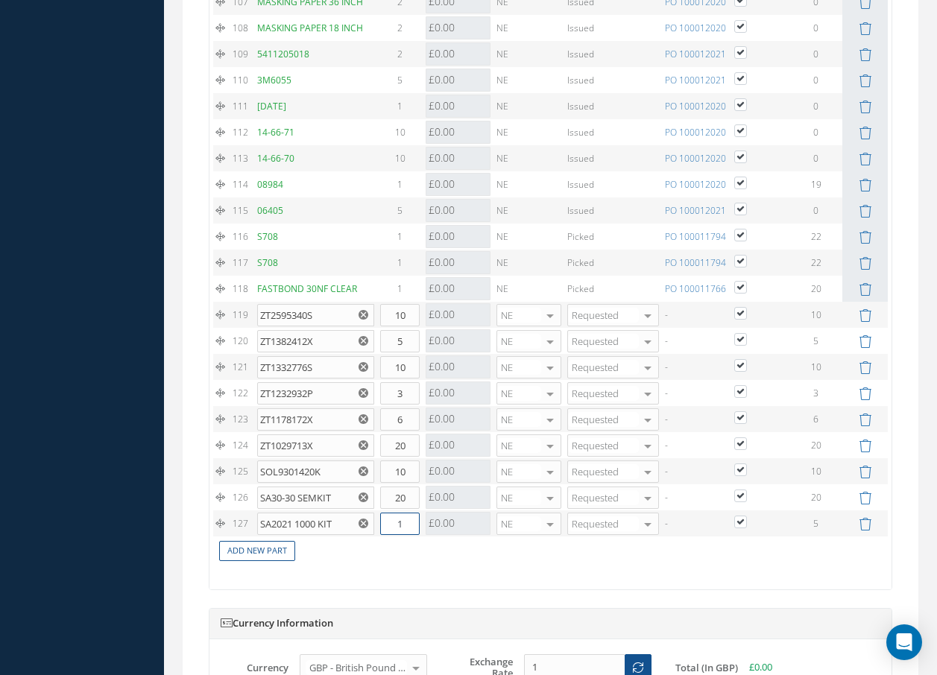
drag, startPoint x: 413, startPoint y: 538, endPoint x: 373, endPoint y: 537, distance: 39.5
click at [374, 537] on tr "127 SA2021 1000 KIT SATTO REPAIR KIT Part Number Description Qty in Stock Maste…" at bounding box center [550, 524] width 674 height 26
type input "5"
click at [249, 561] on link "Add New Part" at bounding box center [257, 551] width 76 height 20
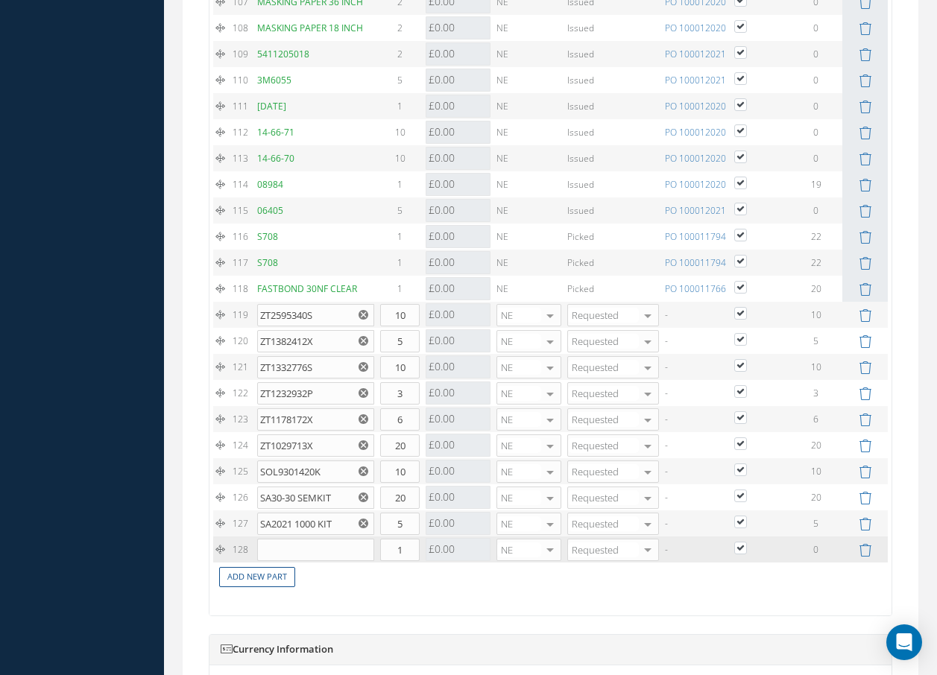
click at [254, 560] on td at bounding box center [315, 550] width 123 height 26
click at [260, 559] on input "text" at bounding box center [315, 550] width 117 height 22
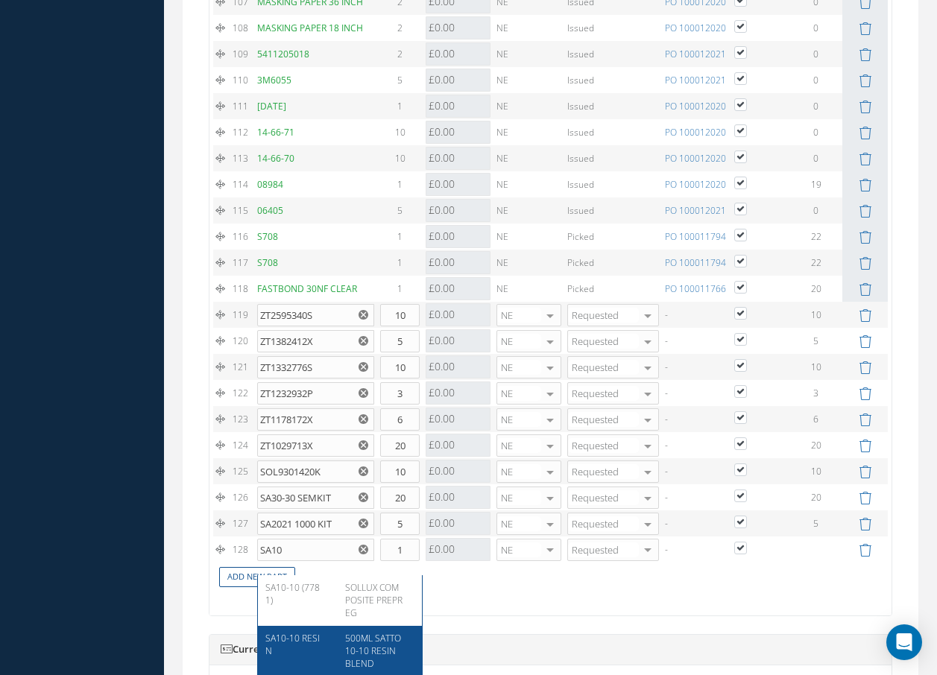
click at [373, 653] on span "500ML SATTO 10-10 RESIN BLEND" at bounding box center [373, 651] width 56 height 38
type input "SA10-10 RESIN"
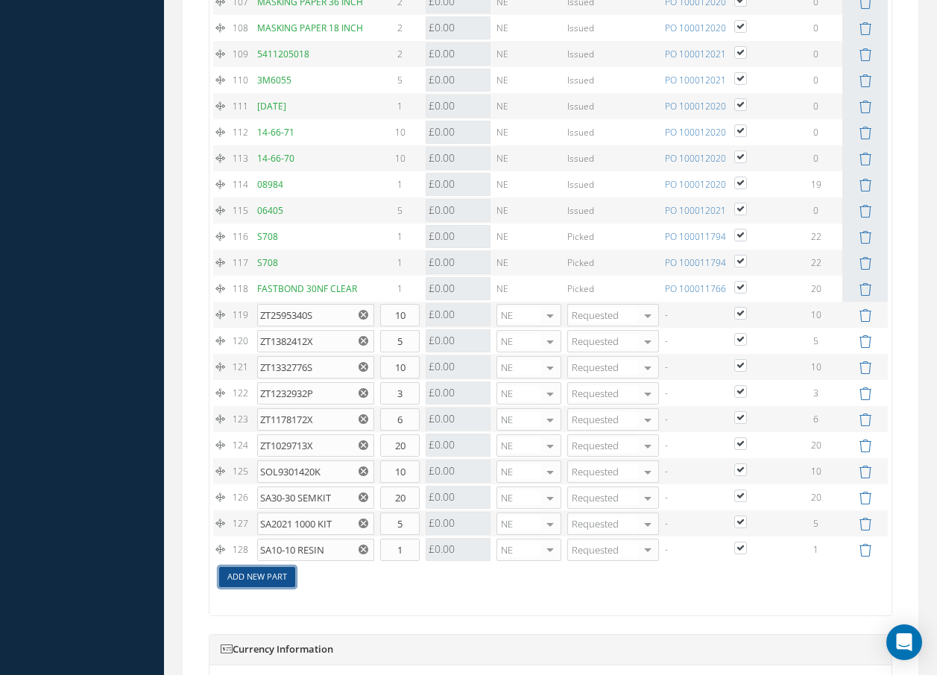
click at [281, 587] on link "Add New Part" at bounding box center [257, 577] width 76 height 20
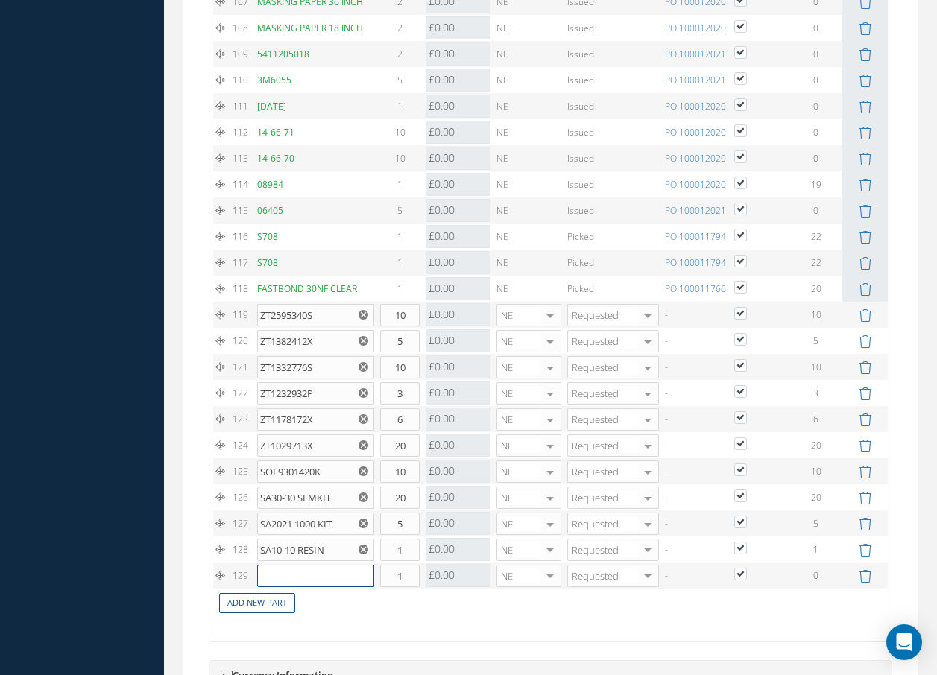
click at [281, 587] on input "text" at bounding box center [315, 576] width 117 height 22
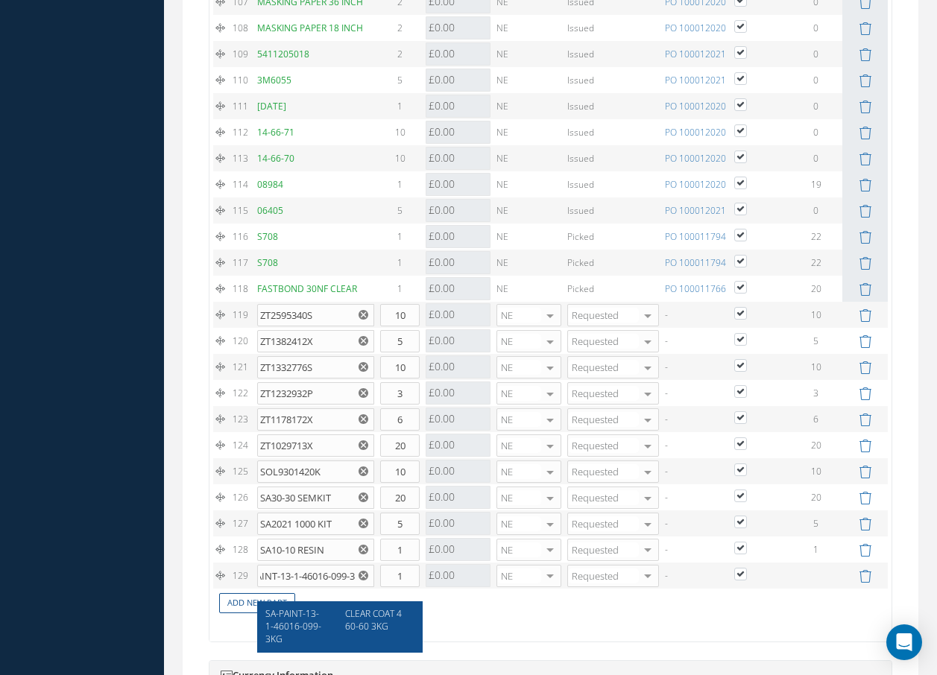
scroll to position [0, 0]
click at [356, 625] on span "CLEAR COAT 460-60 3KG" at bounding box center [373, 619] width 57 height 25
type input "SA-PAINT-13-1-46016-099-3KG"
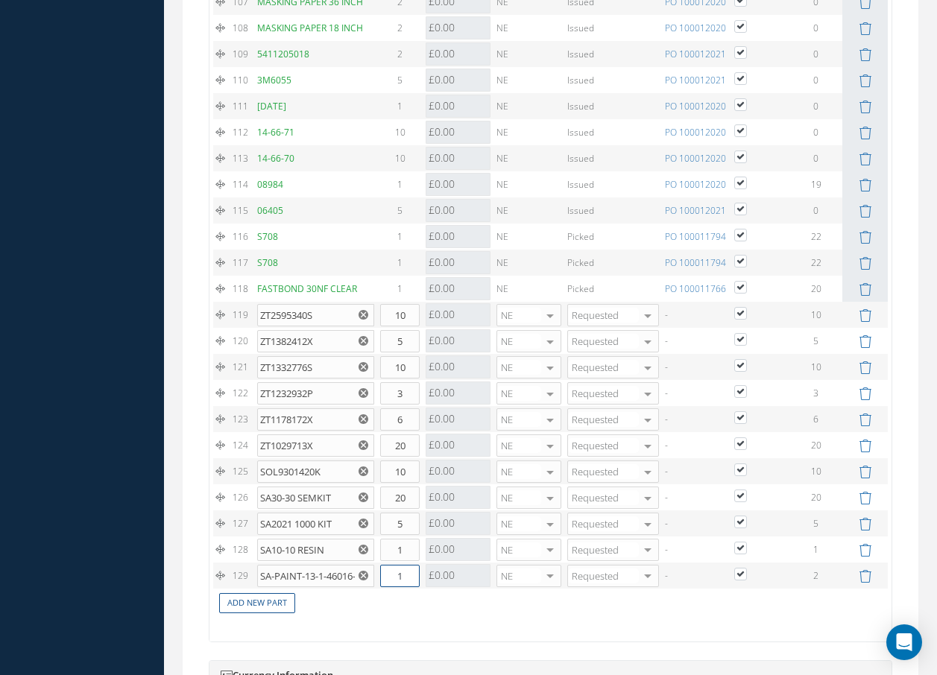
drag, startPoint x: 408, startPoint y: 590, endPoint x: 383, endPoint y: 589, distance: 24.6
click at [383, 587] on input "1" at bounding box center [400, 576] width 40 height 22
type input "2"
click at [285, 613] on link "Add New Part" at bounding box center [257, 603] width 76 height 20
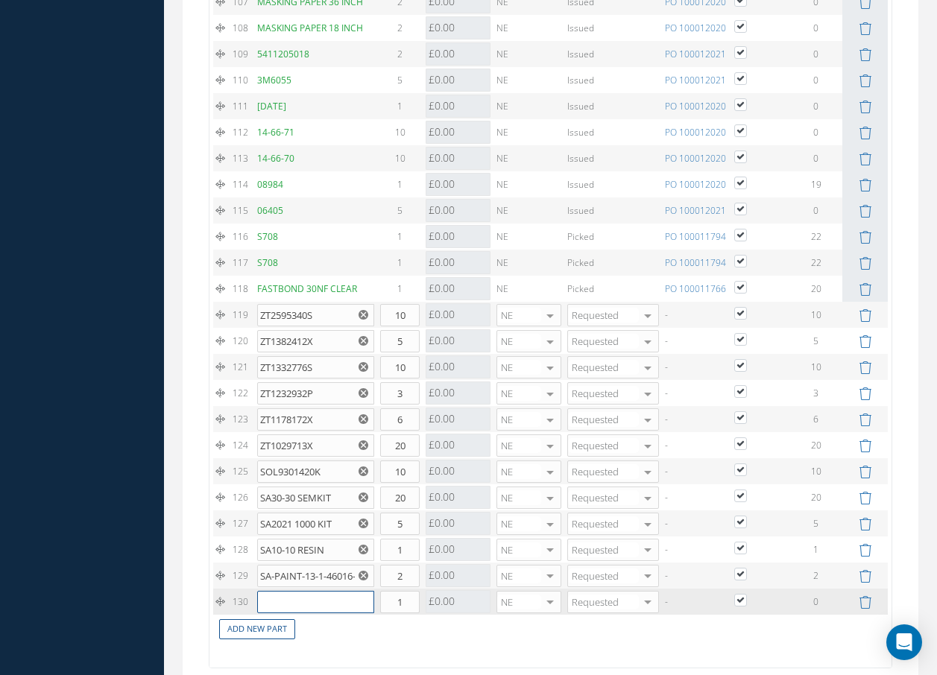
click at [294, 613] on input "text" at bounding box center [315, 602] width 117 height 22
type input "SA-PAINT-13"
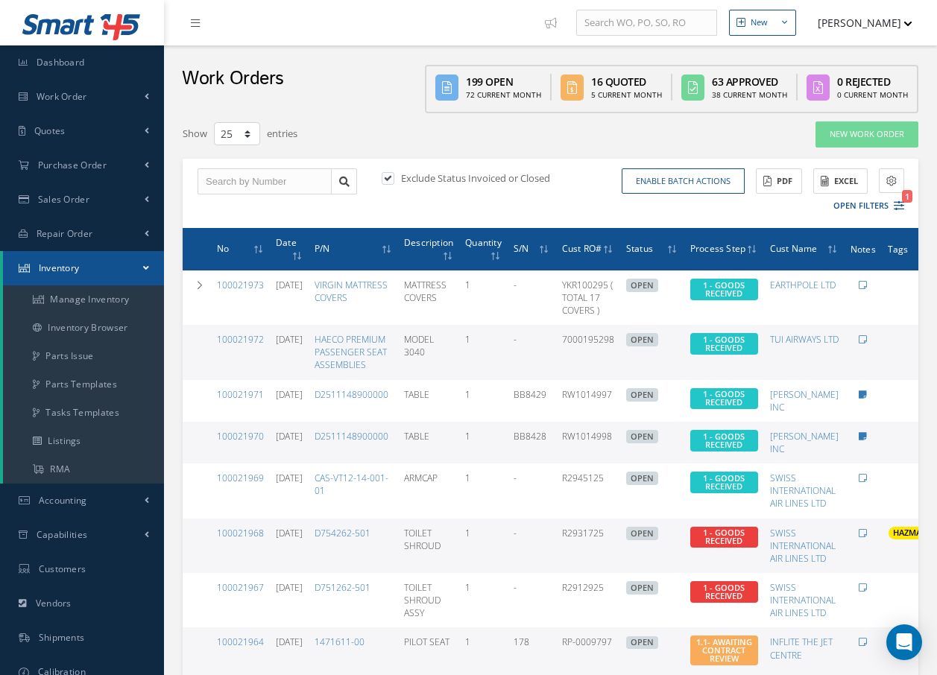
select select "25"
